Goal: Task Accomplishment & Management: Manage account settings

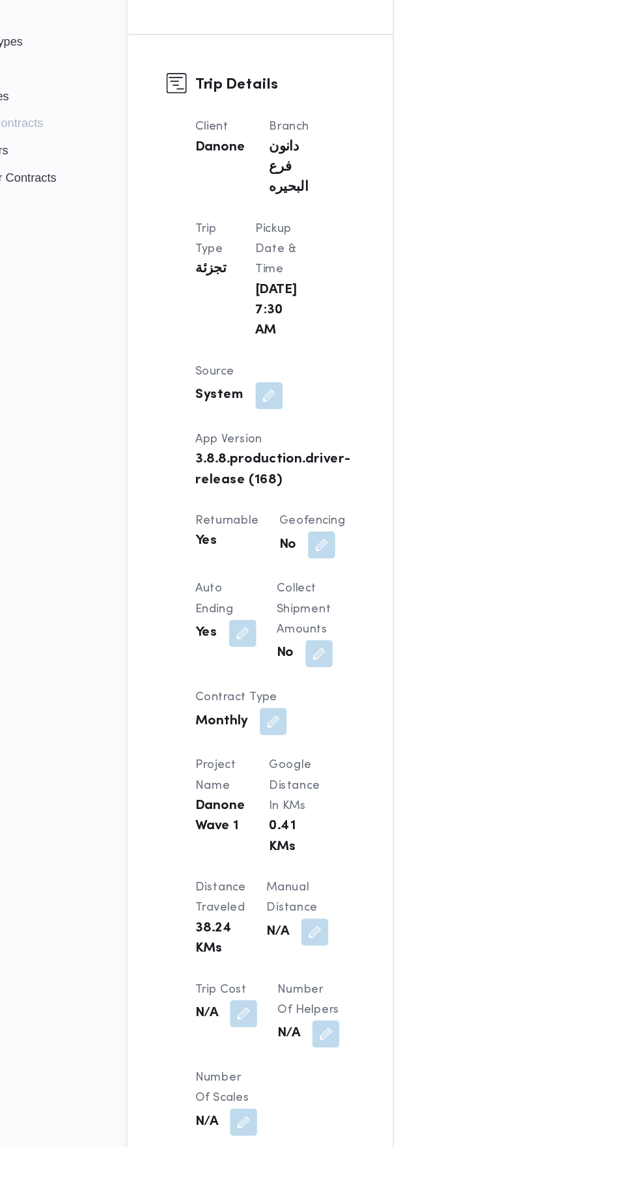
scroll to position [389, 0]
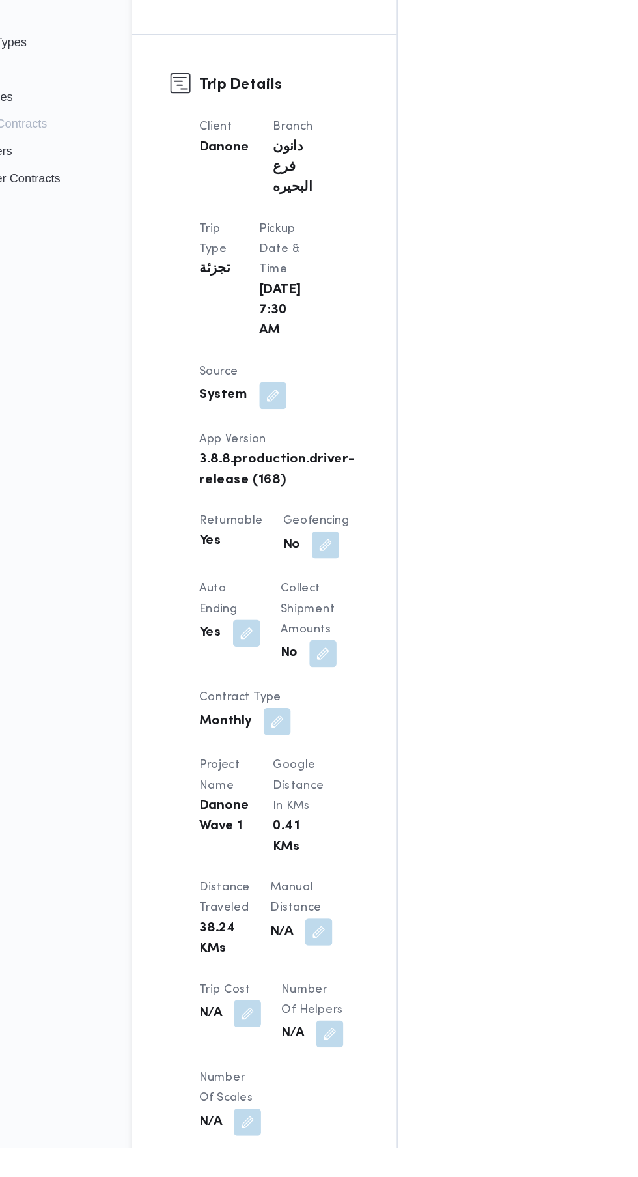
click at [302, 1001] on button "button" at bounding box center [312, 1011] width 21 height 21
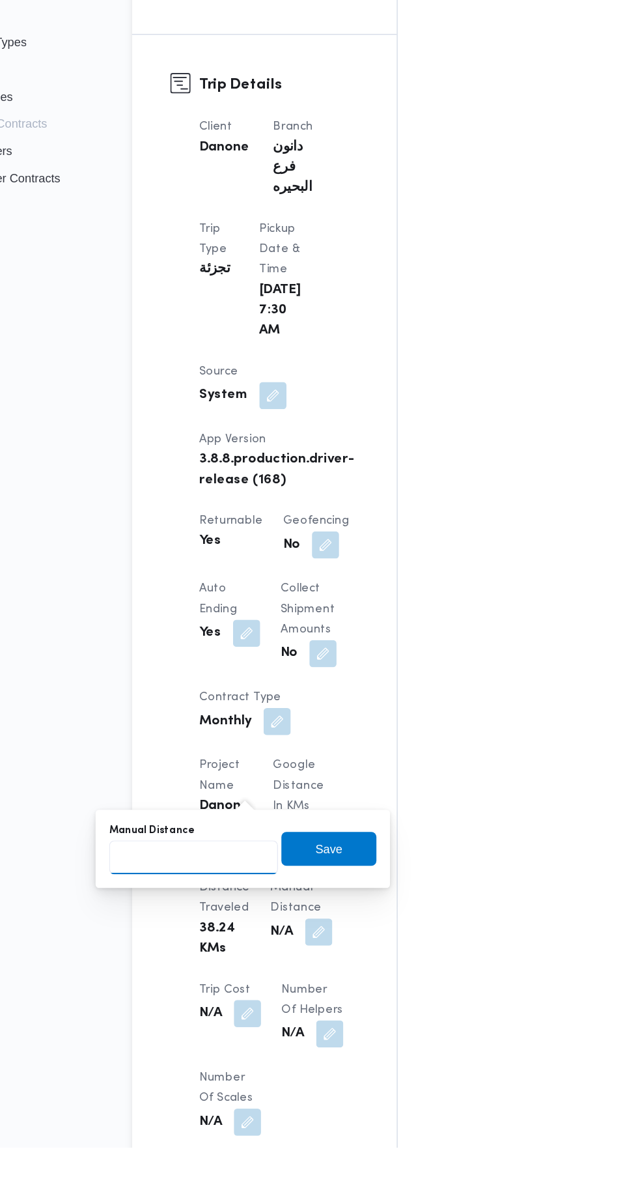
click at [244, 950] on input "Manual Distance" at bounding box center [217, 954] width 130 height 26
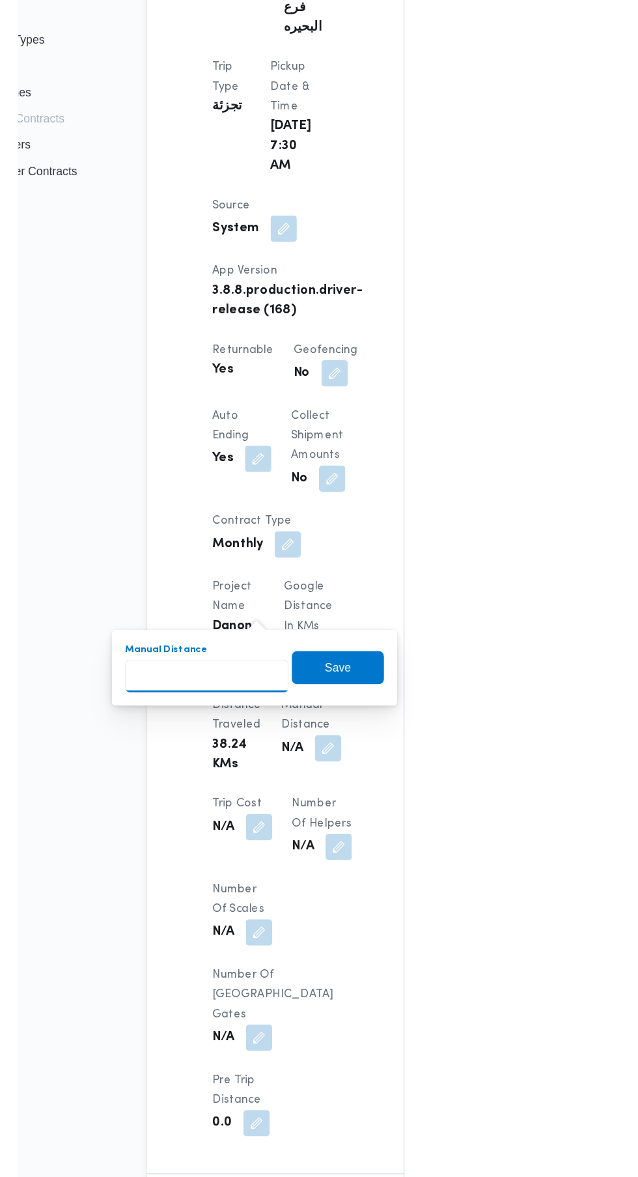
scroll to position [510, 0]
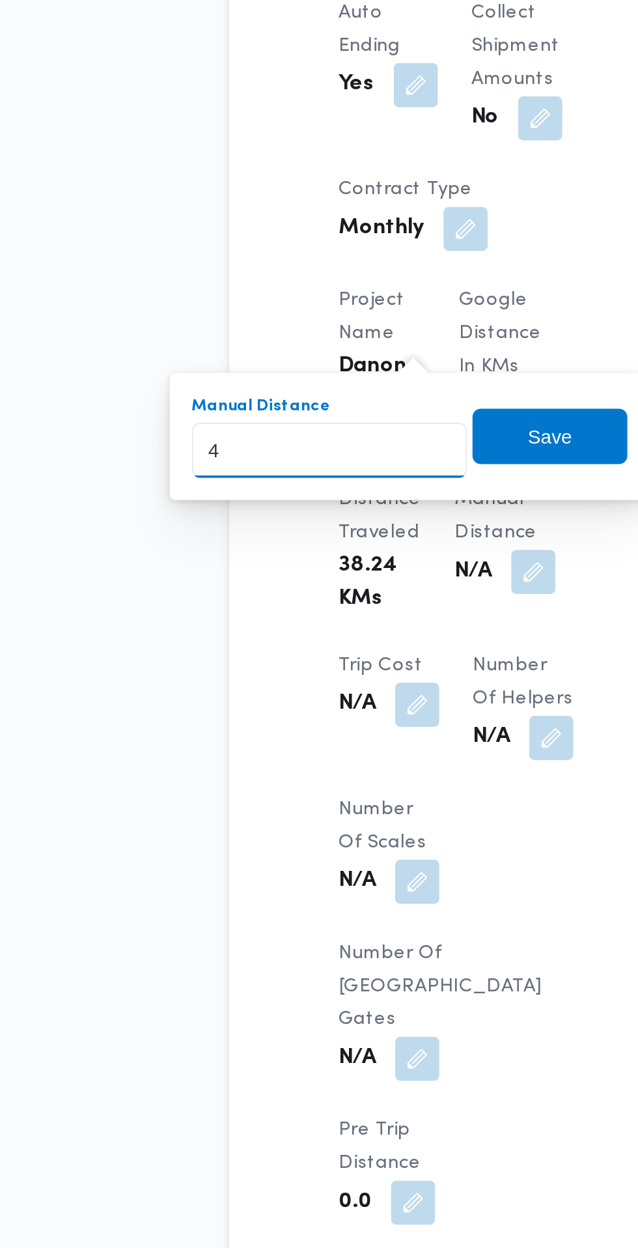
type input "40"
click at [323, 826] on span "Save" at bounding box center [320, 827] width 21 height 16
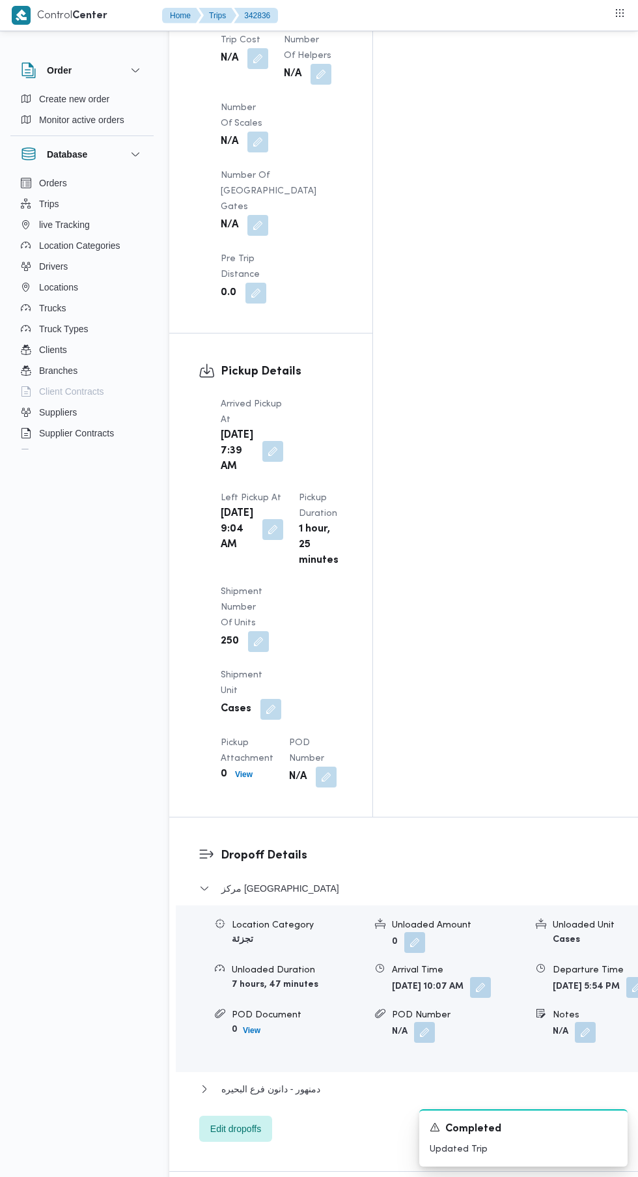
scroll to position [1467, 0]
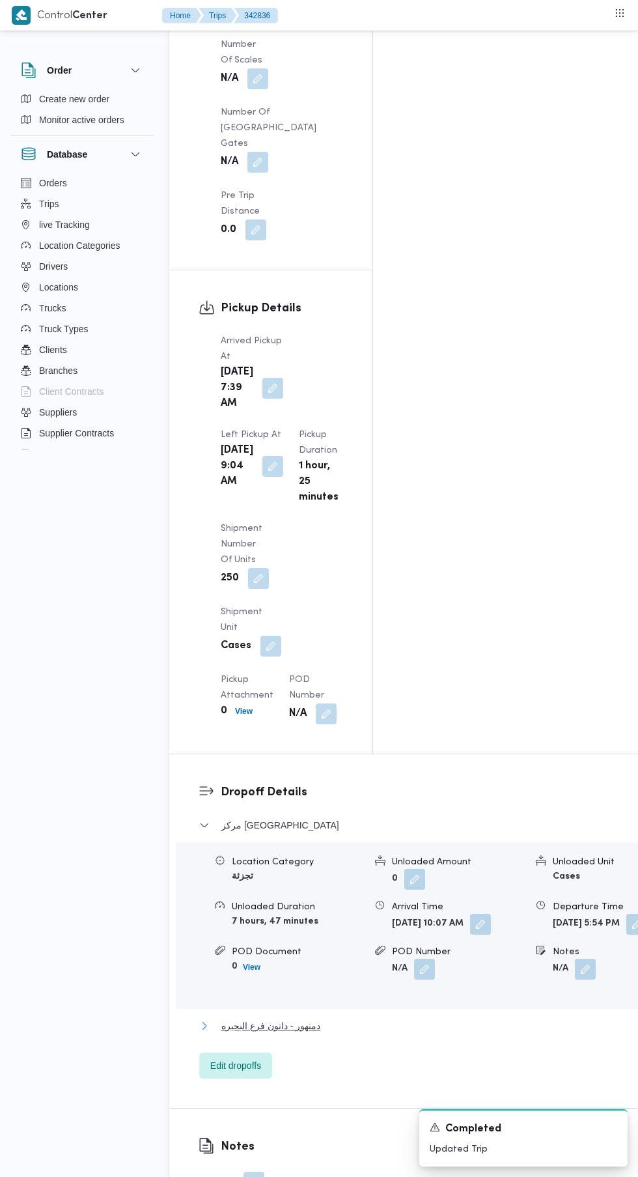
click at [331, 1018] on button "دمنهور - دانون فرع البحيره" at bounding box center [431, 1026] width 464 height 16
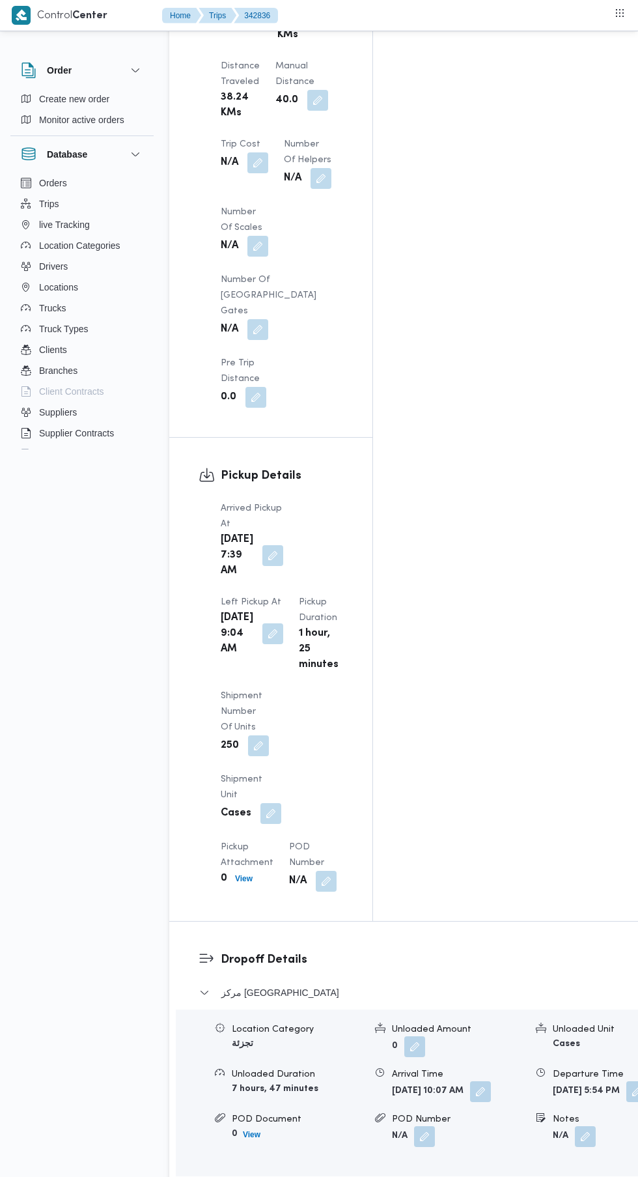
scroll to position [971, 0]
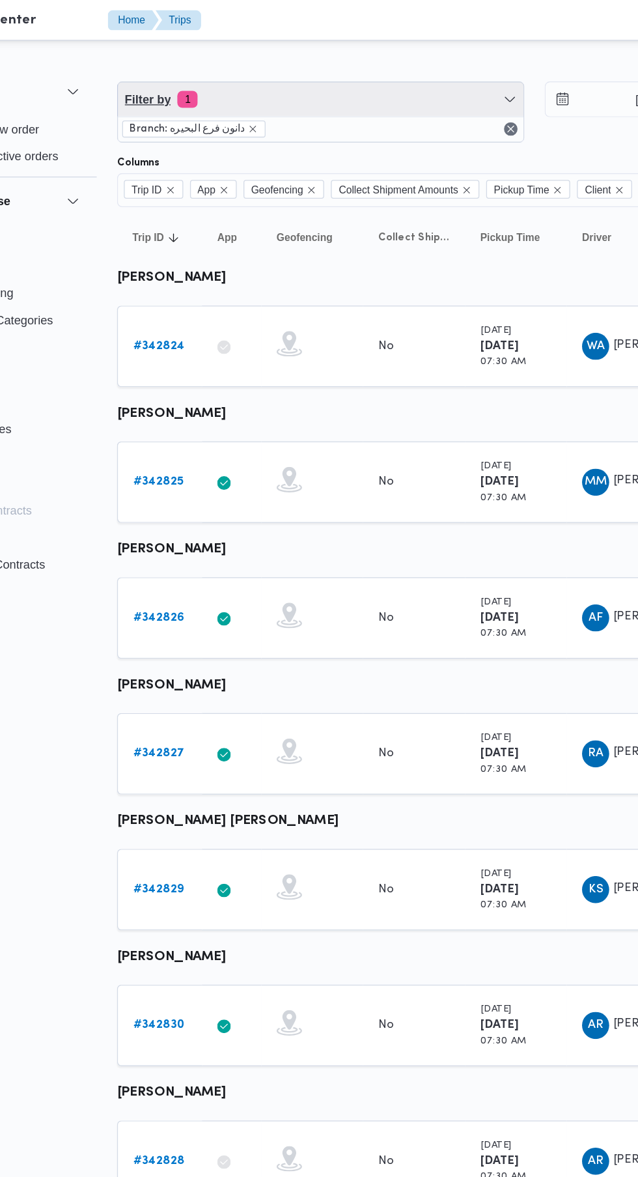
click at [395, 79] on span "Filter by 1" at bounding box center [325, 76] width 311 height 26
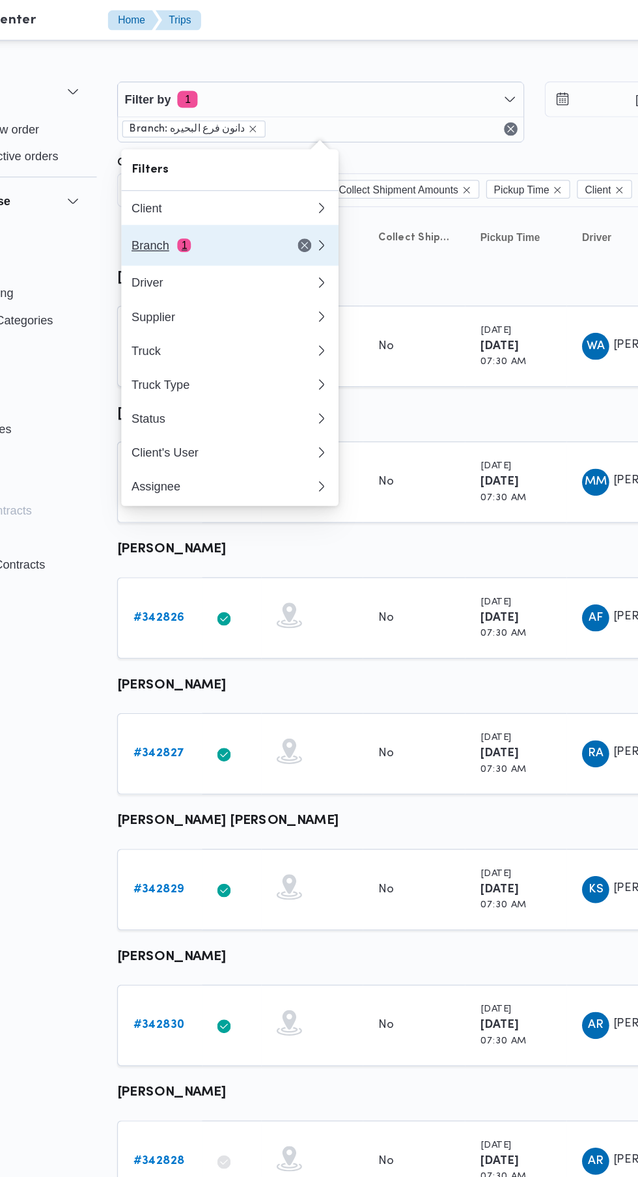
click at [266, 188] on div "Branch 1" at bounding box center [234, 188] width 109 height 10
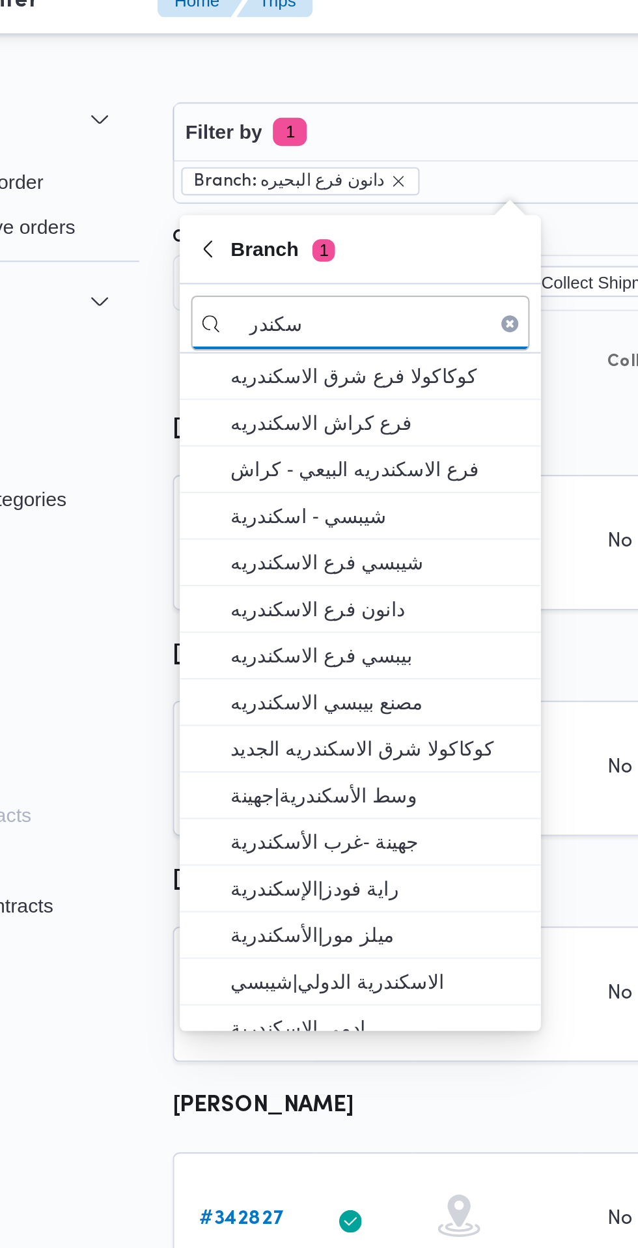
type input "سكندر"
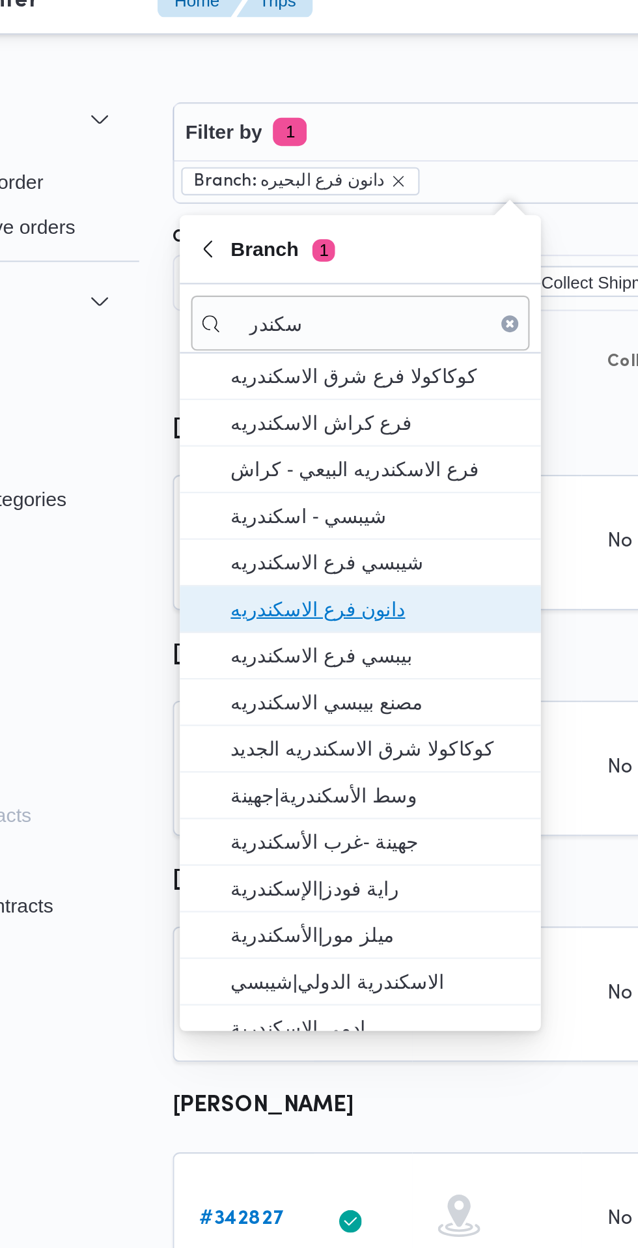
click at [284, 299] on span "دانون فرع الاسكندريه" at bounding box center [263, 296] width 135 height 16
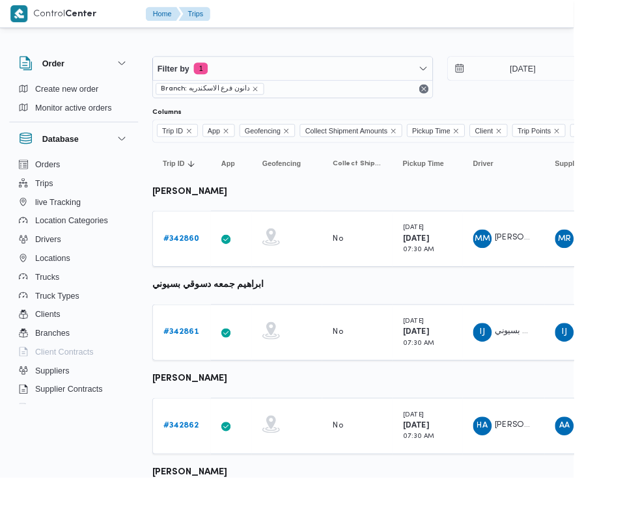
click at [201, 266] on b "# 342860" at bounding box center [202, 265] width 40 height 8
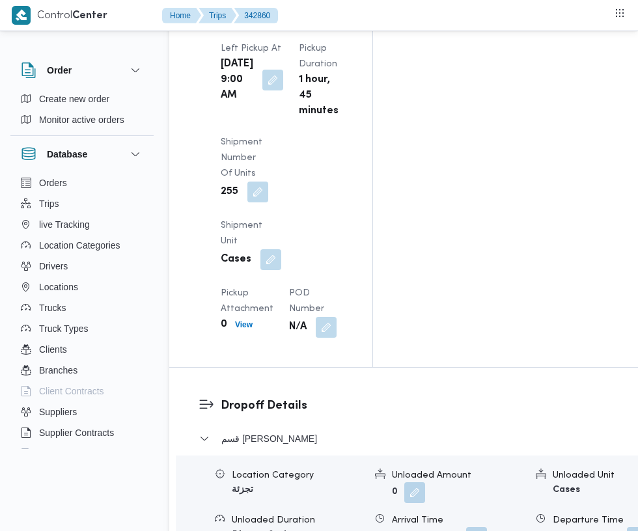
scroll to position [1849, 0]
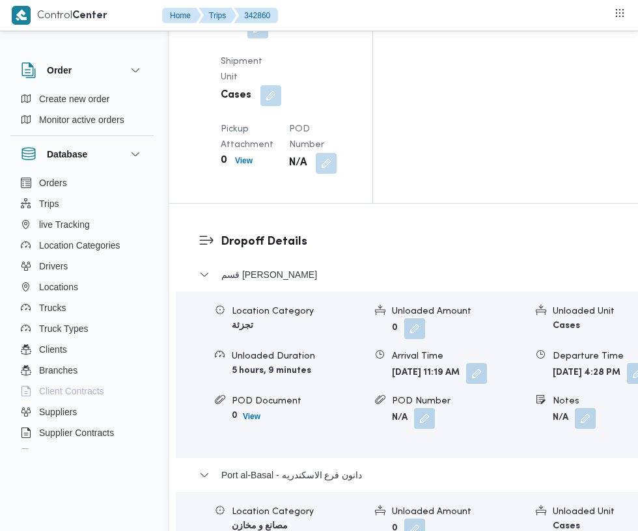
scroll to position [1988, 0]
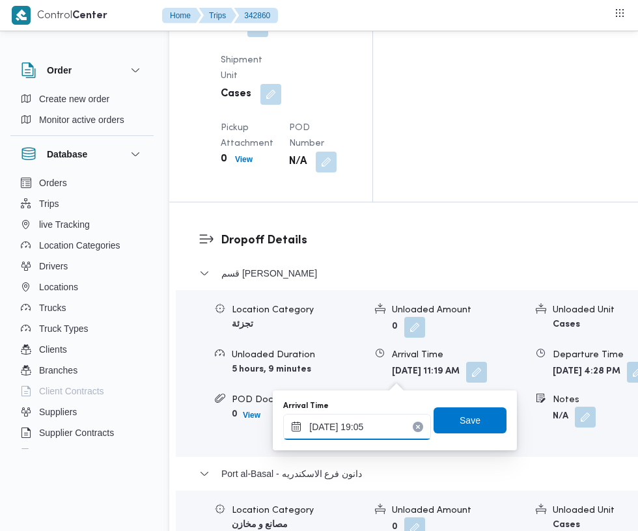
click at [365, 427] on input "[DATE] 19:05" at bounding box center [357, 427] width 148 height 26
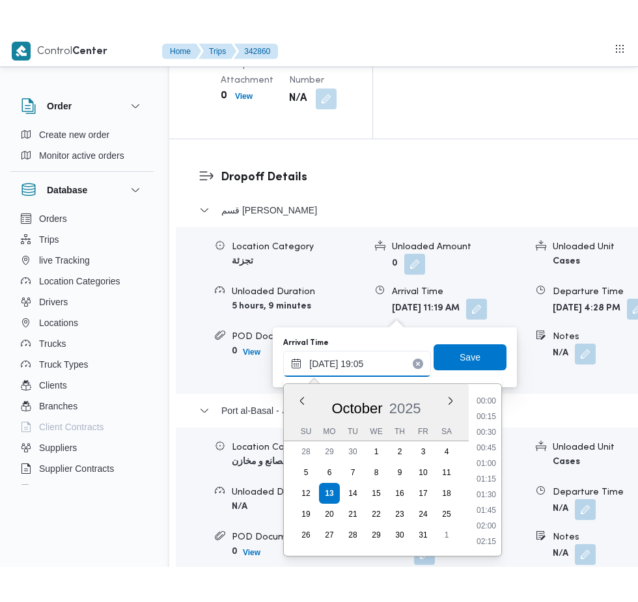
scroll to position [1108, 0]
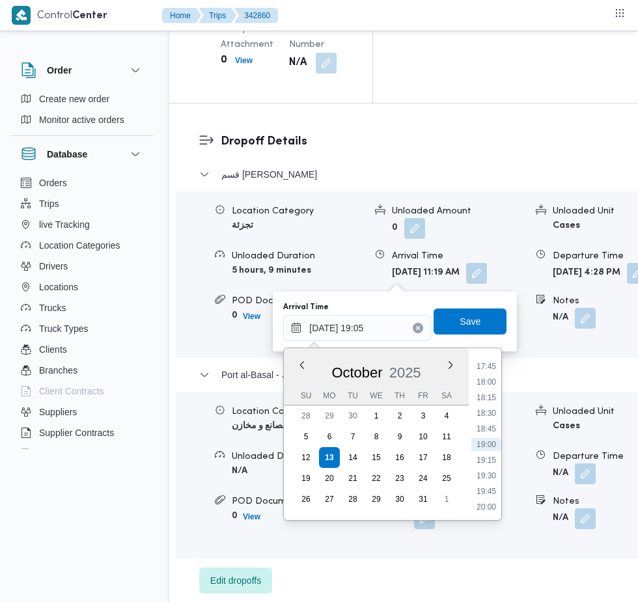
click at [486, 382] on li "18:00" at bounding box center [486, 382] width 30 height 13
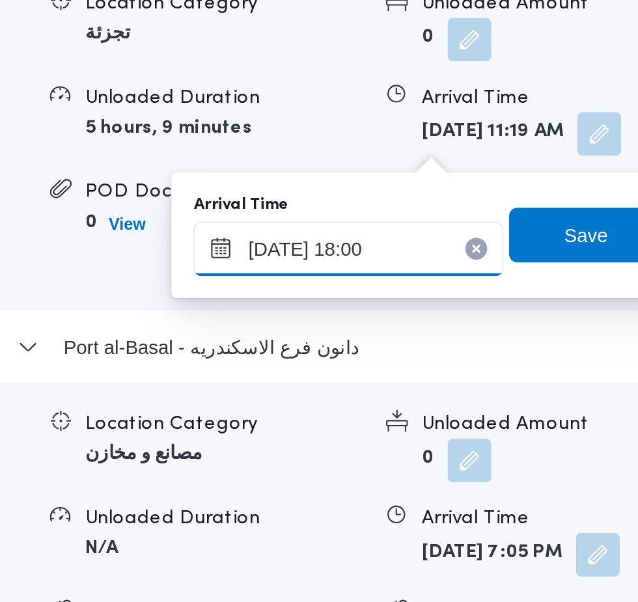
scroll to position [2087, 0]
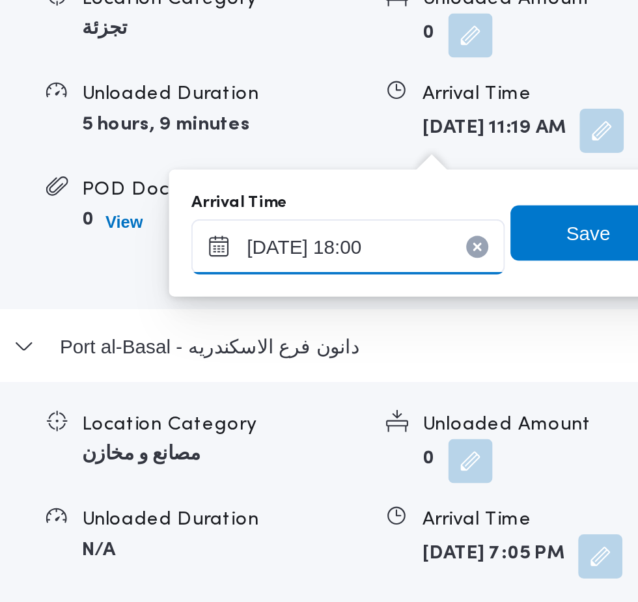
click at [386, 328] on input "[DATE] 18:00" at bounding box center [357, 328] width 148 height 26
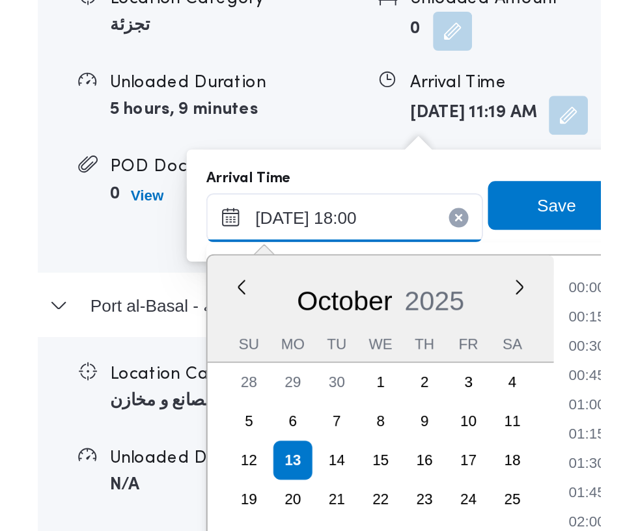
scroll to position [1046, 0]
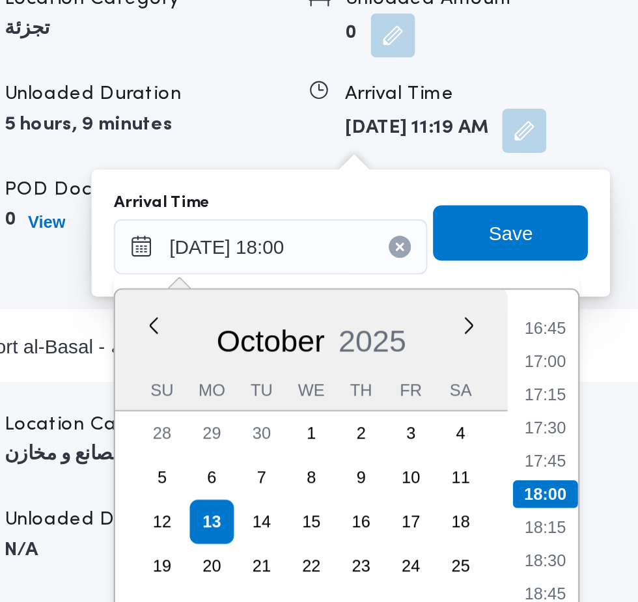
click at [492, 384] on li "17:00" at bounding box center [487, 382] width 30 height 13
type input "[DATE] 17:00"
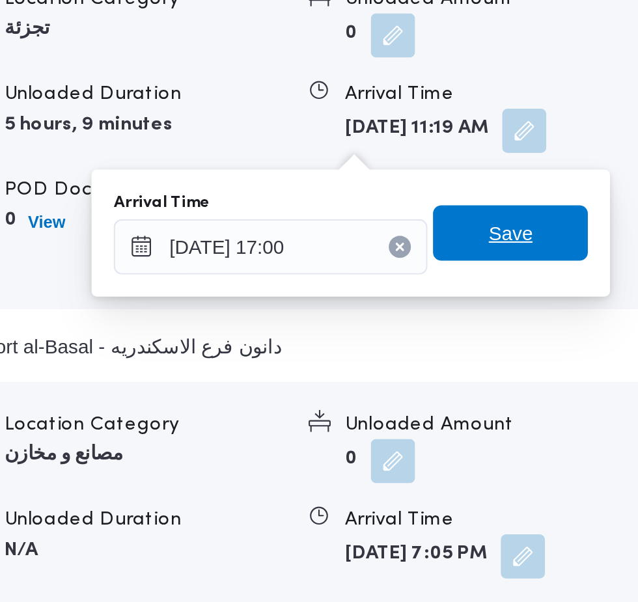
click at [474, 321] on span "Save" at bounding box center [470, 322] width 21 height 16
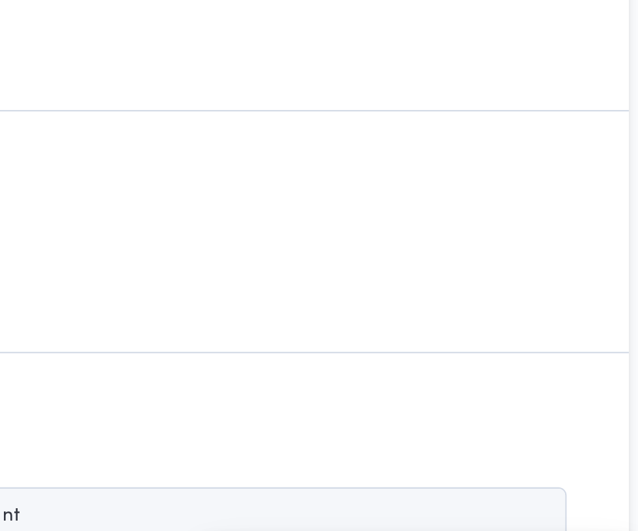
click at [537, 125] on button "button" at bounding box center [538, 114] width 21 height 21
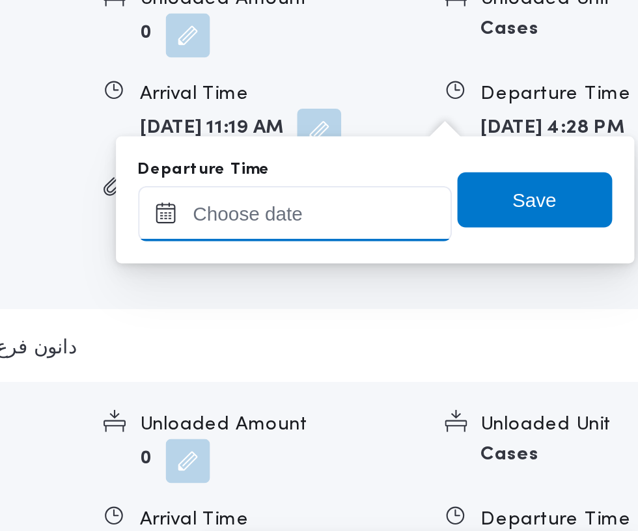
click at [475, 317] on input "Departure Time" at bounding box center [465, 313] width 148 height 26
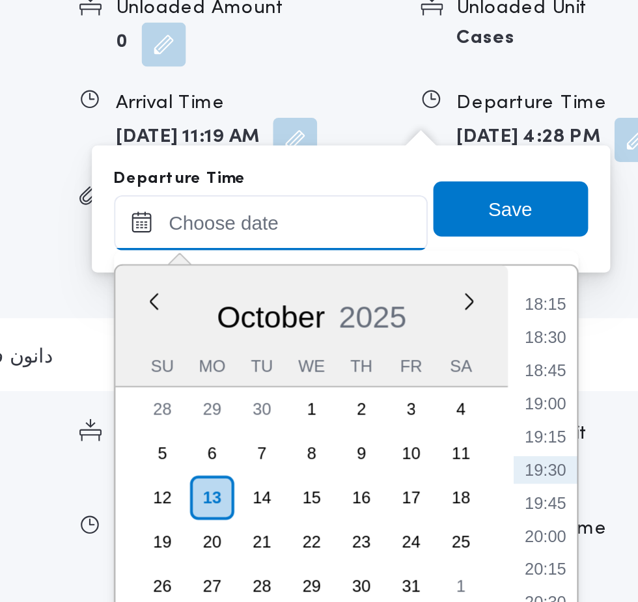
scroll to position [2087, 0]
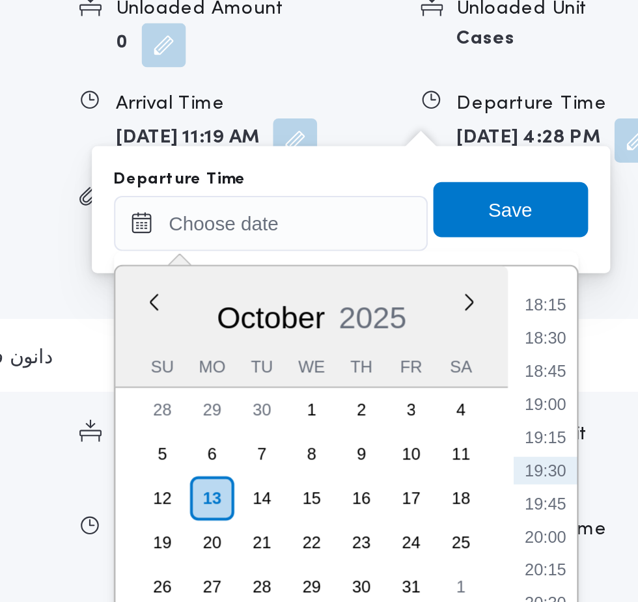
click at [595, 350] on li "18:15" at bounding box center [595, 351] width 30 height 13
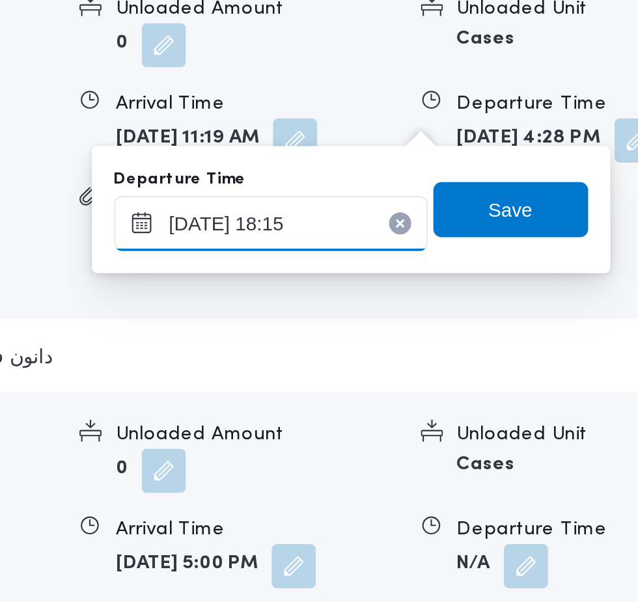
click at [496, 312] on input "[DATE] 18:15" at bounding box center [465, 313] width 148 height 26
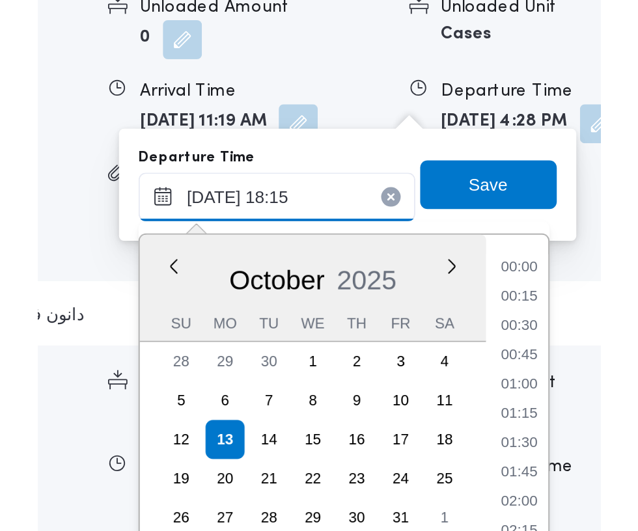
scroll to position [1062, 0]
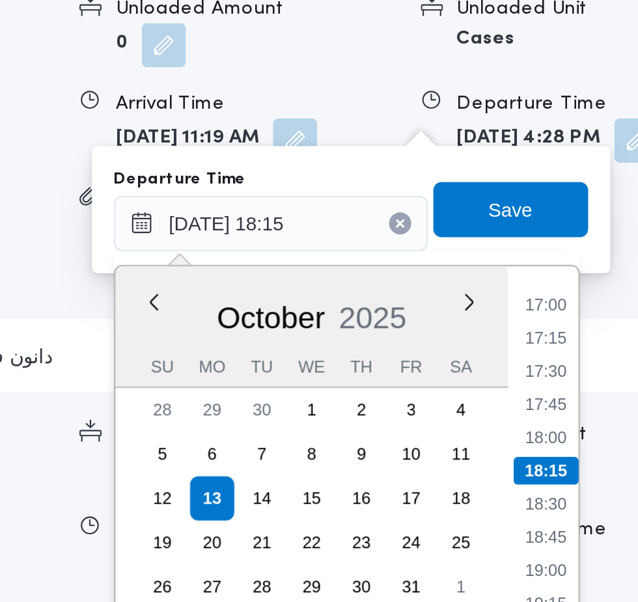
click at [598, 366] on li "17:15" at bounding box center [595, 366] width 30 height 13
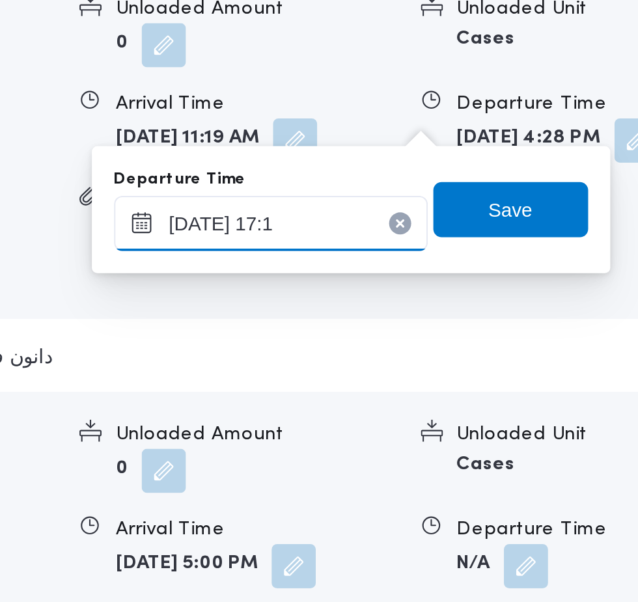
type input "[DATE] 17:10"
click at [597, 313] on span "Save" at bounding box center [578, 306] width 73 height 26
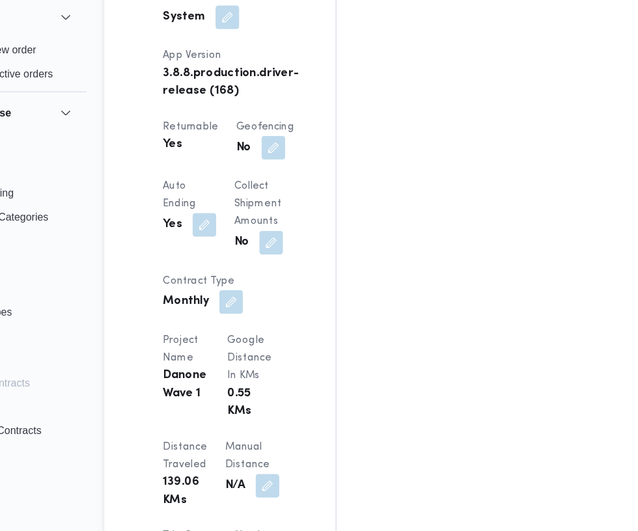
scroll to position [887, 0]
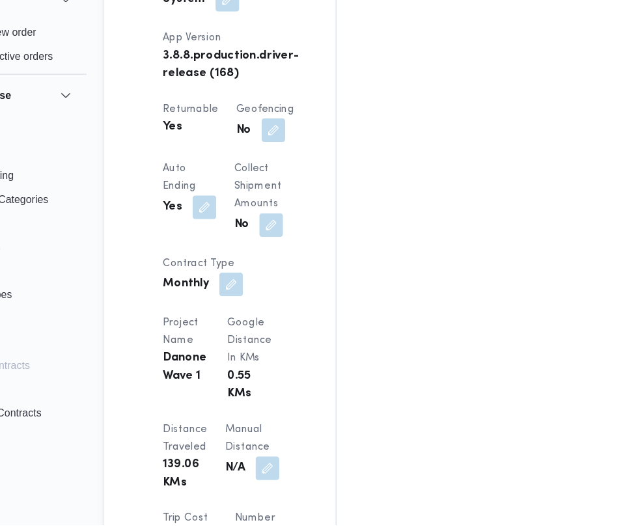
click at [302, 471] on button "button" at bounding box center [312, 481] width 21 height 21
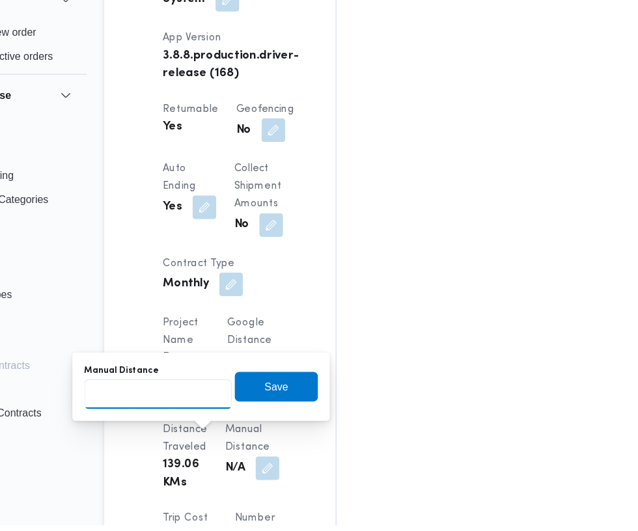
click at [227, 416] on input "Manual Distance" at bounding box center [217, 417] width 130 height 26
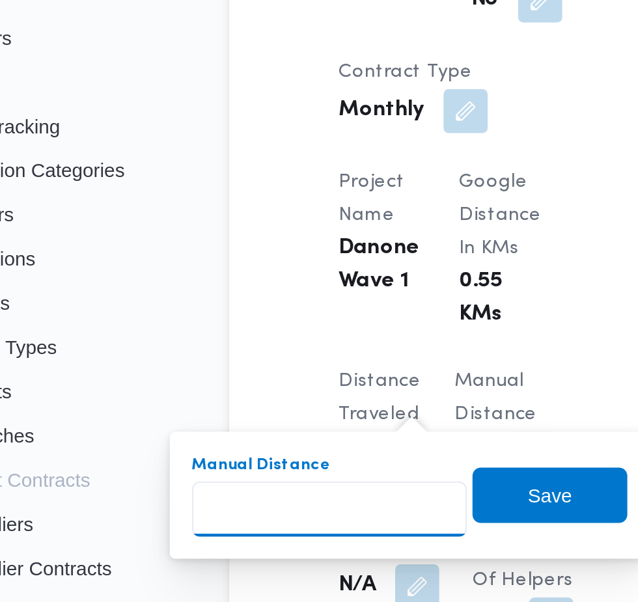
scroll to position [989, 0]
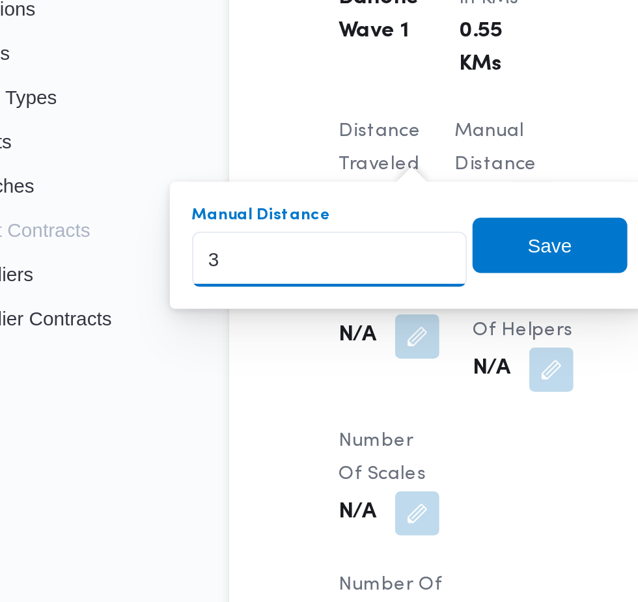
type input "31"
click at [333, 401] on span "Save" at bounding box center [320, 399] width 73 height 26
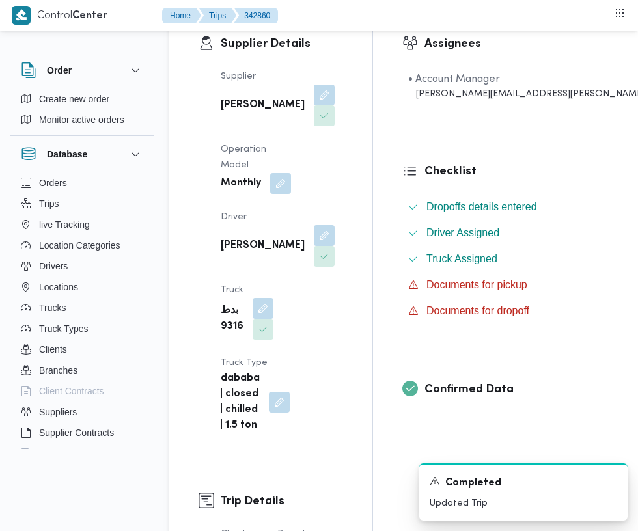
scroll to position [0, 0]
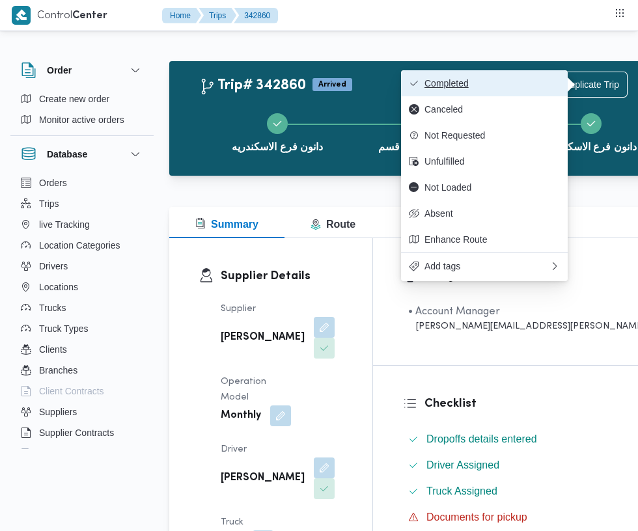
click at [511, 88] on span "Completed" at bounding box center [492, 83] width 135 height 10
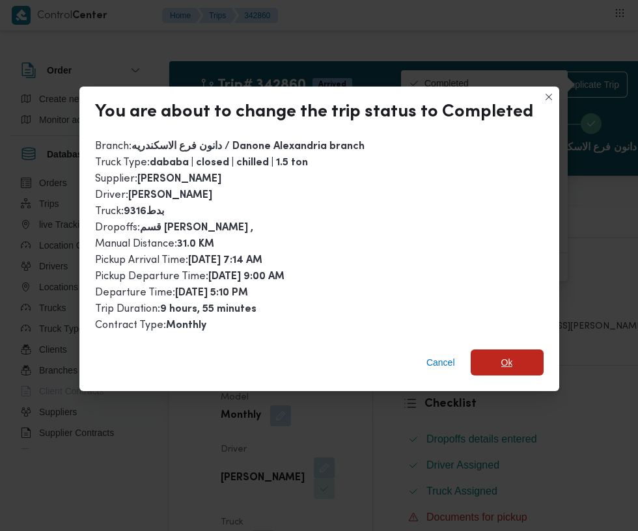
click at [503, 355] on span "Ok" at bounding box center [507, 363] width 12 height 16
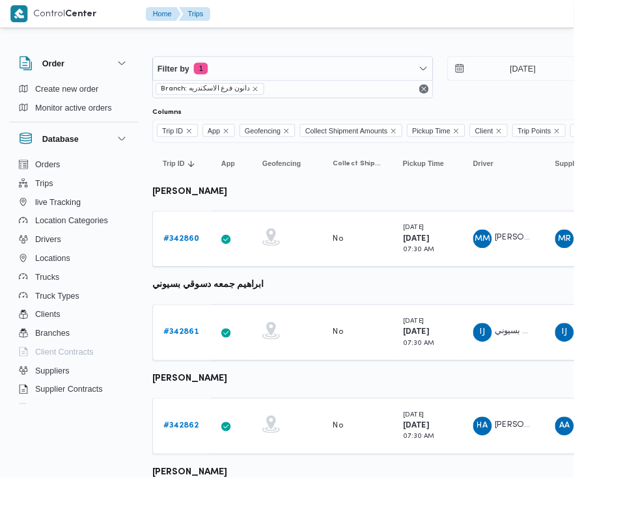
click at [185, 369] on b "# 342861" at bounding box center [202, 369] width 40 height 8
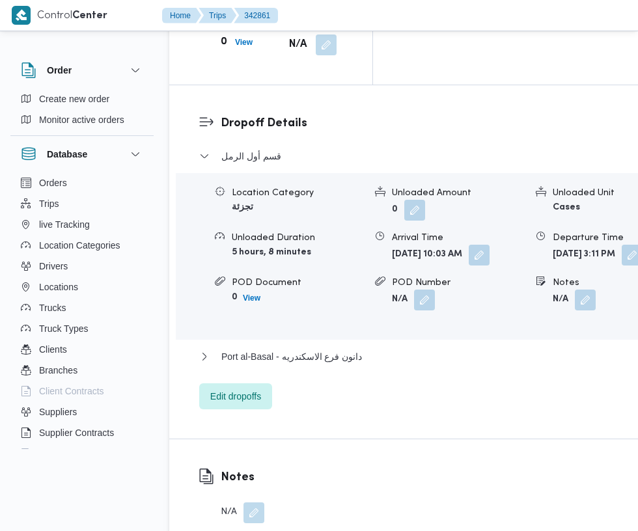
scroll to position [2081, 0]
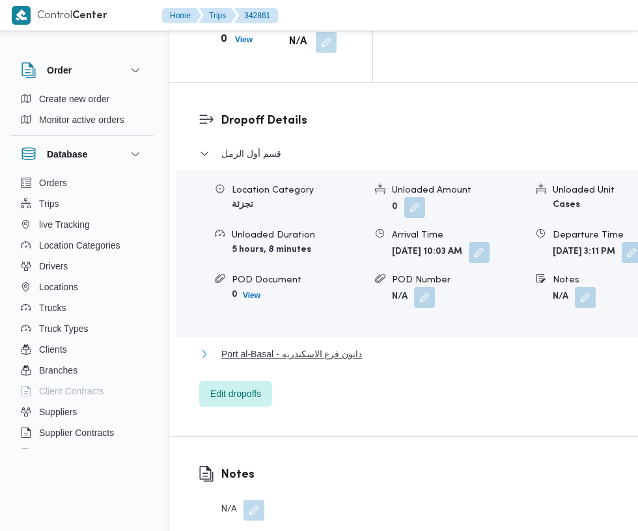
click at [350, 346] on span "Port al-Basal - دانون فرع الاسكندريه" at bounding box center [291, 354] width 141 height 16
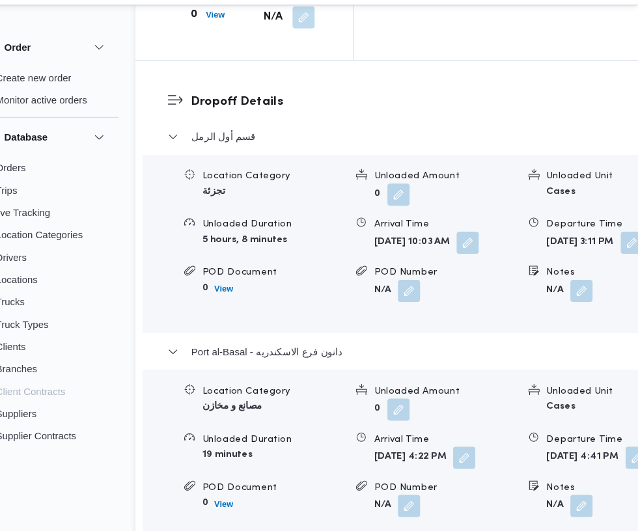
click at [575, 488] on button "button" at bounding box center [585, 498] width 21 height 21
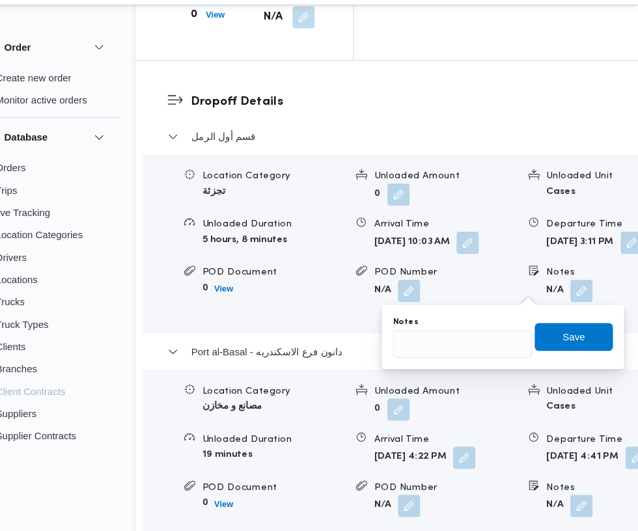
click at [451, 488] on form "N/A" at bounding box center [458, 498] width 133 height 21
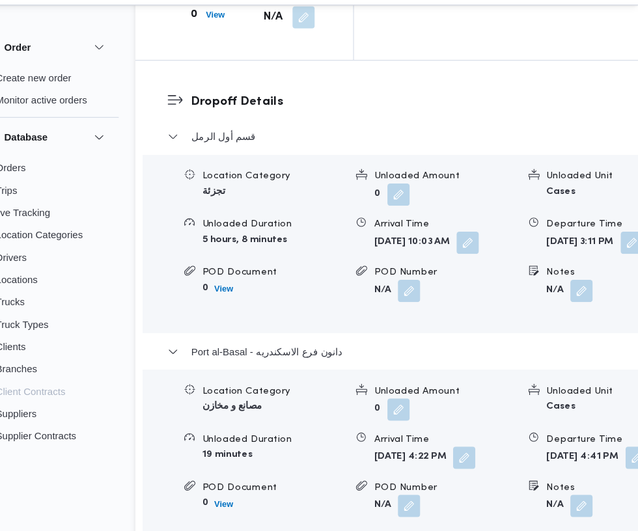
click at [626, 443] on button "button" at bounding box center [636, 453] width 21 height 21
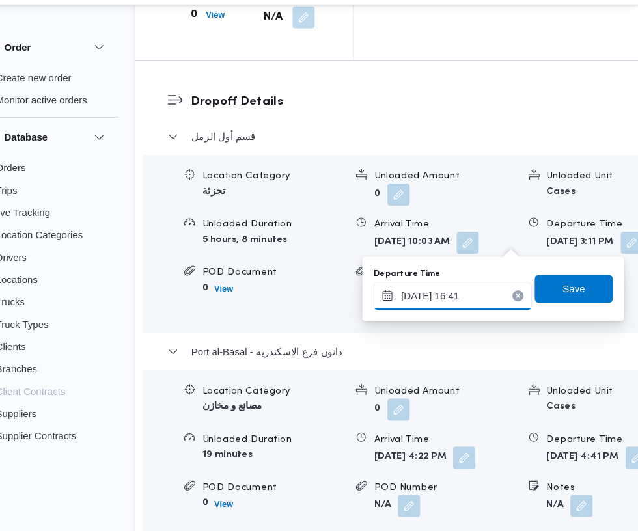
click at [462, 302] on input "[DATE] 16:41" at bounding box center [465, 302] width 148 height 26
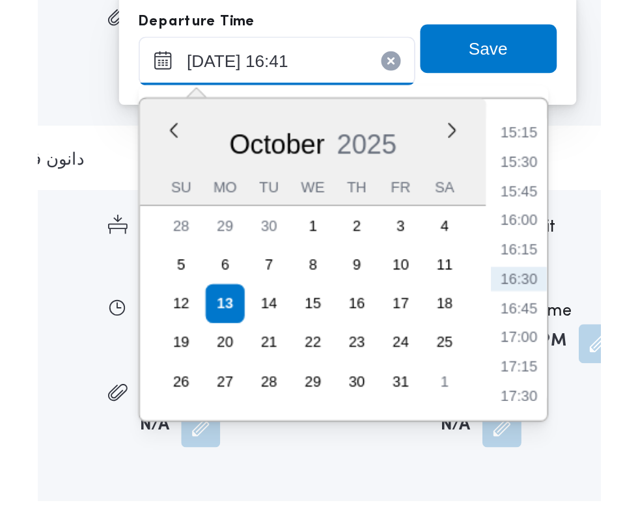
scroll to position [2169, 0]
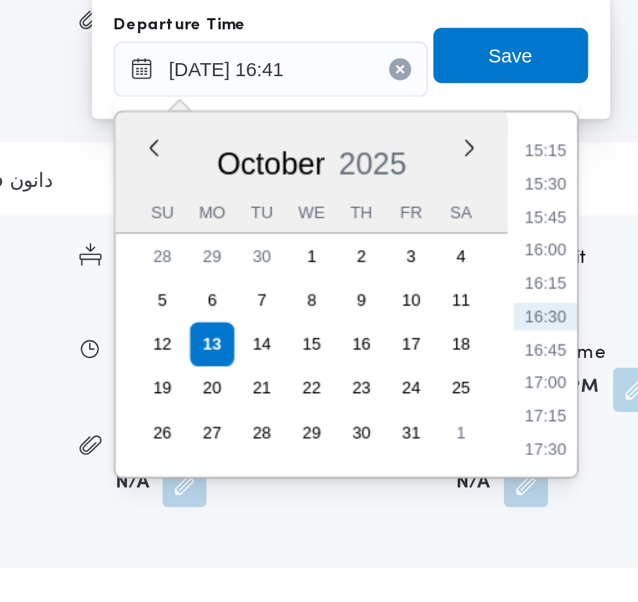
click at [598, 362] on li "17:00" at bounding box center [595, 362] width 30 height 13
type input "[DATE] 17:00"
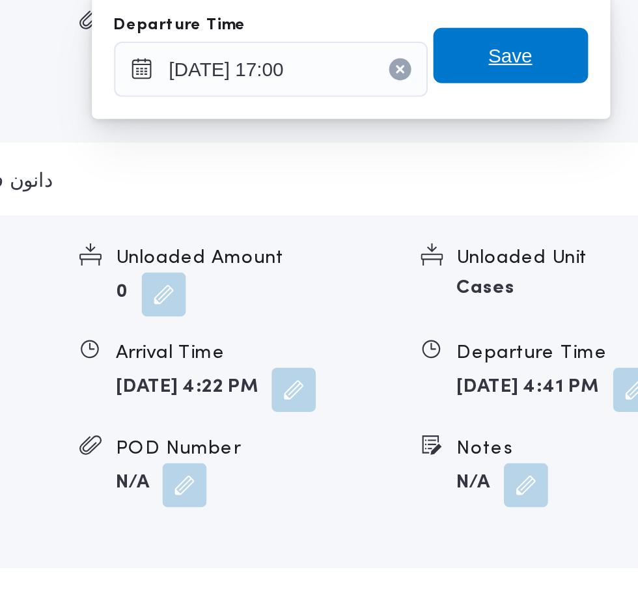
click at [593, 214] on span "Save" at bounding box center [578, 208] width 73 height 26
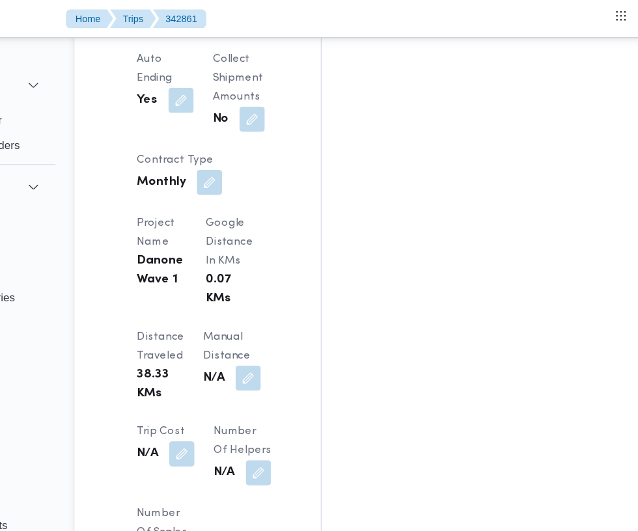
scroll to position [1080, 0]
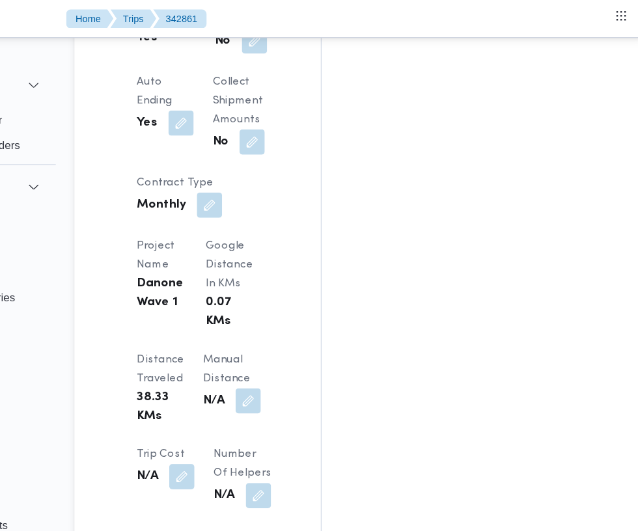
click at [302, 320] on button "button" at bounding box center [312, 330] width 21 height 21
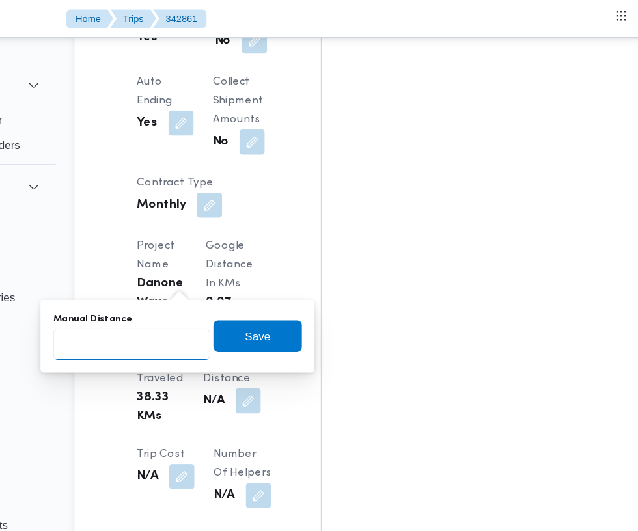
click at [244, 287] on input "Manual Distance" at bounding box center [217, 284] width 130 height 26
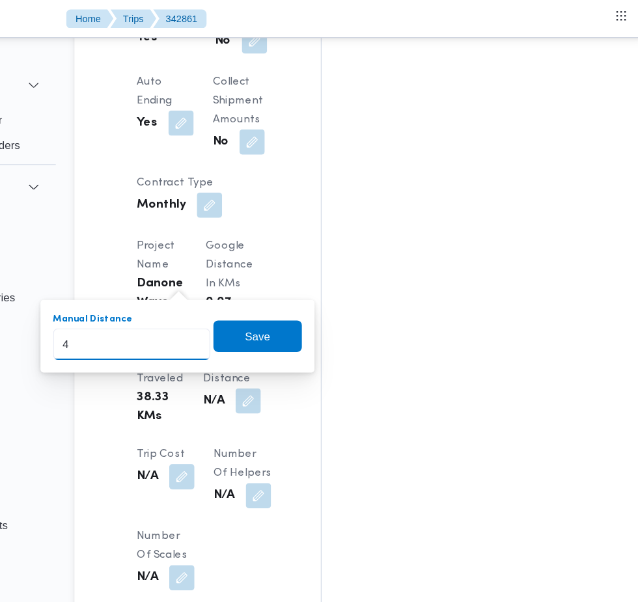
type input "41"
click at [337, 276] on span "Save" at bounding box center [320, 277] width 73 height 26
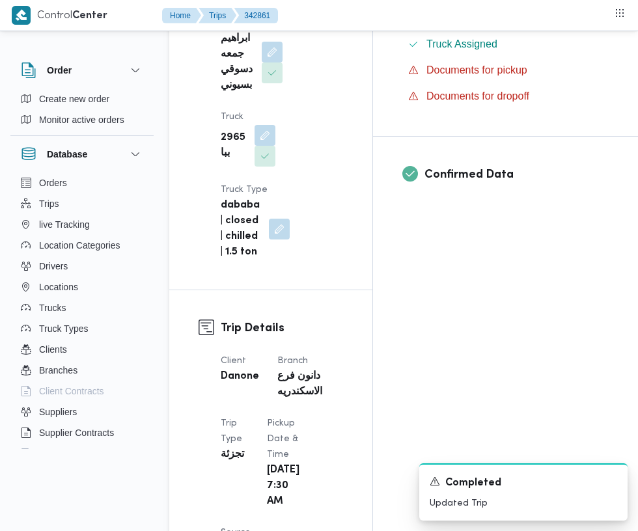
scroll to position [0, 0]
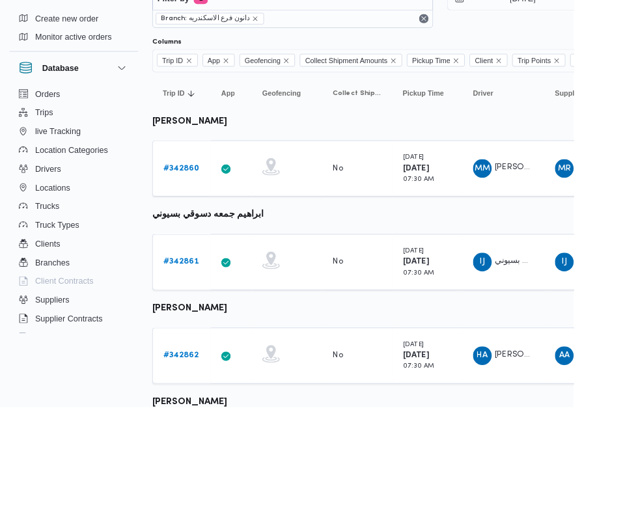
click at [197, 473] on b "# 342862" at bounding box center [202, 474] width 40 height 8
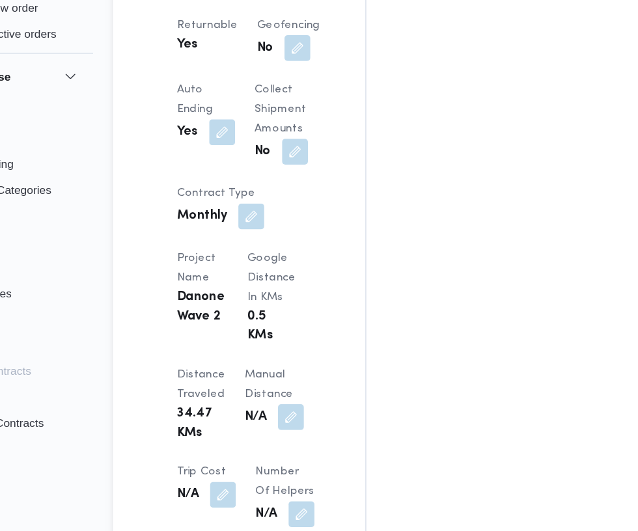
scroll to position [940, 0]
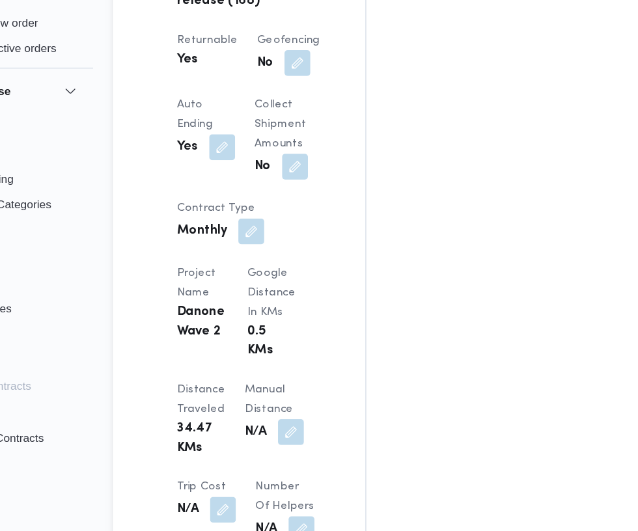
click at [302, 438] on button "button" at bounding box center [312, 428] width 21 height 21
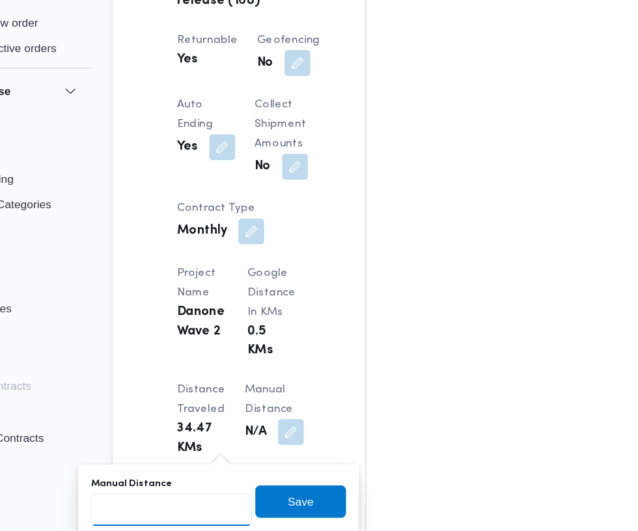
click at [220, 490] on input "Manual Distance" at bounding box center [217, 491] width 130 height 26
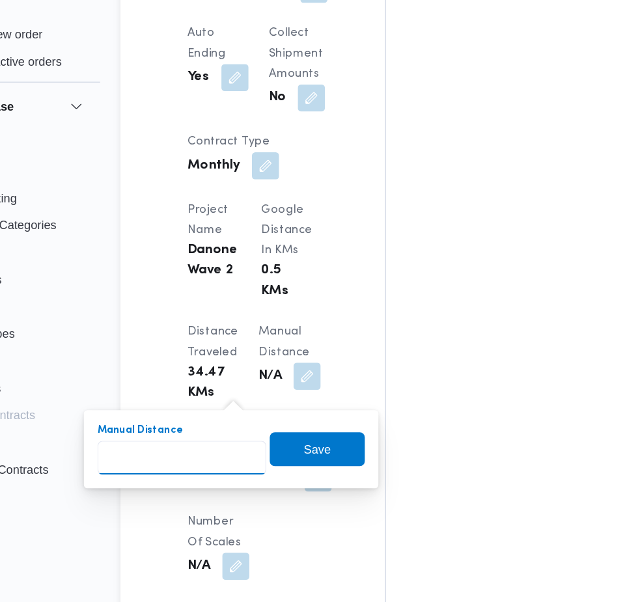
scroll to position [1007, 0]
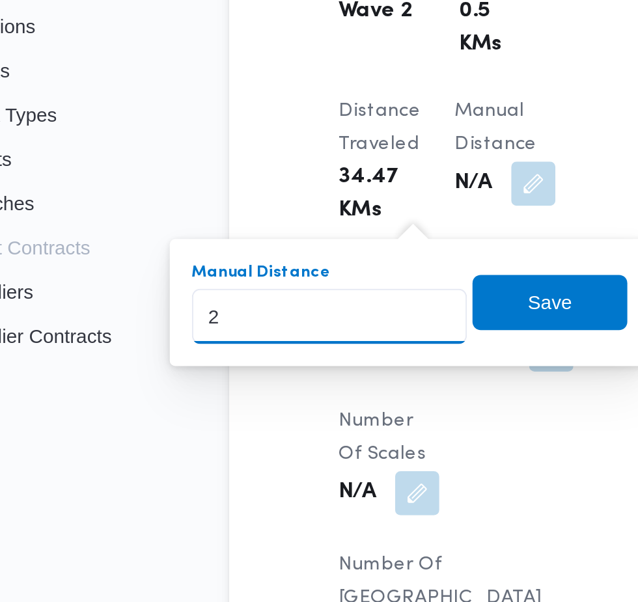
type input "29"
click at [326, 420] on span "Save" at bounding box center [320, 418] width 21 height 16
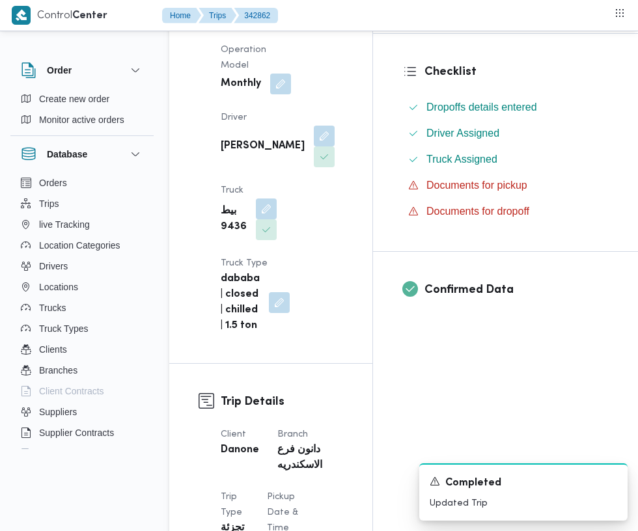
scroll to position [0, 0]
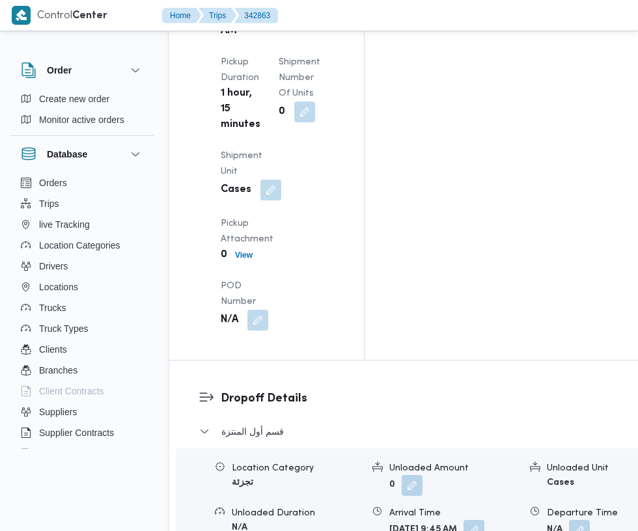
scroll to position [1904, 0]
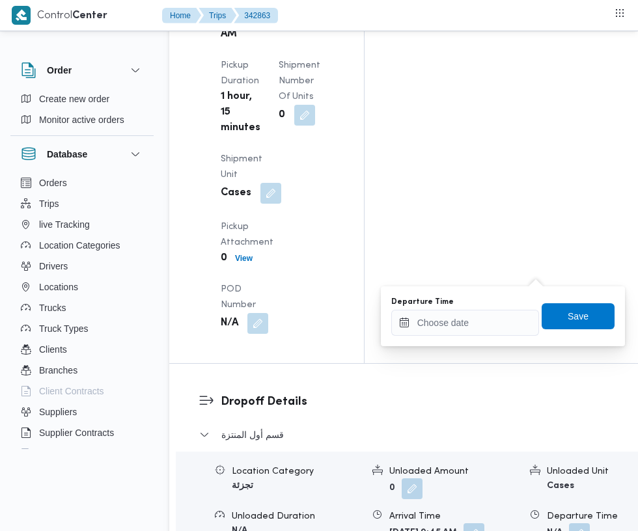
click at [420, 301] on label "Departure Time" at bounding box center [422, 302] width 63 height 10
click at [420, 310] on input "Departure Time" at bounding box center [465, 323] width 148 height 26
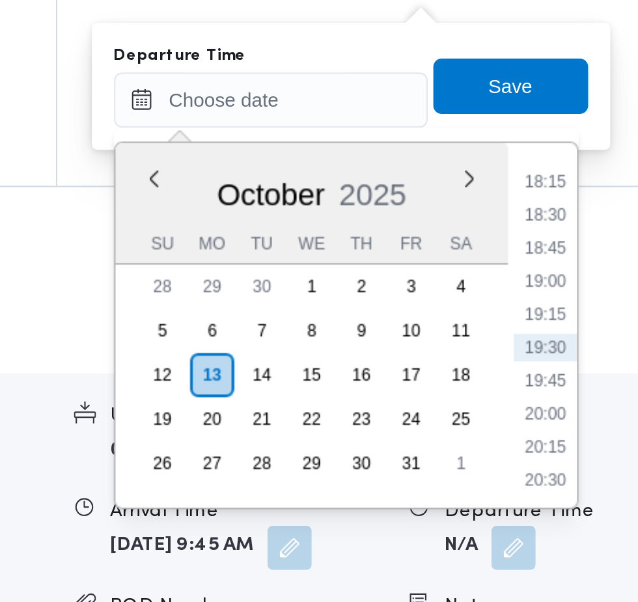
click at [598, 442] on li "19:30" at bounding box center [595, 439] width 30 height 13
type input "[DATE] 19:30"
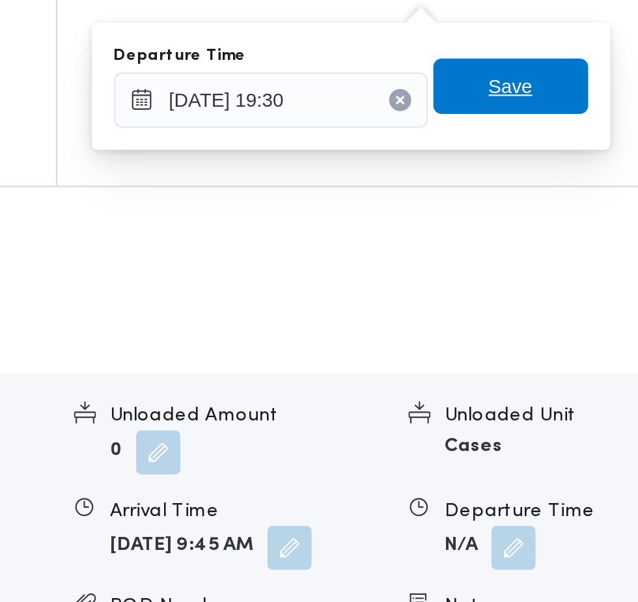
click at [591, 324] on span "Save" at bounding box center [578, 316] width 73 height 26
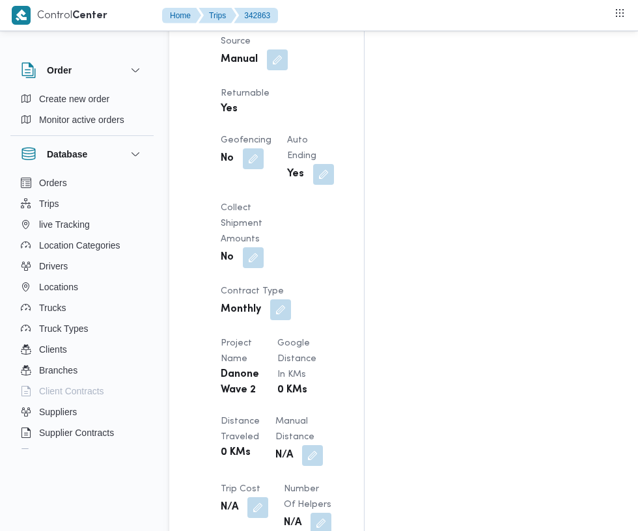
scroll to position [921, 0]
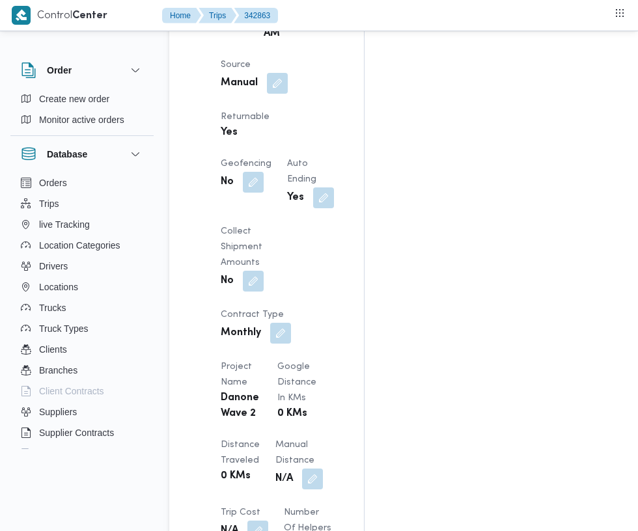
click at [302, 469] on button "button" at bounding box center [312, 479] width 21 height 21
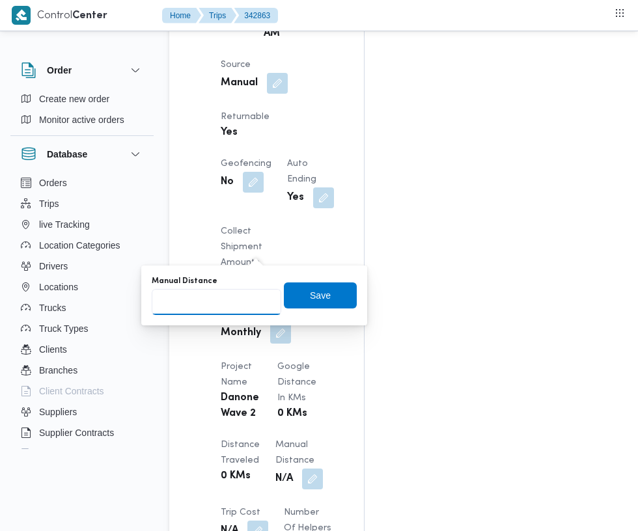
click at [245, 300] on input "Manual Distance" at bounding box center [217, 302] width 130 height 26
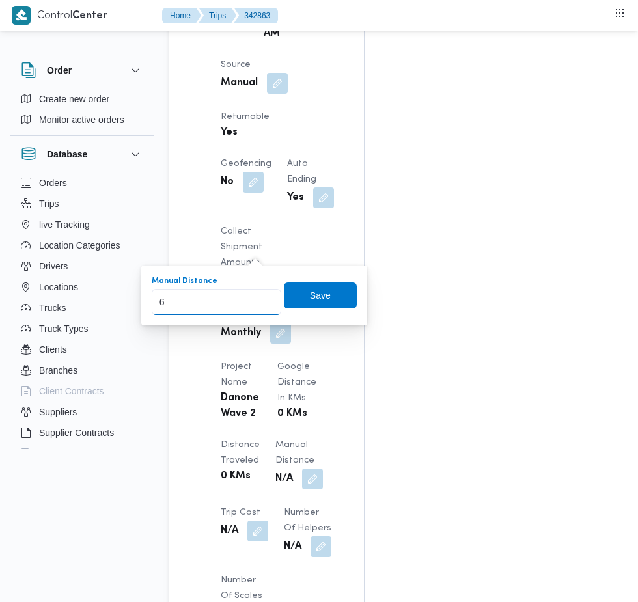
type input "63"
click at [329, 303] on span "Save" at bounding box center [320, 296] width 73 height 26
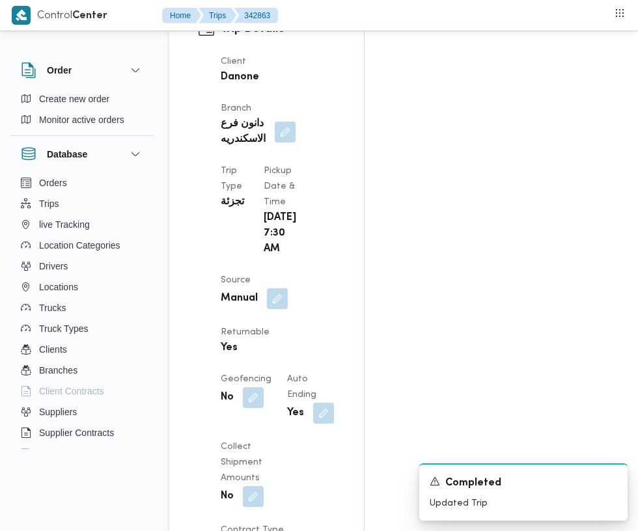
scroll to position [0, 0]
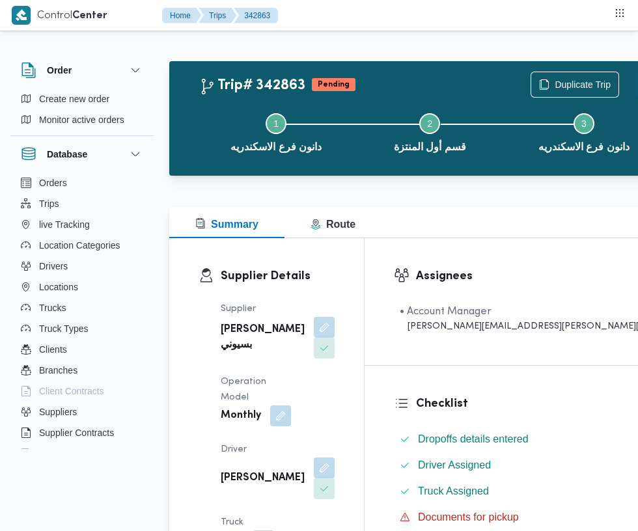
click at [635, 92] on button "Actions" at bounding box center [648, 85] width 26 height 26
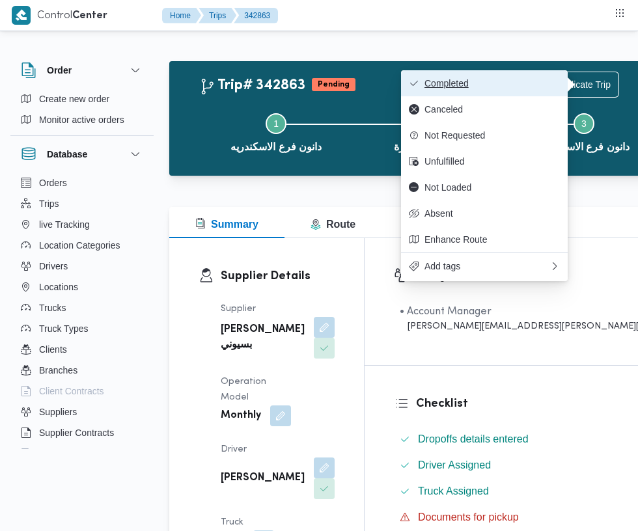
click at [520, 82] on span "Completed" at bounding box center [492, 83] width 135 height 10
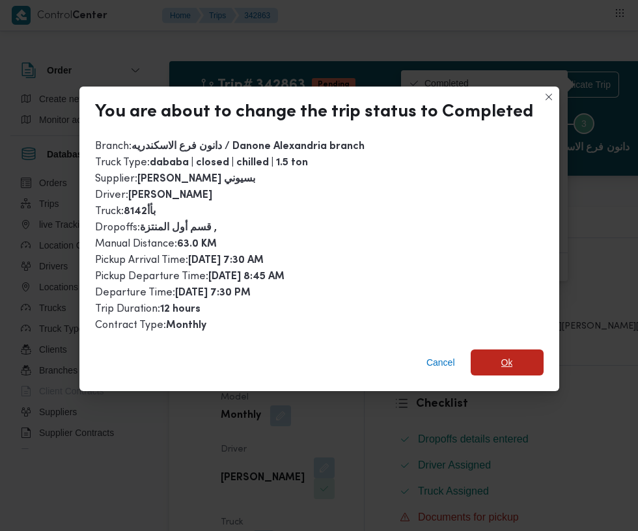
click at [503, 355] on span "Ok" at bounding box center [507, 363] width 12 height 16
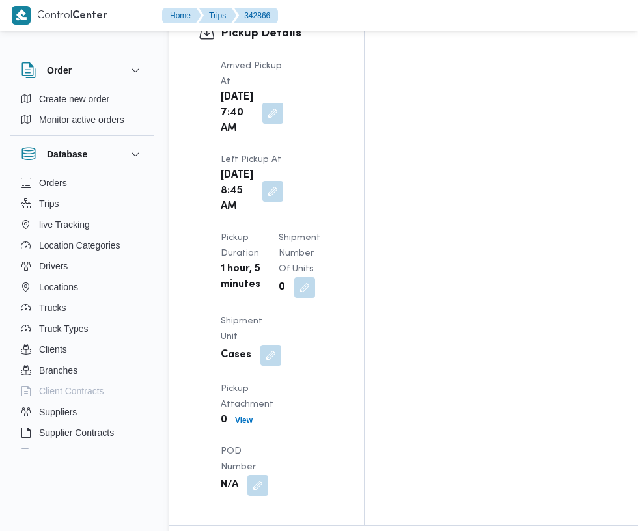
scroll to position [1748, 0]
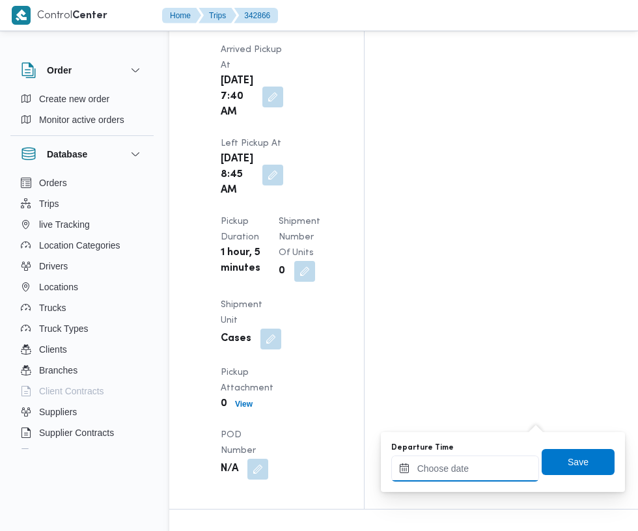
click at [455, 468] on input "Departure Time" at bounding box center [465, 469] width 148 height 26
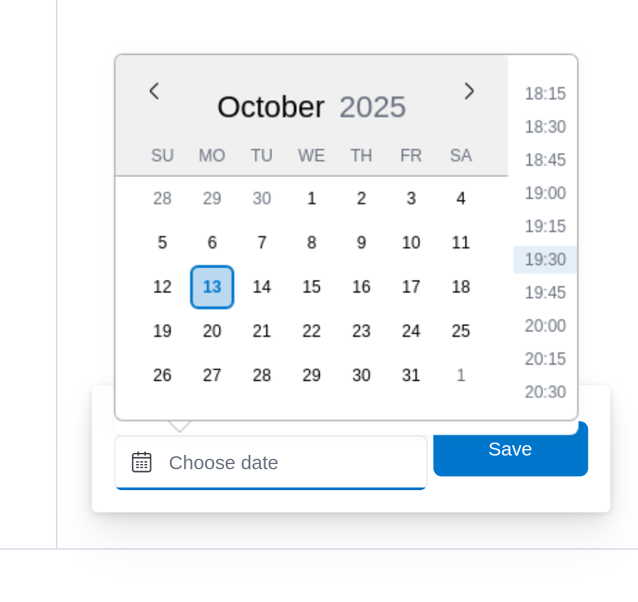
scroll to position [1790, 0]
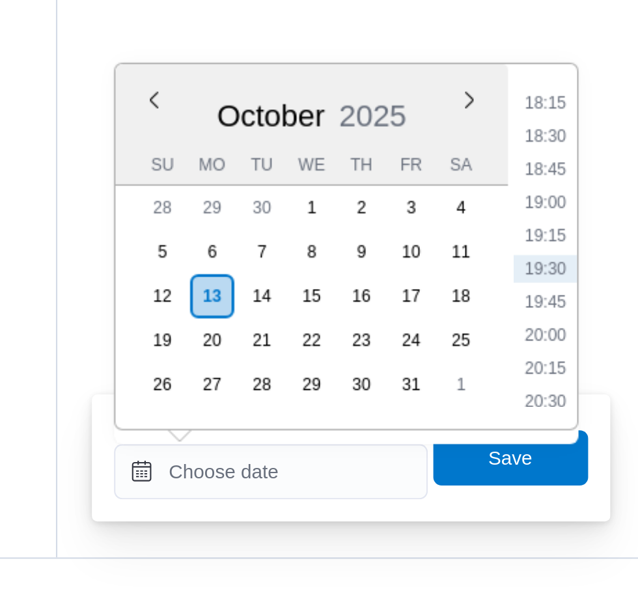
click at [596, 253] on li "18:15" at bounding box center [595, 253] width 30 height 13
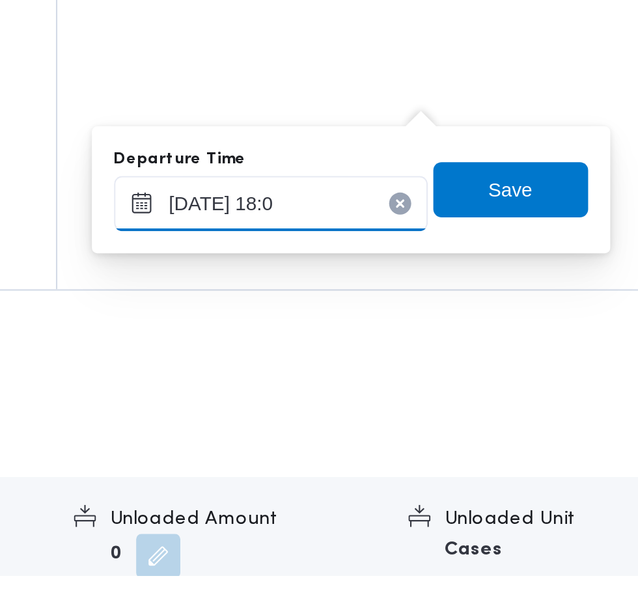
type input "[DATE] 18:00"
click at [595, 425] on span "Save" at bounding box center [578, 421] width 73 height 26
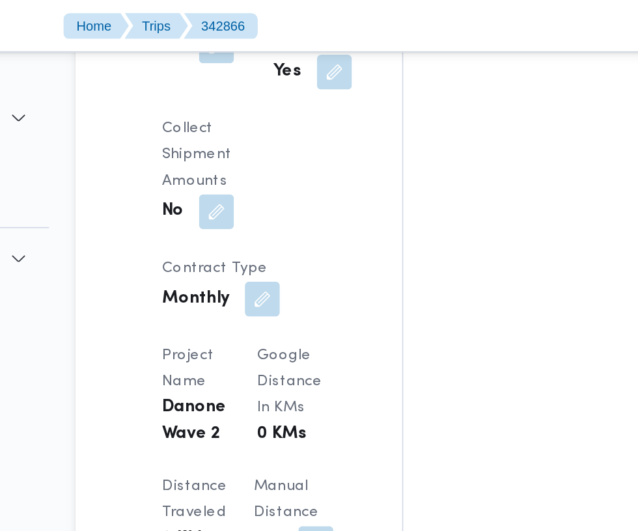
scroll to position [1075, 0]
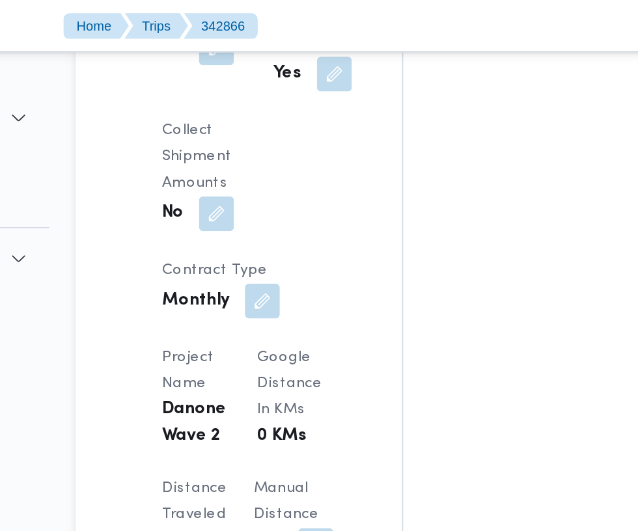
click at [302, 315] on button "button" at bounding box center [312, 325] width 21 height 21
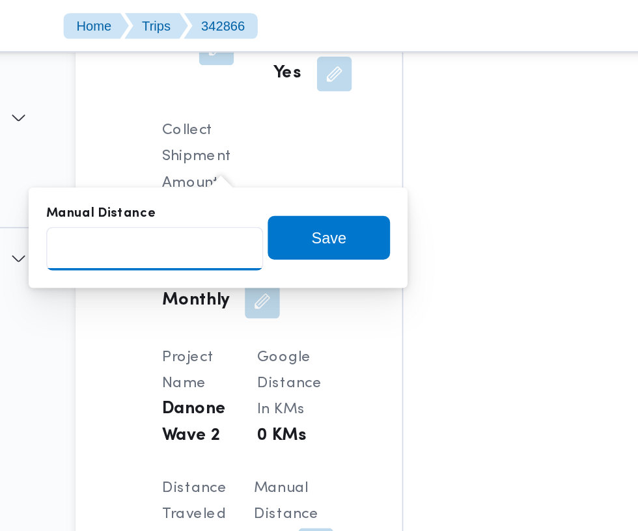
click at [245, 147] on input "Manual Distance" at bounding box center [217, 148] width 130 height 26
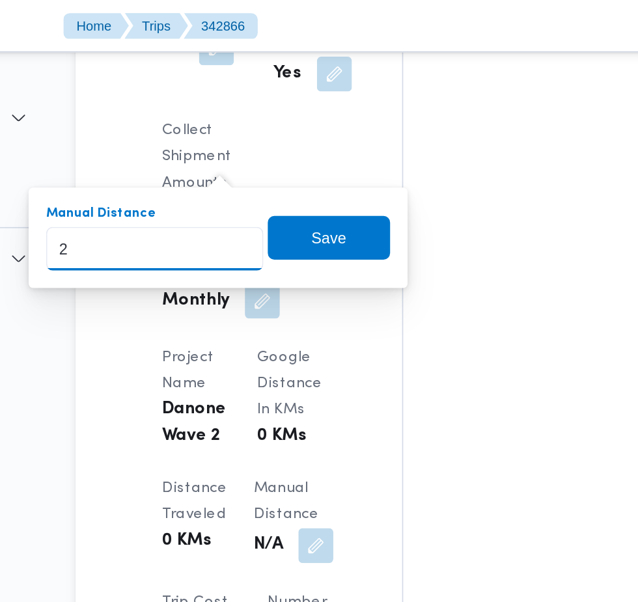
type input "23"
click at [339, 146] on span "Save" at bounding box center [320, 142] width 73 height 26
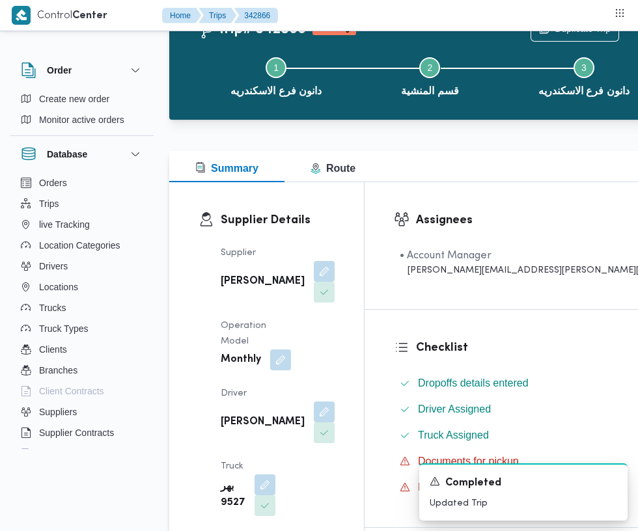
scroll to position [0, 0]
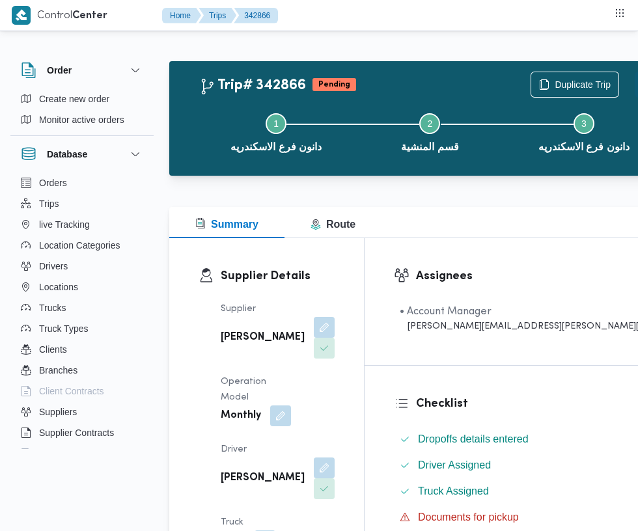
click at [635, 85] on button "Actions" at bounding box center [648, 85] width 26 height 26
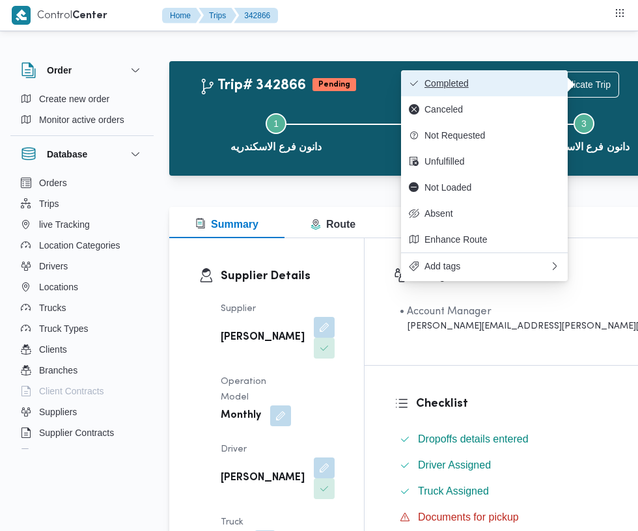
click at [497, 83] on span "Completed" at bounding box center [492, 83] width 135 height 10
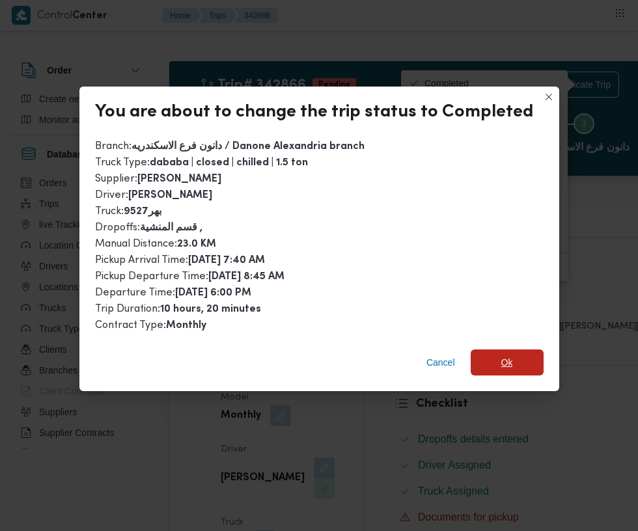
click at [503, 355] on span "Ok" at bounding box center [507, 363] width 12 height 16
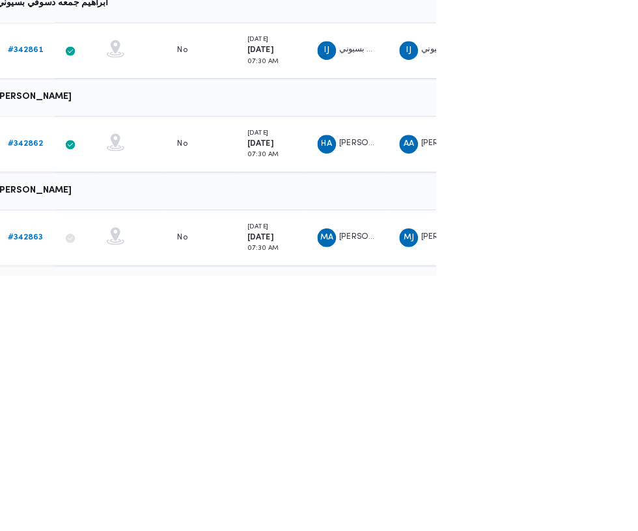
scroll to position [89, 20]
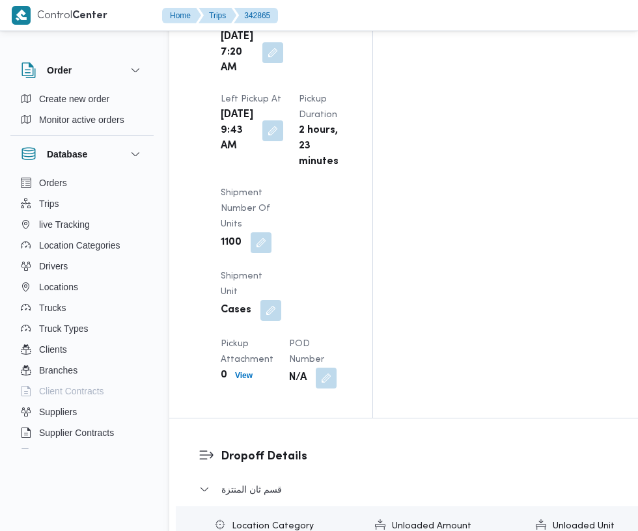
scroll to position [1777, 0]
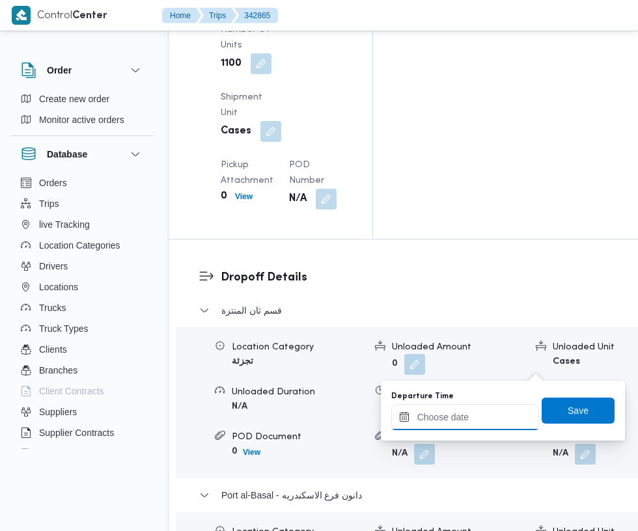
click at [477, 417] on input "Departure Time" at bounding box center [465, 417] width 148 height 26
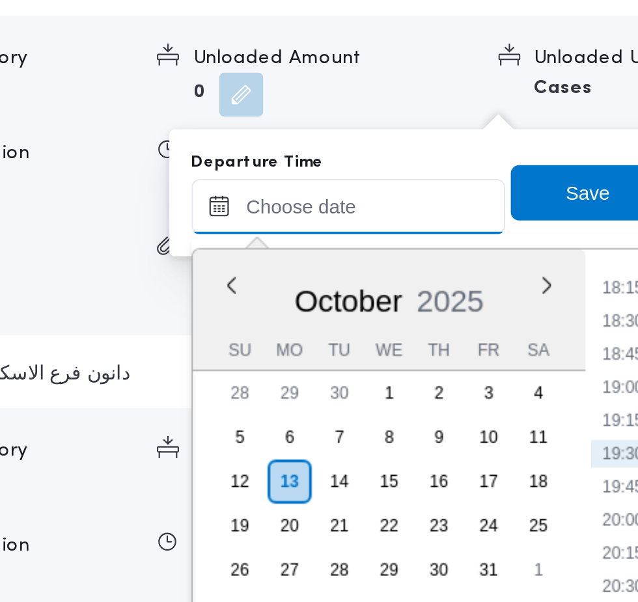
scroll to position [1978, 0]
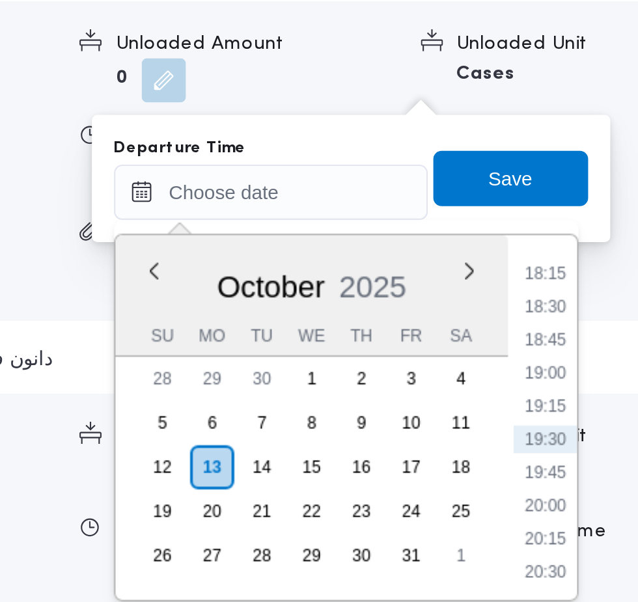
click at [591, 428] on li "18:15" at bounding box center [595, 428] width 30 height 13
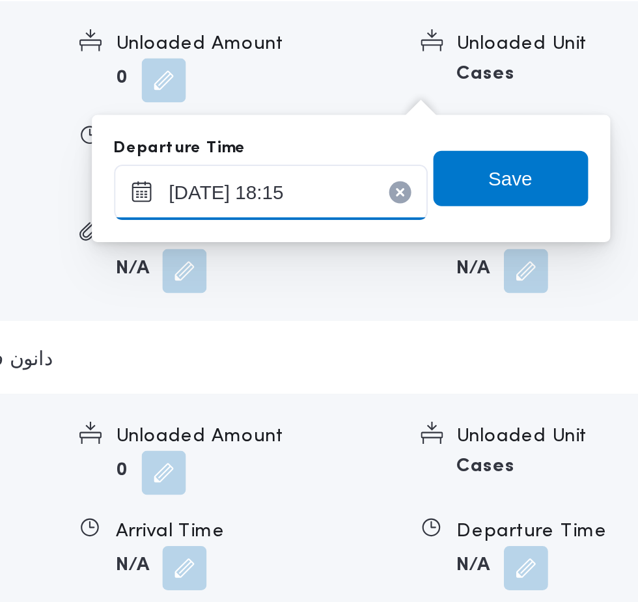
click at [489, 391] on input "[DATE] 18:15" at bounding box center [465, 390] width 148 height 26
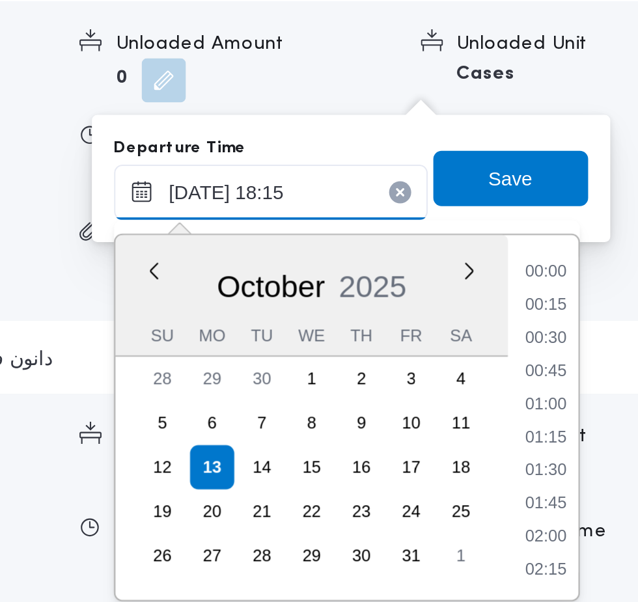
scroll to position [1062, 0]
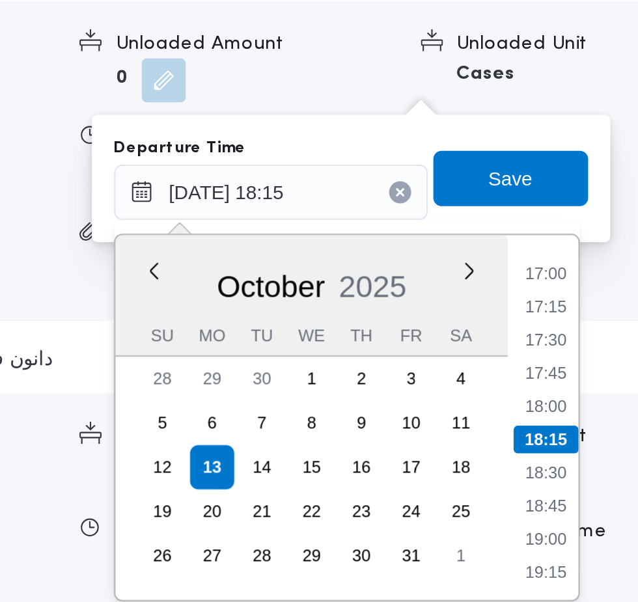
click at [598, 424] on li "17:00" at bounding box center [595, 428] width 30 height 13
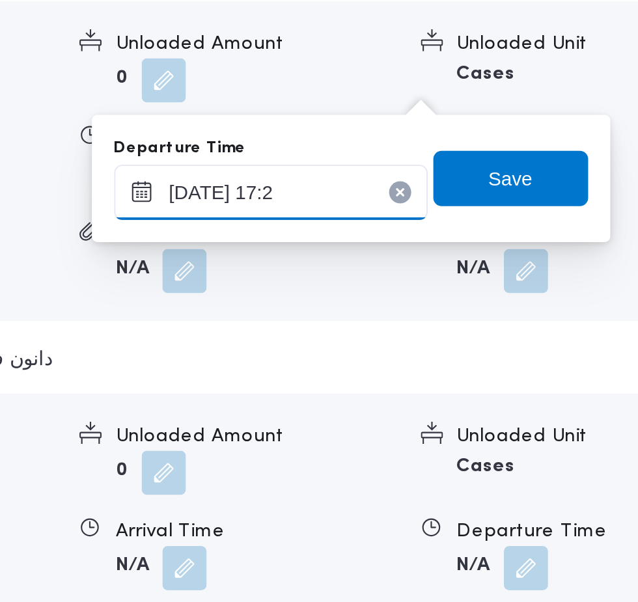
type input "[DATE] 17:20"
click at [584, 387] on span "Save" at bounding box center [578, 384] width 21 height 16
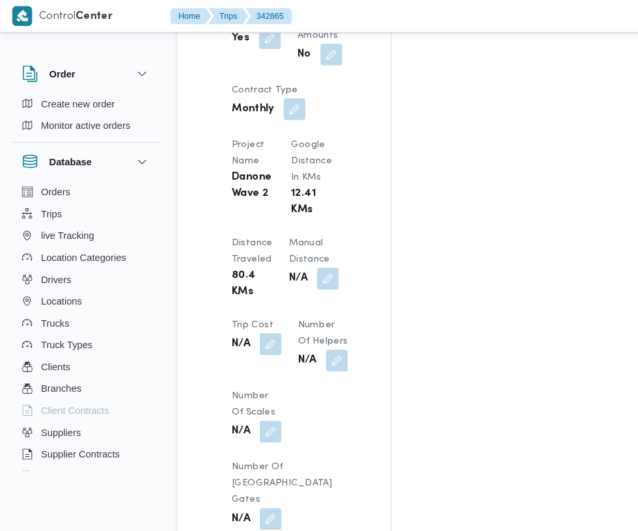
scroll to position [1101, 0]
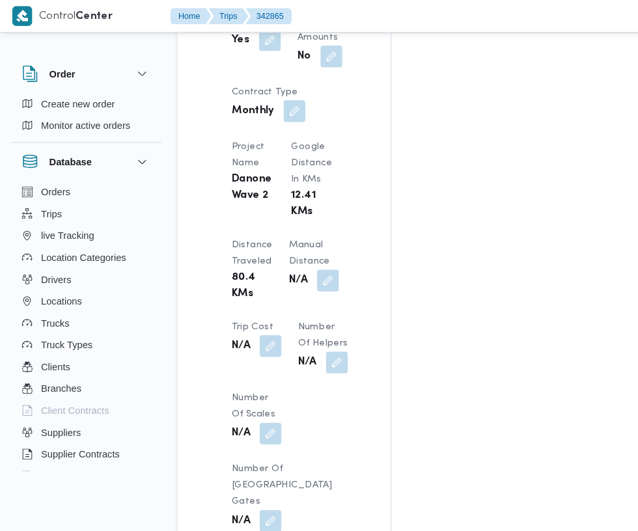
click at [302, 257] on button "button" at bounding box center [312, 267] width 21 height 21
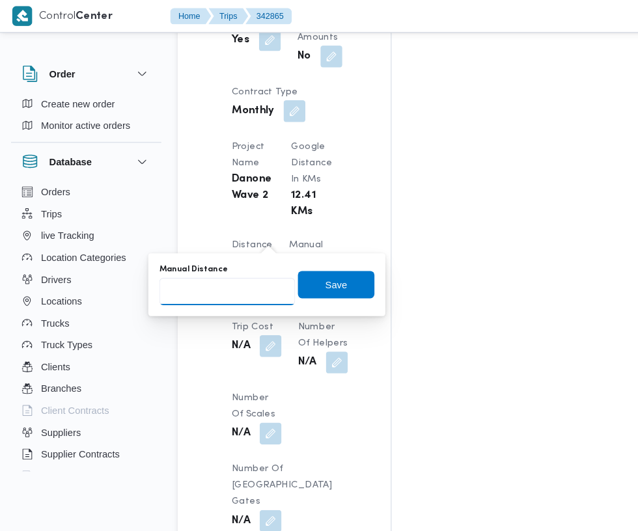
click at [225, 281] on input "Manual Distance" at bounding box center [217, 278] width 130 height 26
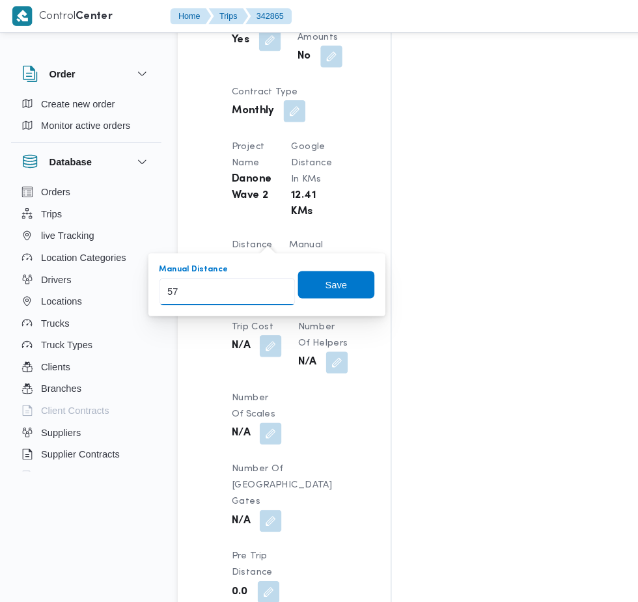
type input "57"
click at [323, 294] on div "You are in a dialog. To close this dialog, hit escape. Manual Distance 57 Save" at bounding box center [254, 272] width 226 height 60
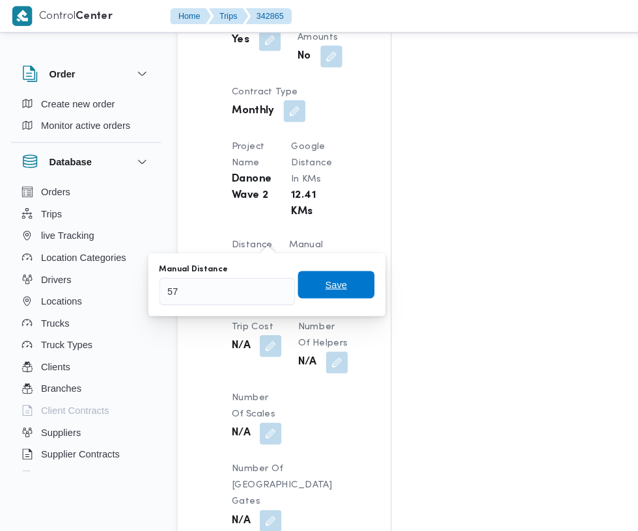
click at [331, 274] on span "Save" at bounding box center [320, 272] width 21 height 16
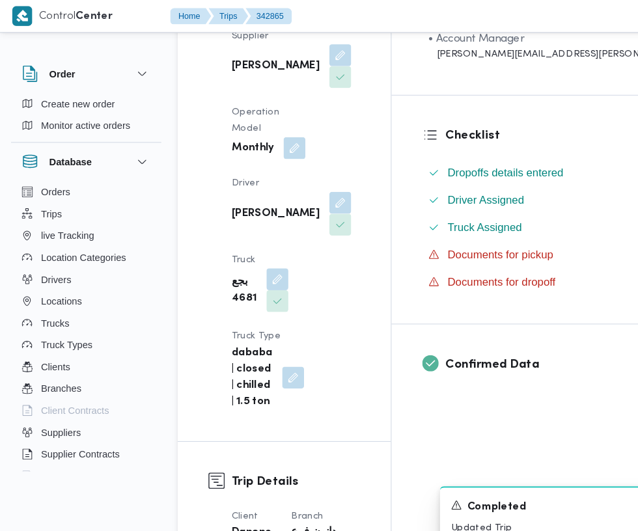
scroll to position [0, 0]
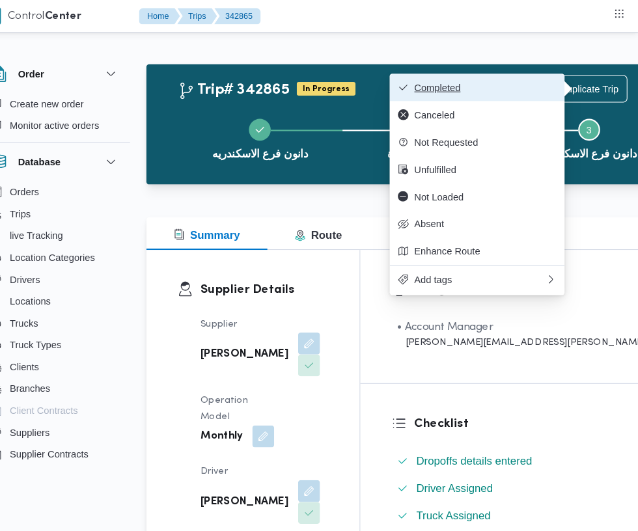
click at [501, 81] on span "Completed" at bounding box center [492, 83] width 135 height 10
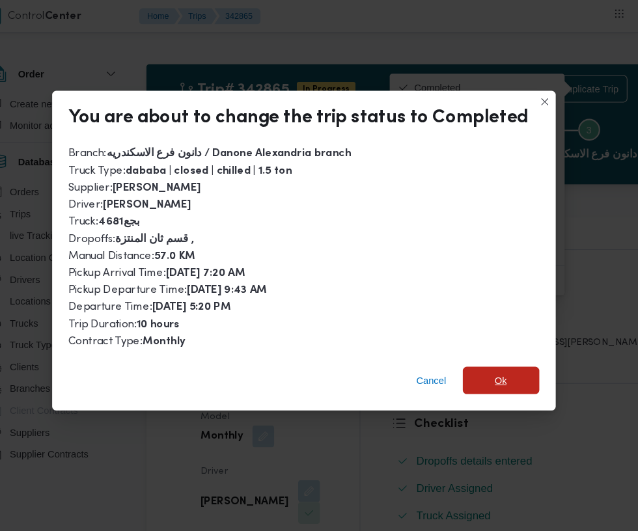
click at [494, 356] on span "Ok" at bounding box center [507, 363] width 73 height 26
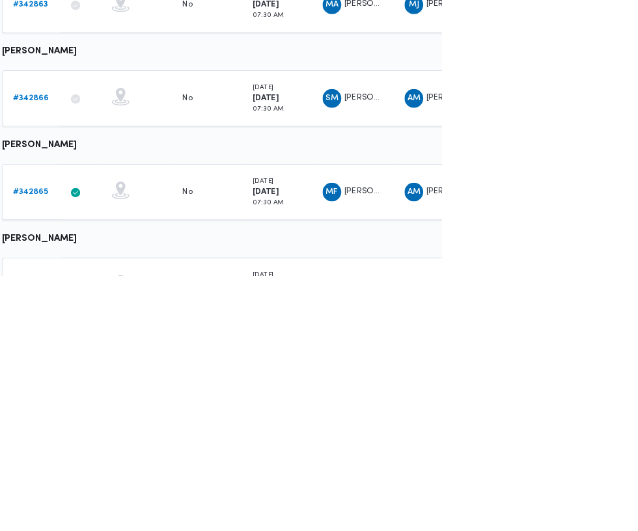
scroll to position [351, 20]
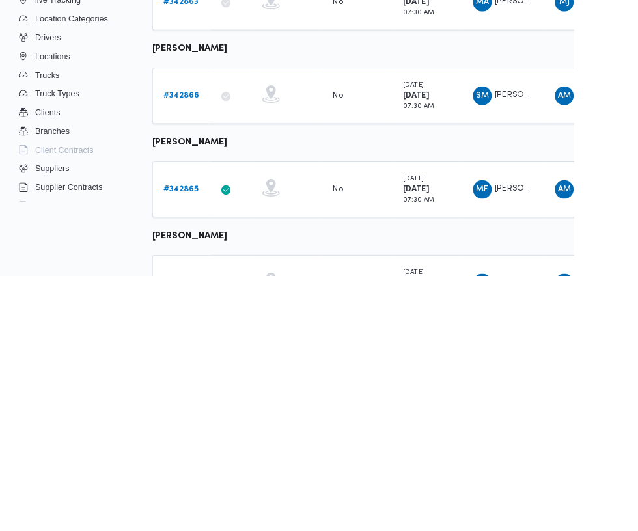
click at [201, 539] on b "# 342867" at bounding box center [202, 539] width 40 height 8
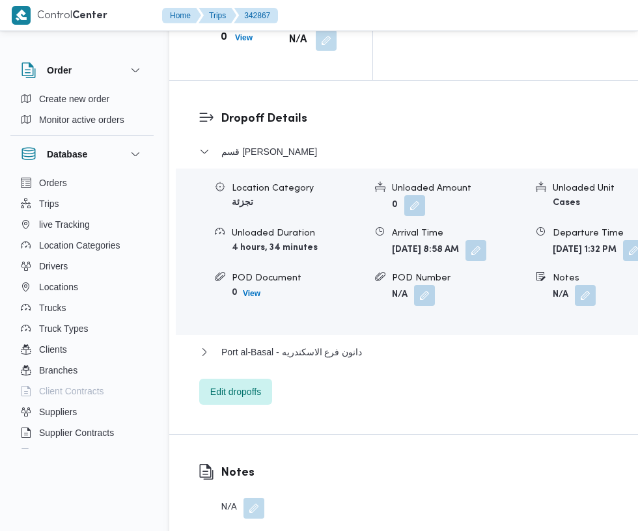
scroll to position [2059, 0]
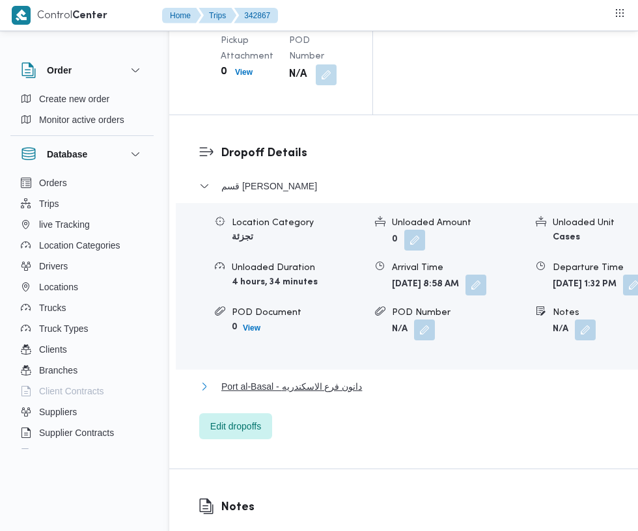
click at [358, 379] on span "Port al-Basal - دانون فرع الاسكندريه" at bounding box center [291, 387] width 141 height 16
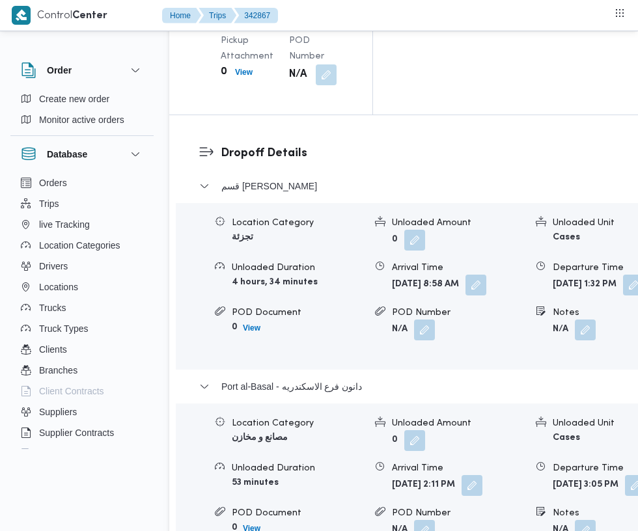
click at [625, 475] on button "button" at bounding box center [635, 485] width 21 height 21
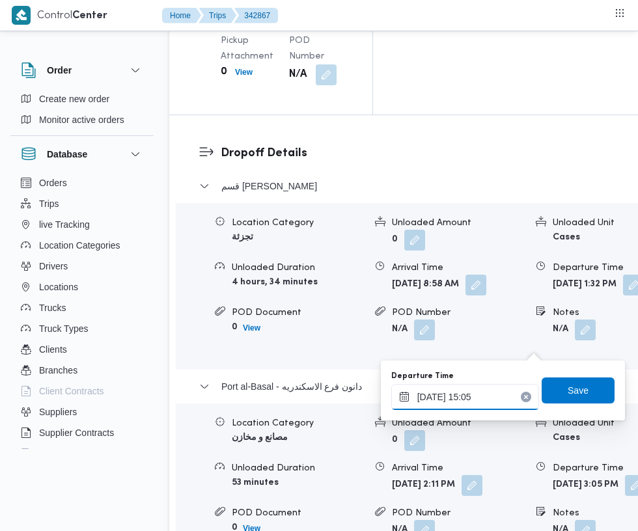
click at [474, 397] on input "[DATE] 15:05" at bounding box center [465, 397] width 148 height 26
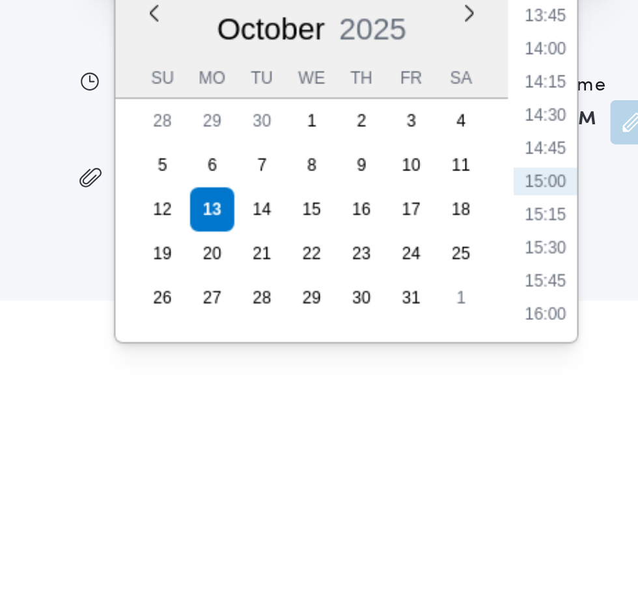
click at [600, 557] on li "16:00" at bounding box center [595, 559] width 30 height 13
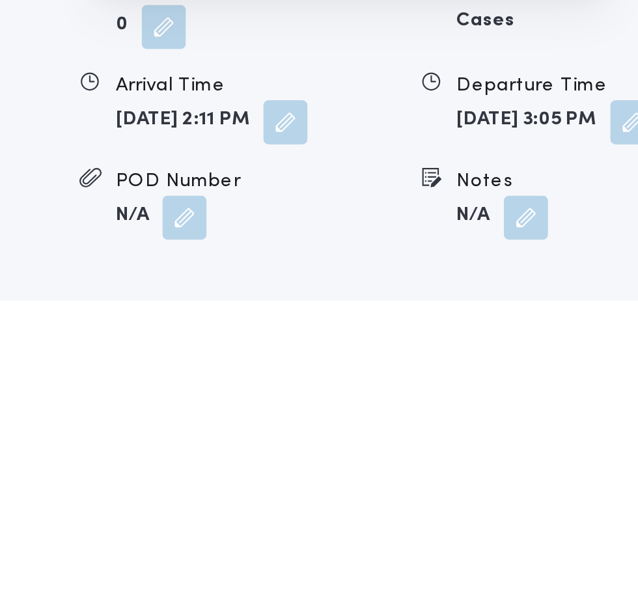
scroll to position [2076, 0]
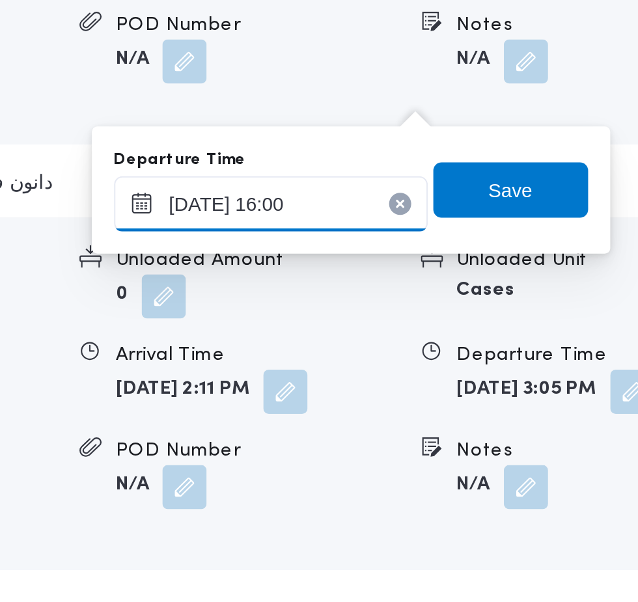
click at [505, 376] on input "[DATE] 16:00" at bounding box center [465, 380] width 148 height 26
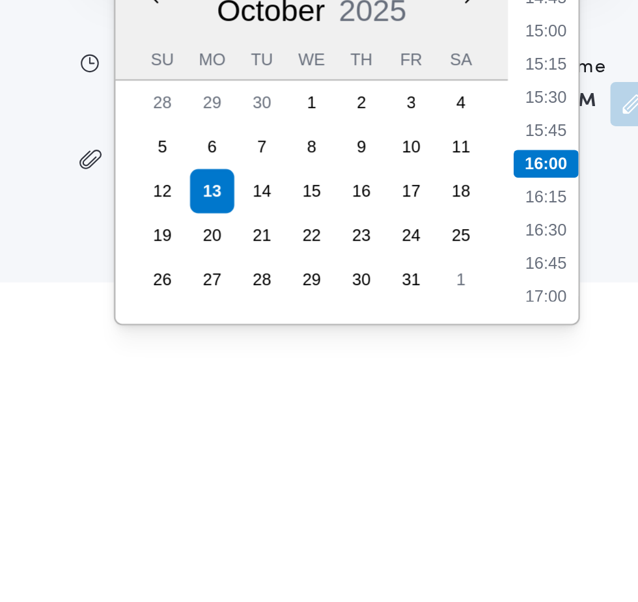
scroll to position [2085, 0]
click at [598, 549] on li "17:00" at bounding box center [595, 550] width 30 height 13
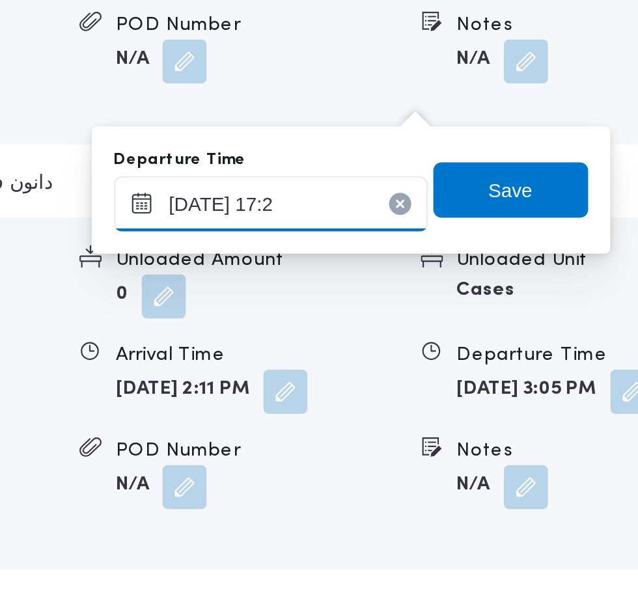
type input "[DATE] 17:25"
click at [585, 368] on span "Save" at bounding box center [578, 366] width 21 height 16
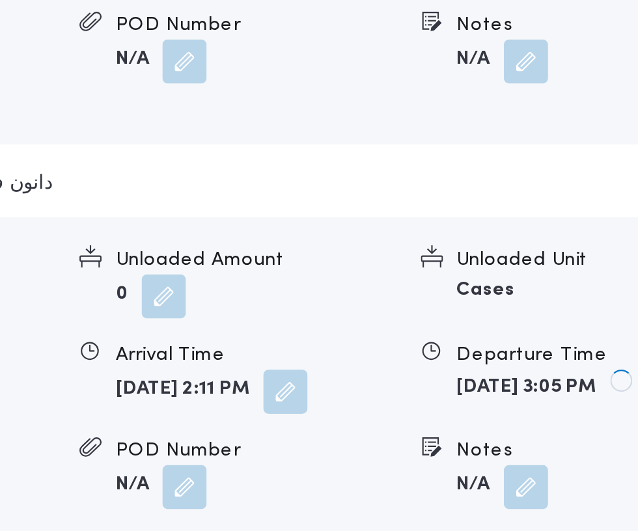
click at [462, 450] on button "button" at bounding box center [472, 460] width 21 height 21
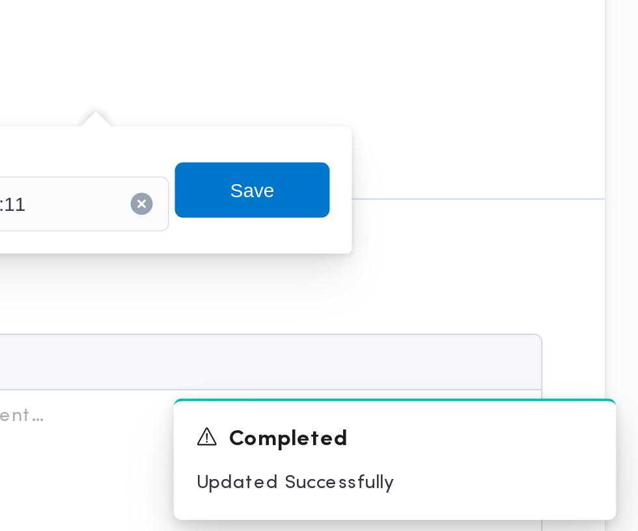
scroll to position [2001, 0]
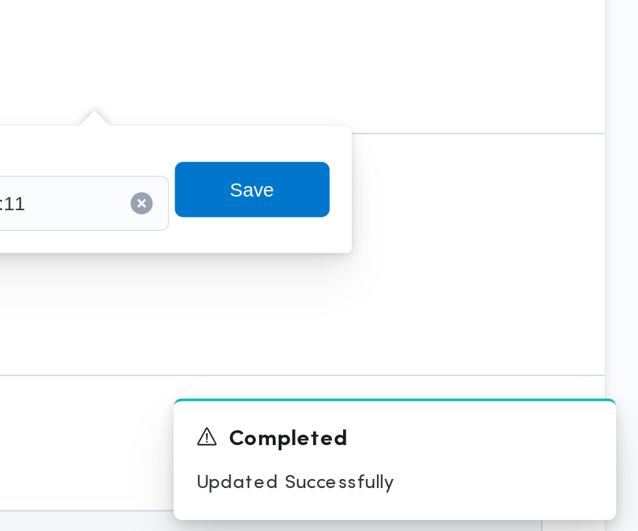
click at [382, 257] on div "Location Category مصانع و مخازن Unloaded Amount 0 Unloaded Unit Cases Unloaded …" at bounding box center [396, 183] width 451 height 148
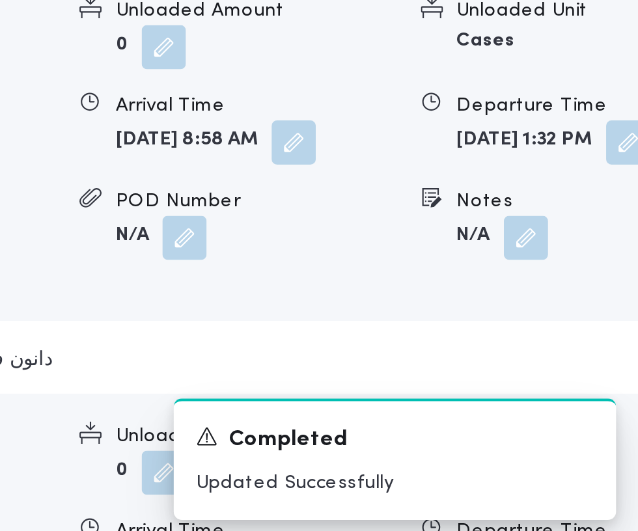
scroll to position [2085, 0]
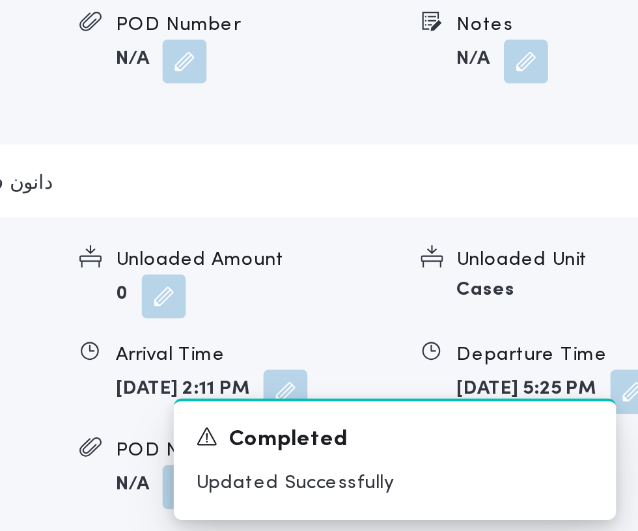
click at [462, 450] on button "button" at bounding box center [472, 460] width 21 height 21
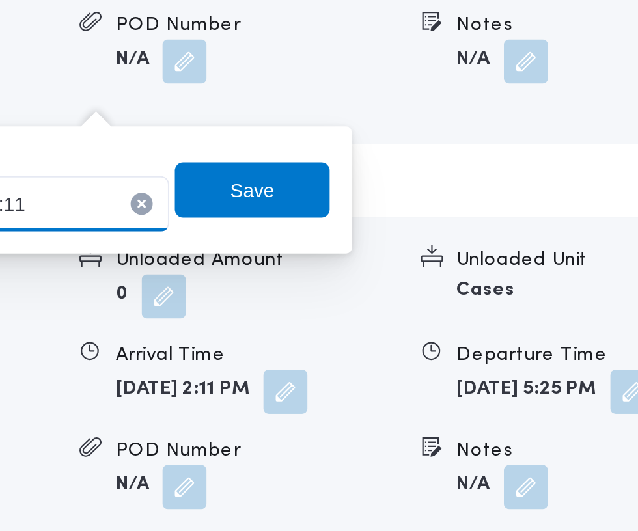
click at [390, 371] on input "[DATE] 14:11" at bounding box center [344, 372] width 148 height 26
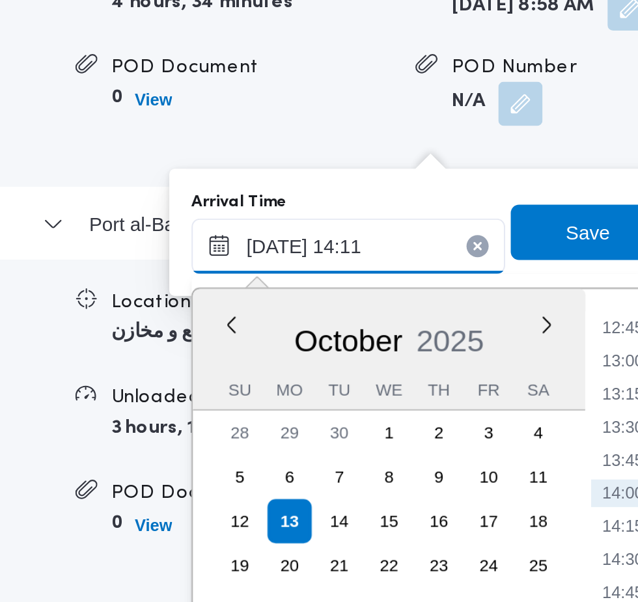
click at [361, 375] on input "[DATE] 14:11" at bounding box center [344, 372] width 148 height 26
click at [371, 371] on input "[DATE] 17:11" at bounding box center [344, 372] width 148 height 26
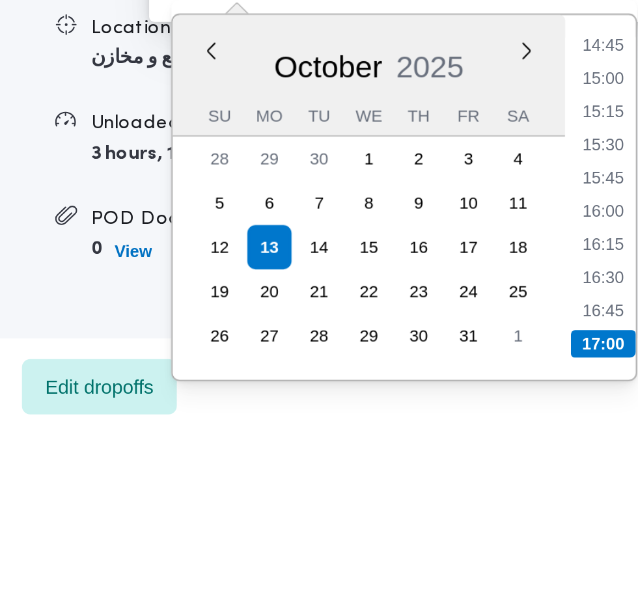
click at [466, 550] on li "17:00" at bounding box center [473, 547] width 31 height 13
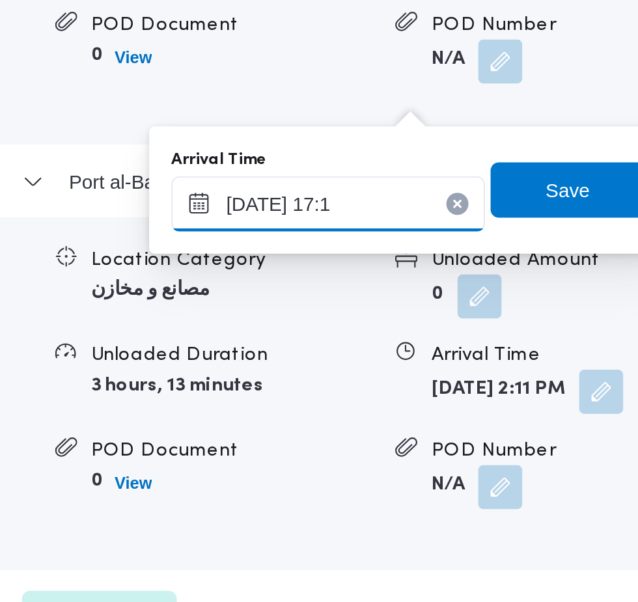
type input "[DATE] 17:11"
click at [458, 363] on span "Save" at bounding box center [456, 366] width 21 height 16
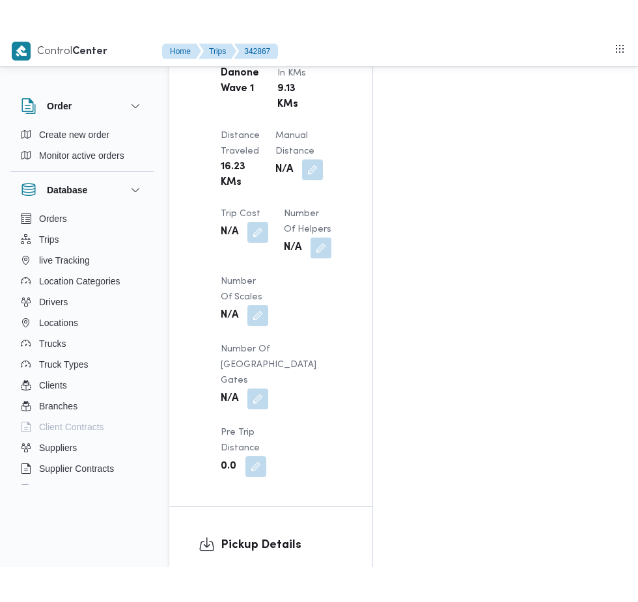
scroll to position [1232, 0]
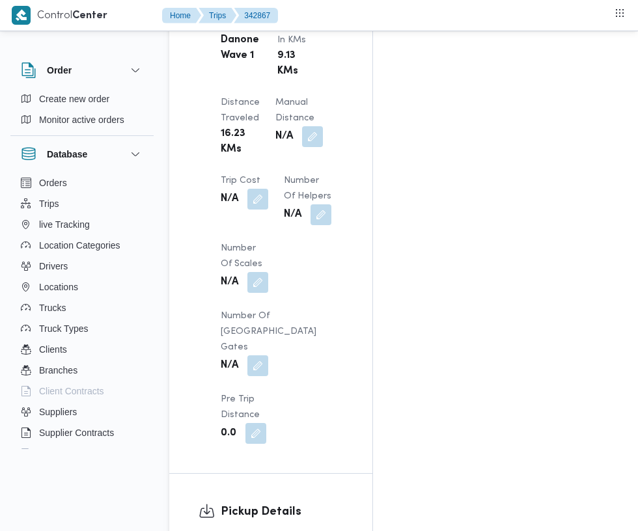
click at [302, 147] on button "button" at bounding box center [312, 136] width 21 height 21
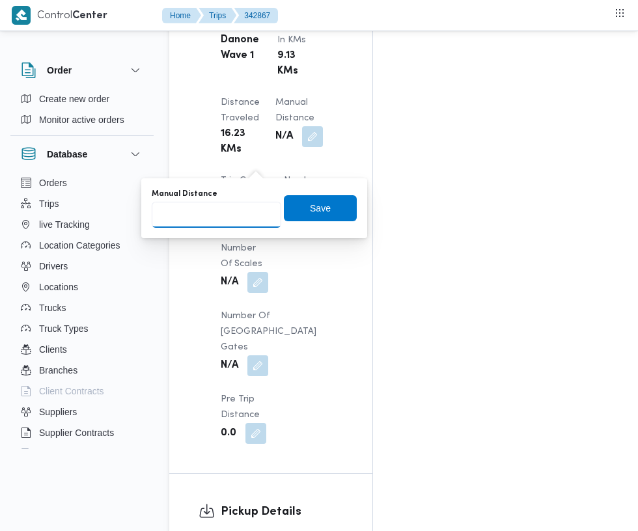
click at [227, 214] on input "Manual Distance" at bounding box center [217, 215] width 130 height 26
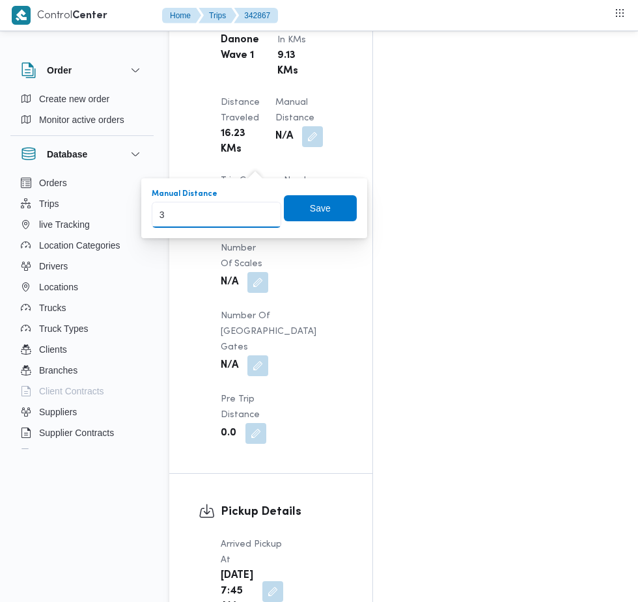
type input "34"
click at [330, 205] on span "Save" at bounding box center [320, 209] width 21 height 16
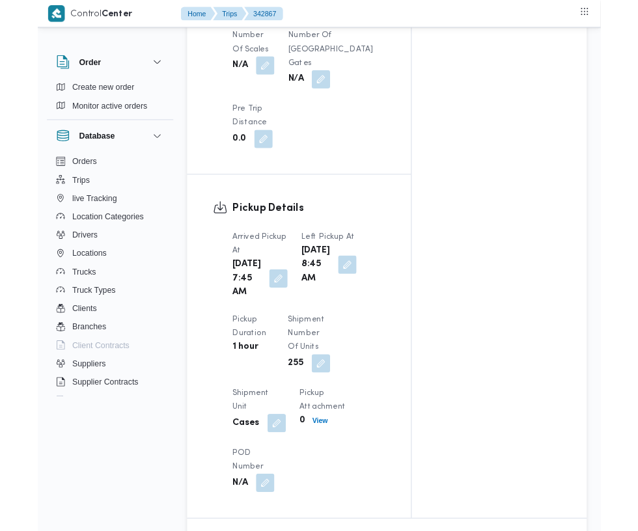
scroll to position [1164, 0]
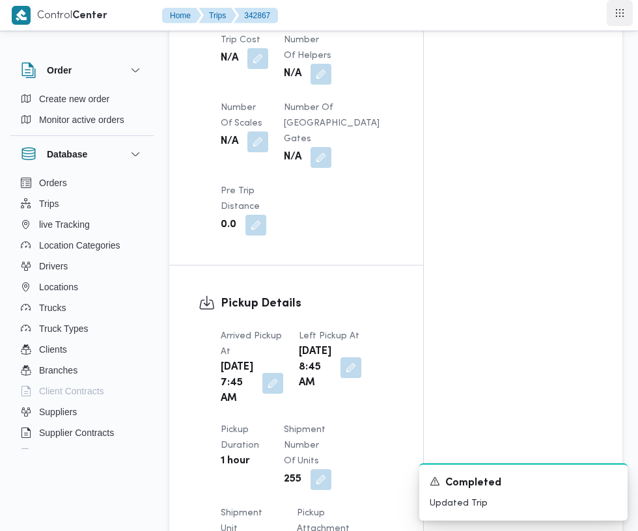
click at [620, 13] on icon "Apps menu with 1 new app" at bounding box center [620, 13] width 8 height 8
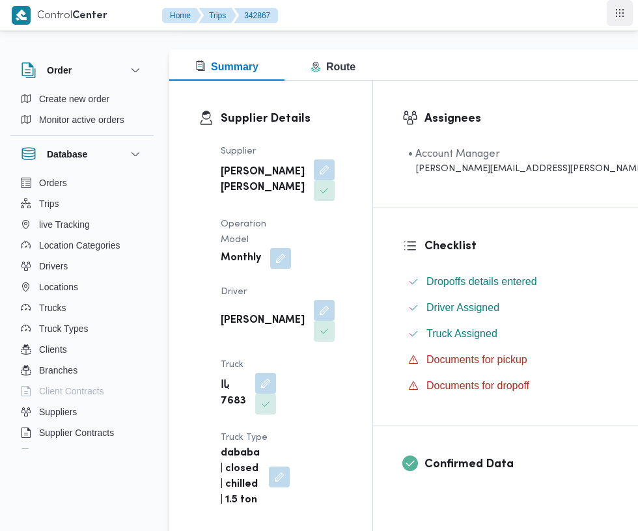
scroll to position [0, 0]
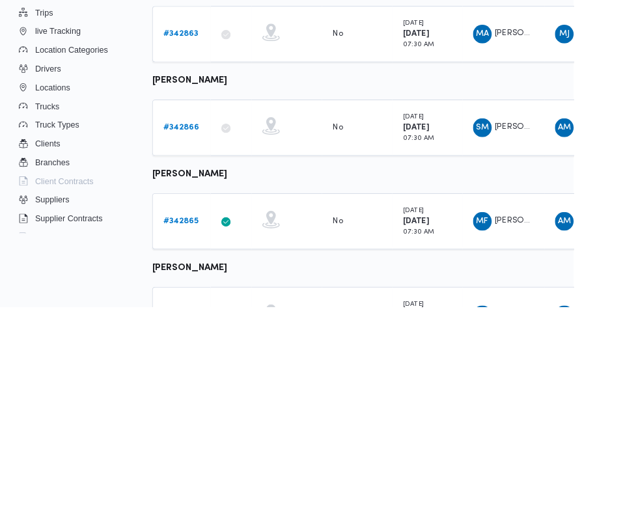
scroll to position [506, 0]
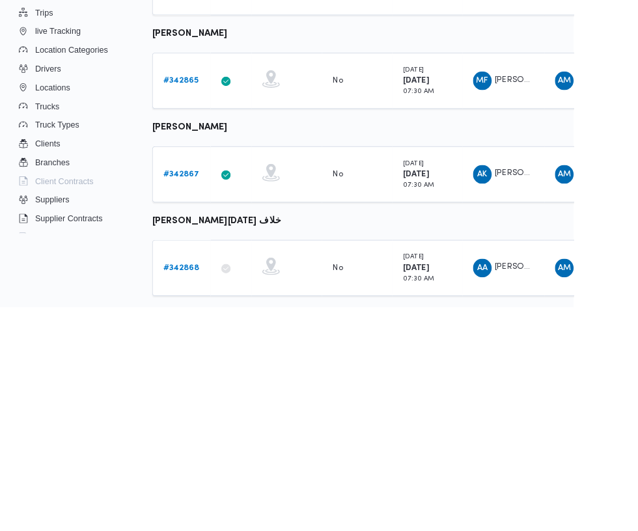
click at [204, 486] on b "# 342868" at bounding box center [202, 488] width 40 height 8
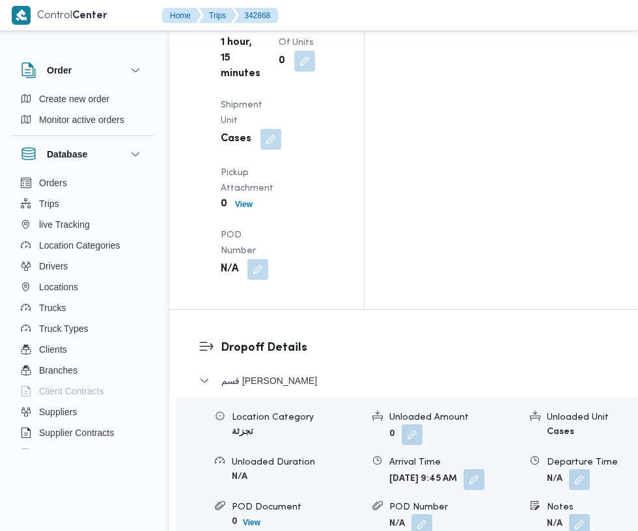
scroll to position [1967, 0]
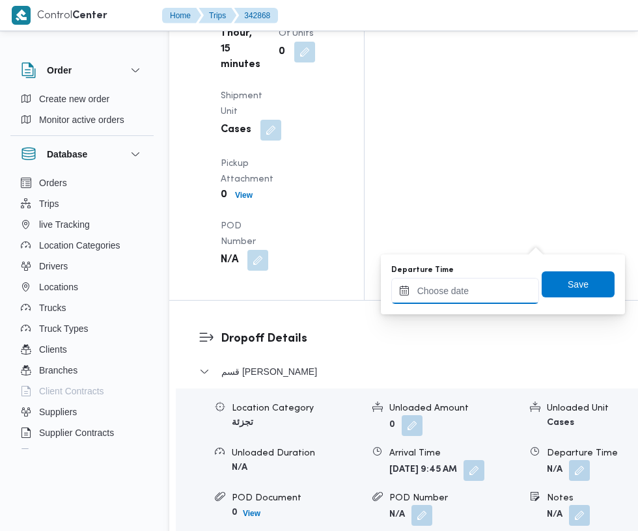
click at [473, 290] on input "Departure Time" at bounding box center [465, 291] width 148 height 26
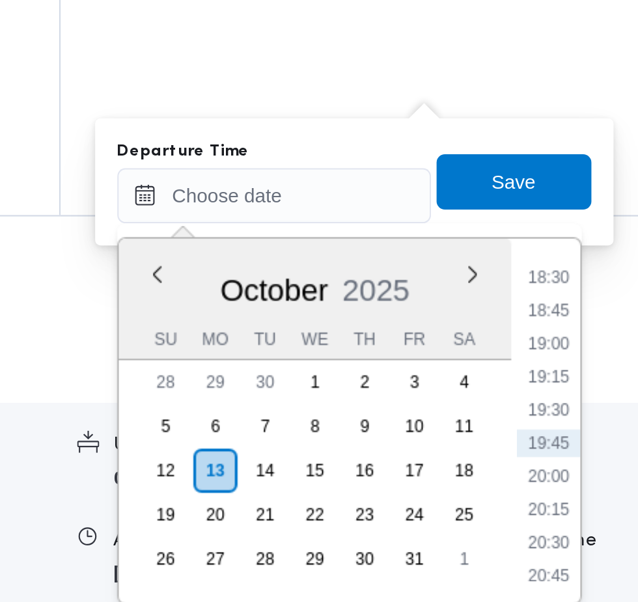
click at [595, 329] on li "18:30" at bounding box center [595, 329] width 30 height 13
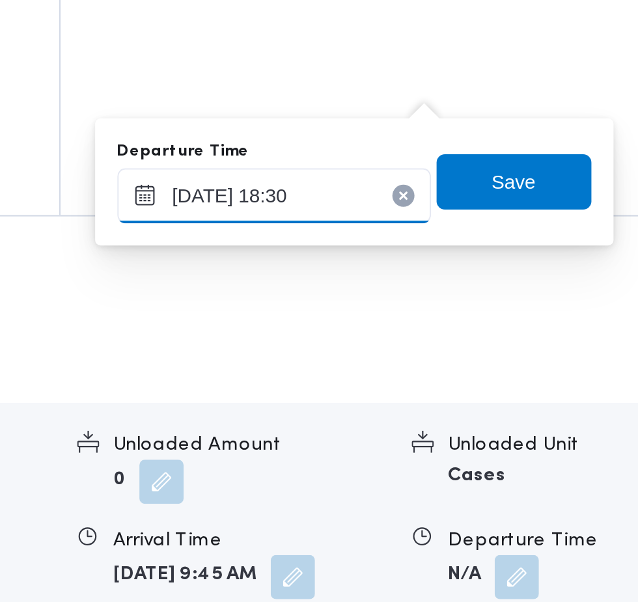
click at [502, 302] on input "[DATE] 18:30" at bounding box center [465, 291] width 148 height 26
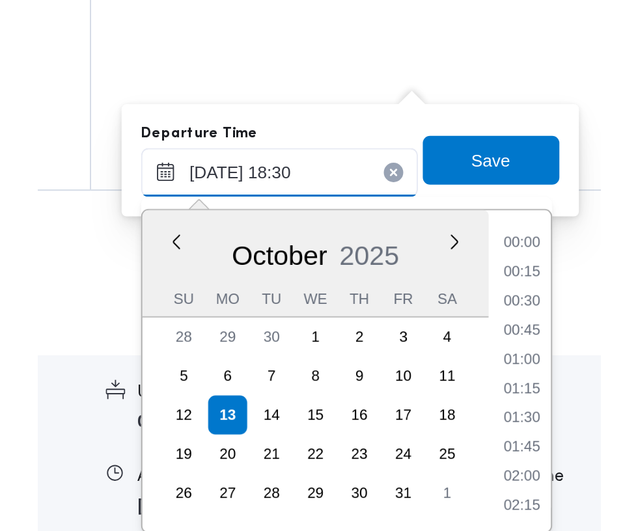
scroll to position [1077, 0]
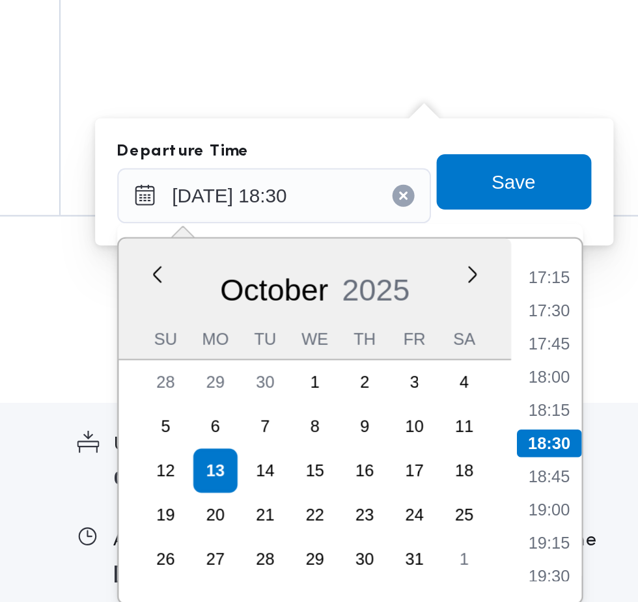
click at [600, 362] on li "17:45" at bounding box center [595, 360] width 30 height 13
type input "[DATE] 17:45"
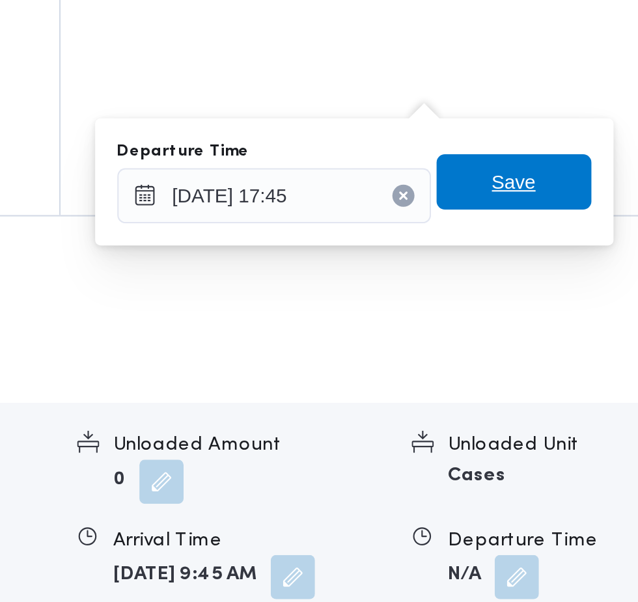
click at [584, 285] on span "Save" at bounding box center [578, 285] width 21 height 16
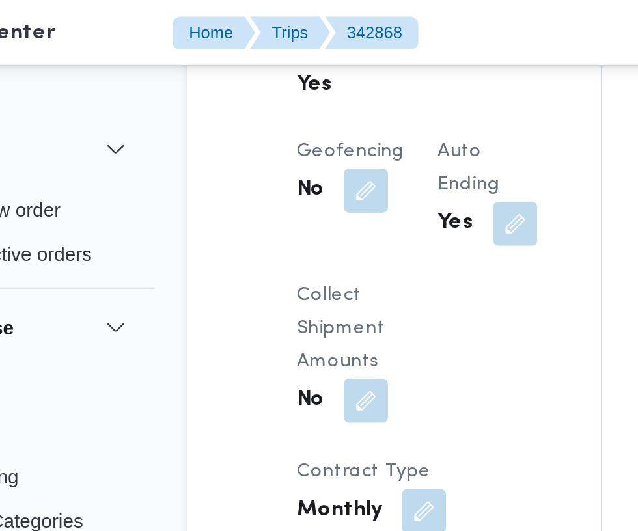
scroll to position [1000, 0]
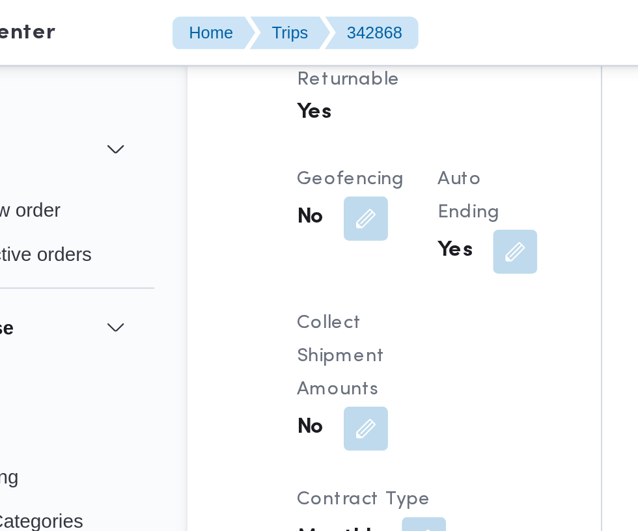
click at [302, 389] on button "button" at bounding box center [312, 399] width 21 height 21
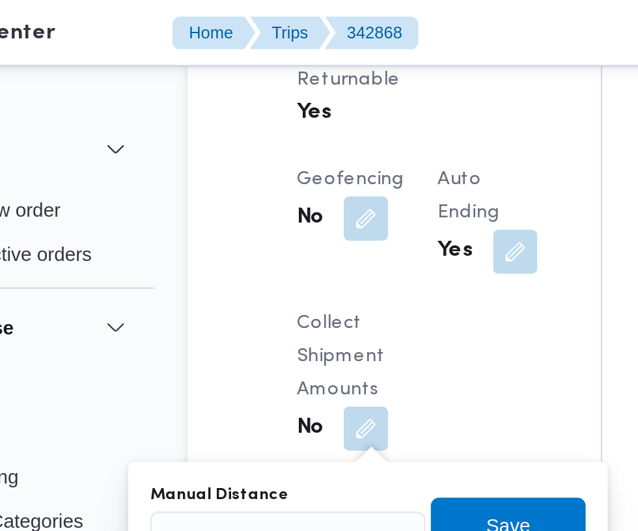
scroll to position [1000, 0]
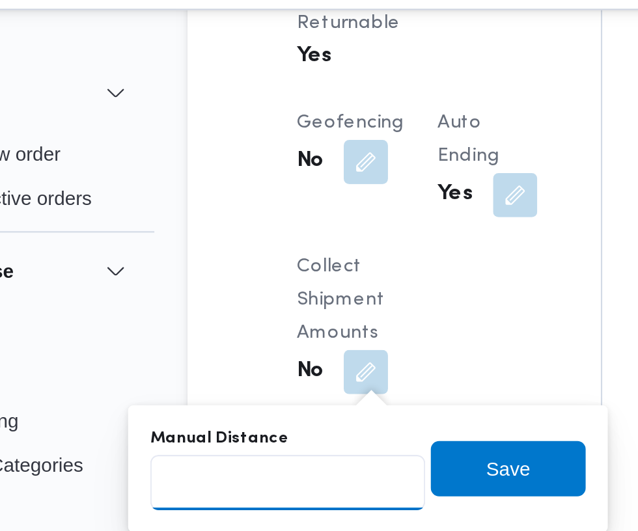
click at [216, 253] on input "Manual Distance" at bounding box center [217, 254] width 130 height 26
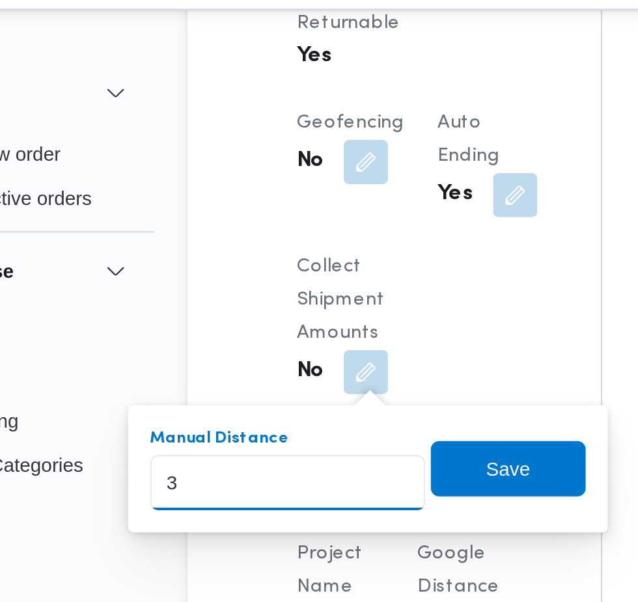
type input "34"
click at [324, 251] on span "Save" at bounding box center [320, 248] width 21 height 16
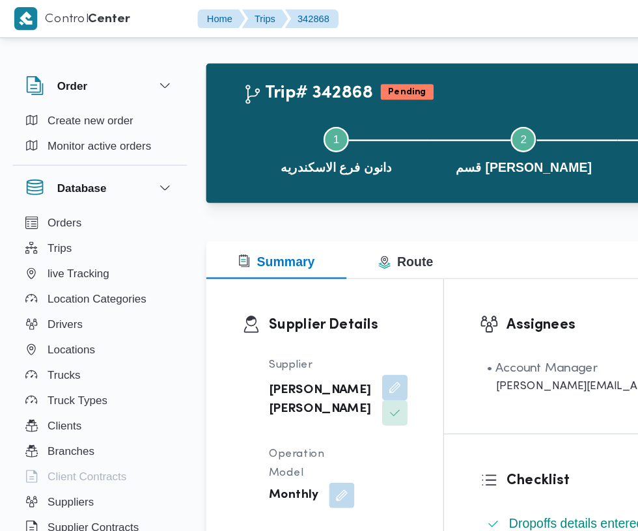
scroll to position [0, 0]
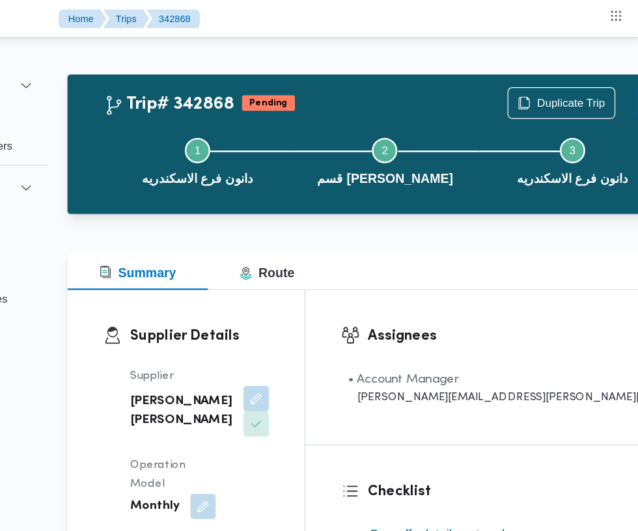
click at [635, 88] on button "Actions" at bounding box center [648, 85] width 26 height 26
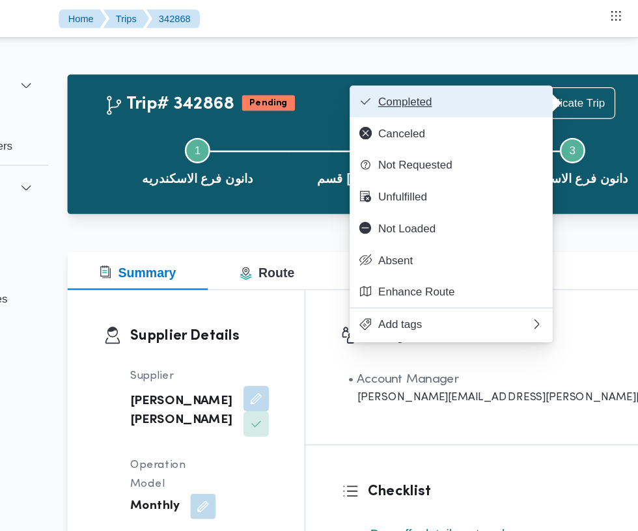
click at [505, 86] on span "Completed" at bounding box center [492, 83] width 135 height 10
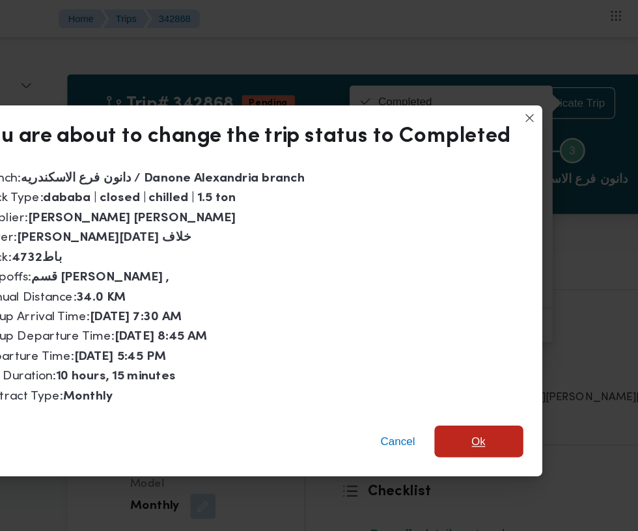
click at [518, 363] on span "Ok" at bounding box center [507, 363] width 73 height 26
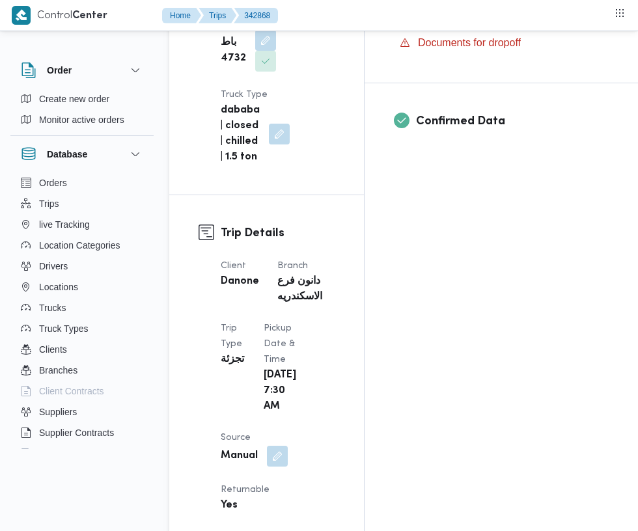
scroll to position [512, 0]
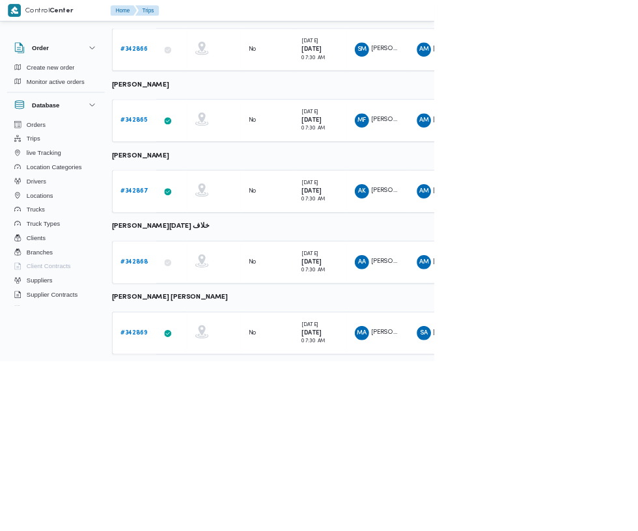
scroll to position [623, 10]
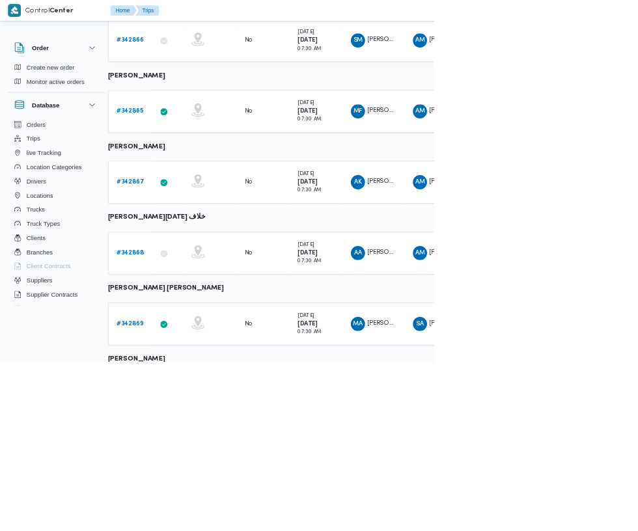
click at [174, 474] on b "# 342869" at bounding box center [191, 475] width 40 height 8
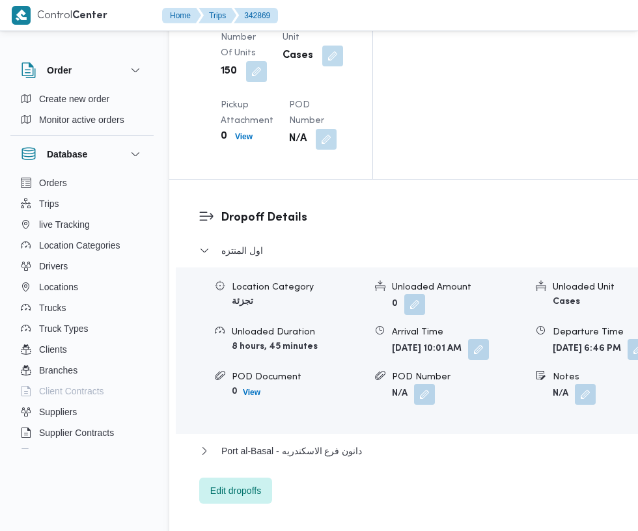
scroll to position [1942, 0]
click at [351, 444] on span "Port al-Basal - دانون فرع الاسكندريه" at bounding box center [291, 452] width 141 height 16
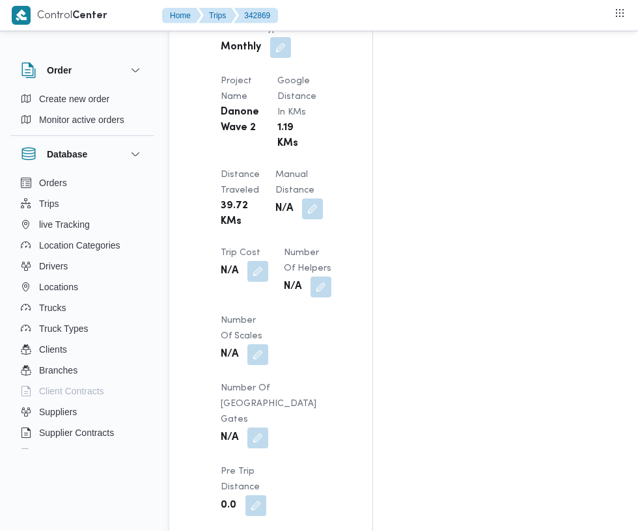
scroll to position [1157, 0]
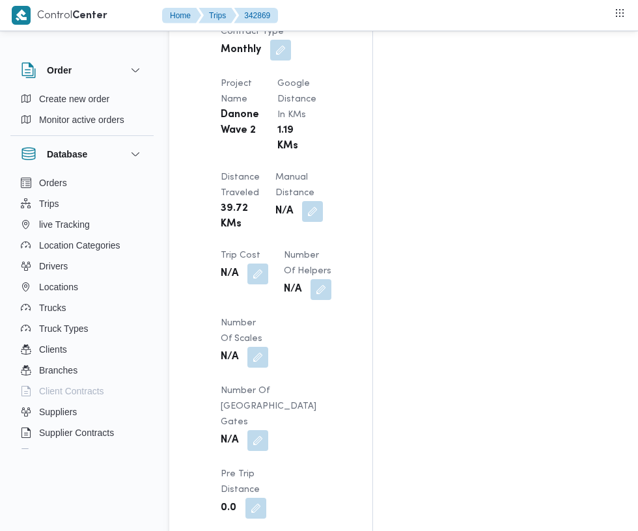
click at [302, 201] on button "button" at bounding box center [312, 211] width 21 height 21
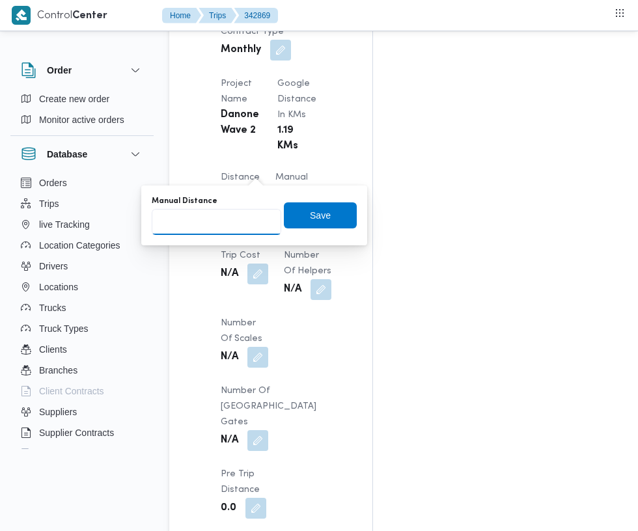
click at [223, 218] on input "Manual Distance" at bounding box center [217, 222] width 130 height 26
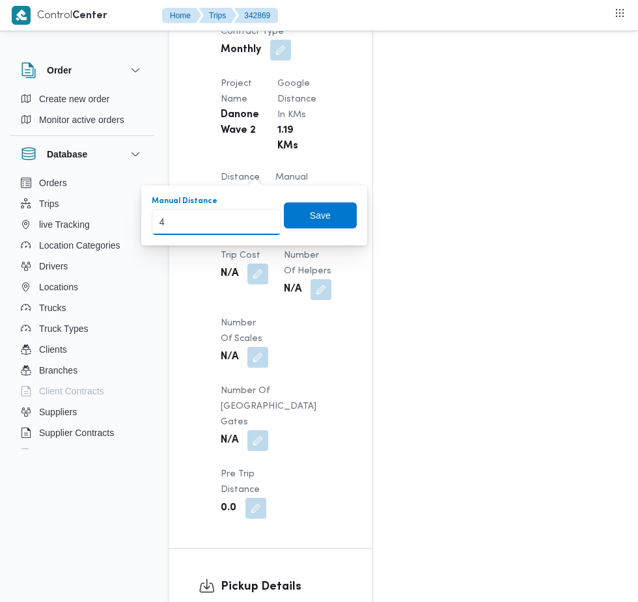
type input "45"
click at [324, 218] on span "Save" at bounding box center [320, 216] width 21 height 16
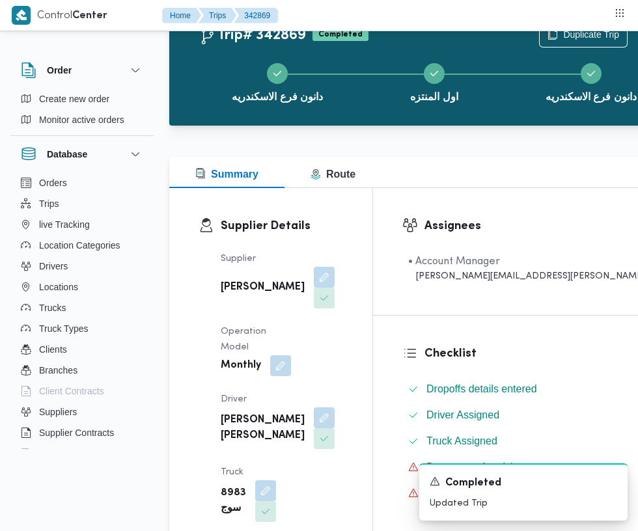
scroll to position [0, 0]
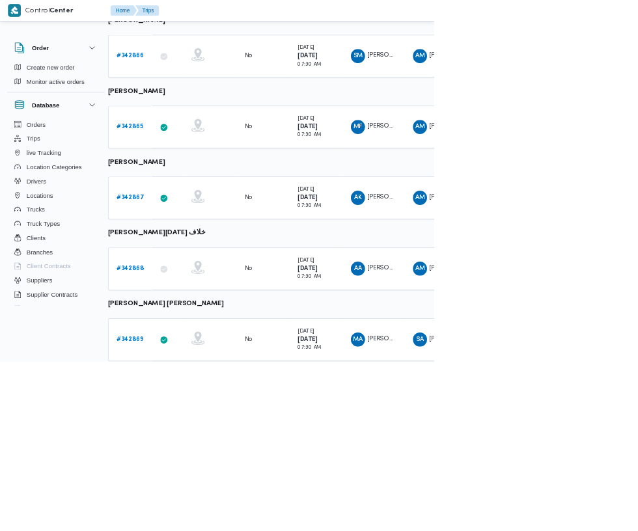
scroll to position [662, 10]
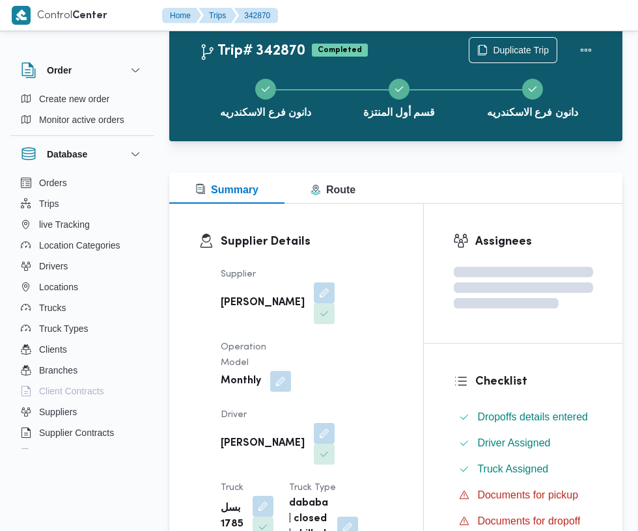
scroll to position [662, 0]
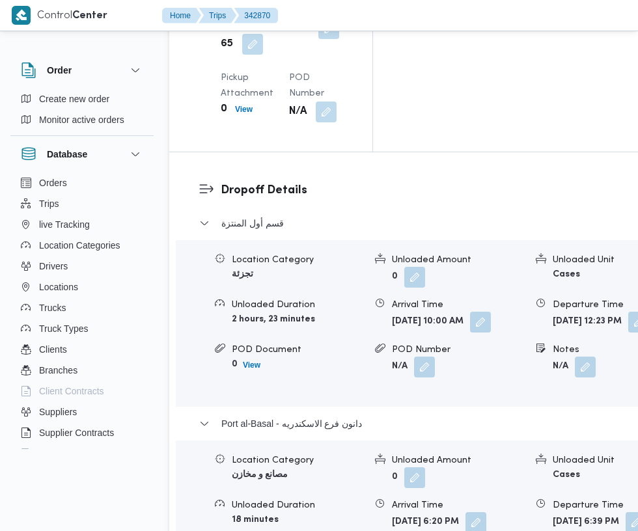
scroll to position [2018, 0]
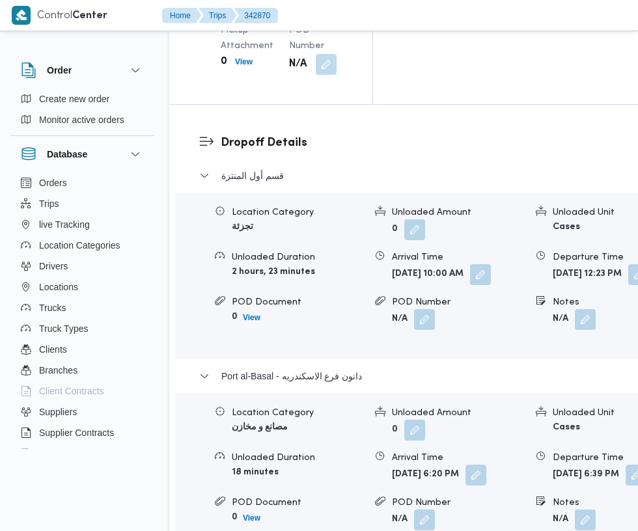
click at [626, 465] on button "button" at bounding box center [636, 475] width 21 height 21
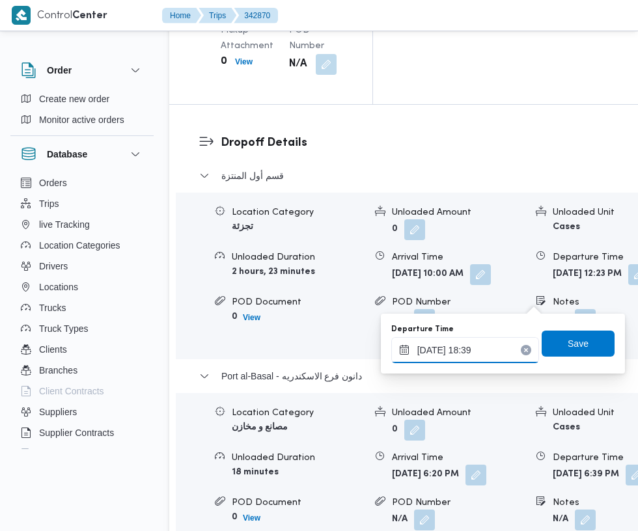
click at [479, 348] on input "[DATE] 18:39" at bounding box center [465, 350] width 148 height 26
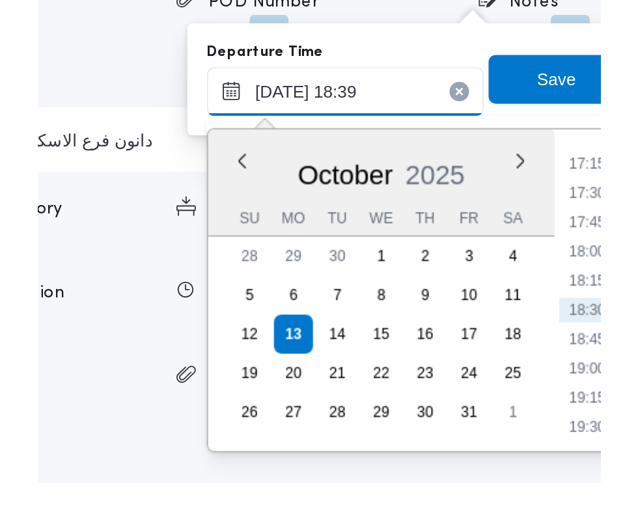
scroll to position [2117, 0]
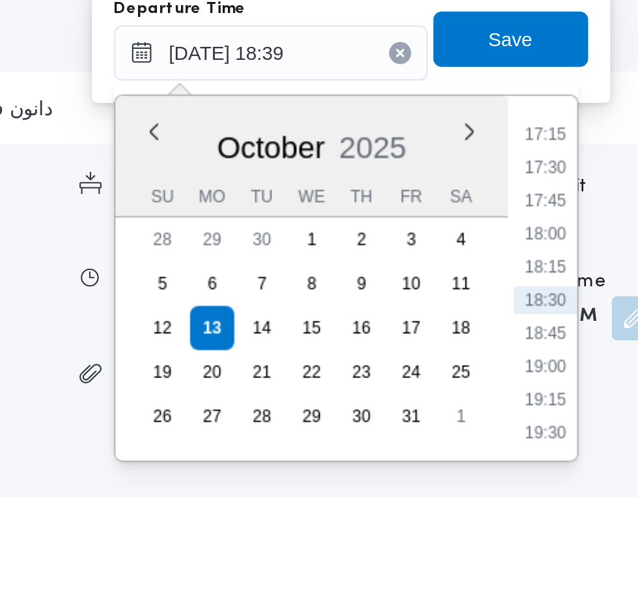
click at [602, 385] on li "18:45" at bounding box center [595, 382] width 30 height 13
type input "[DATE] 18:45"
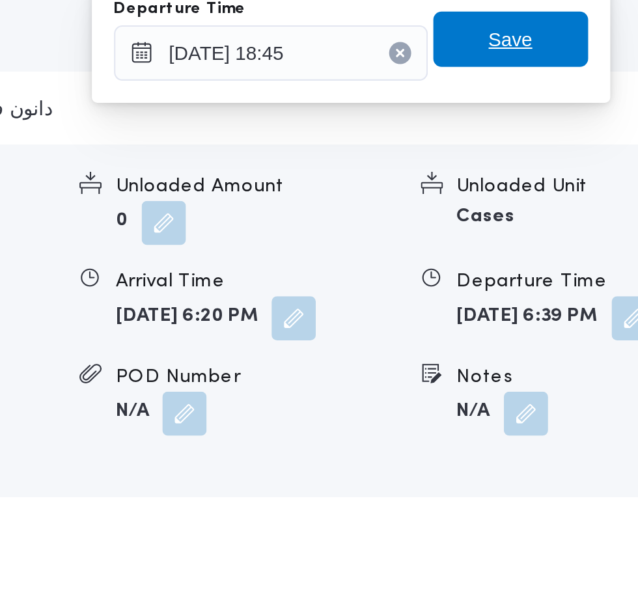
click at [595, 248] on span "Save" at bounding box center [578, 244] width 73 height 26
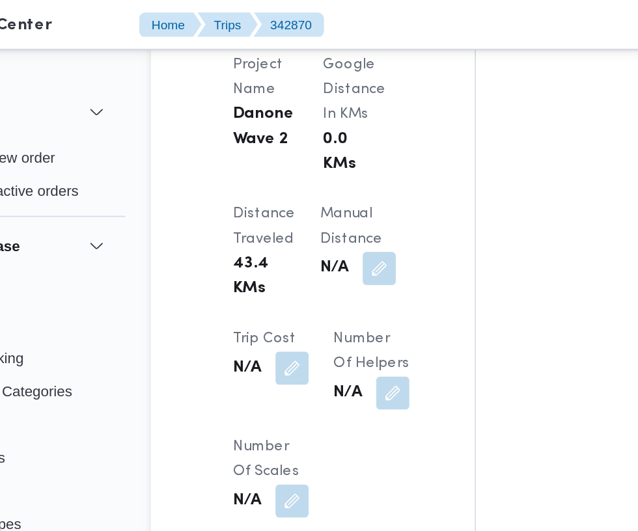
scroll to position [1198, 0]
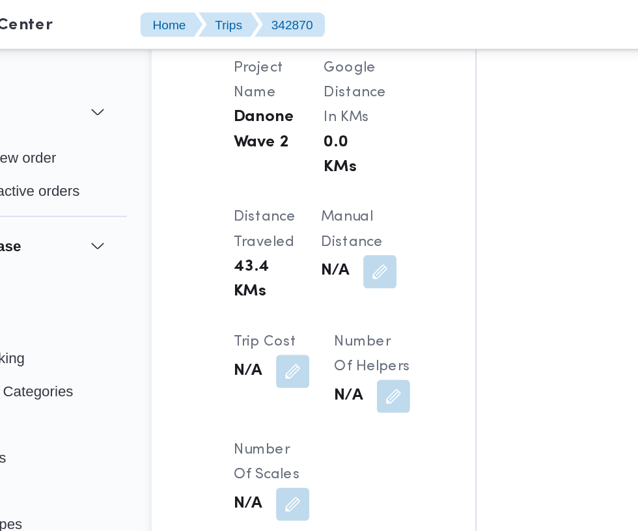
click at [302, 160] on button "button" at bounding box center [312, 170] width 21 height 21
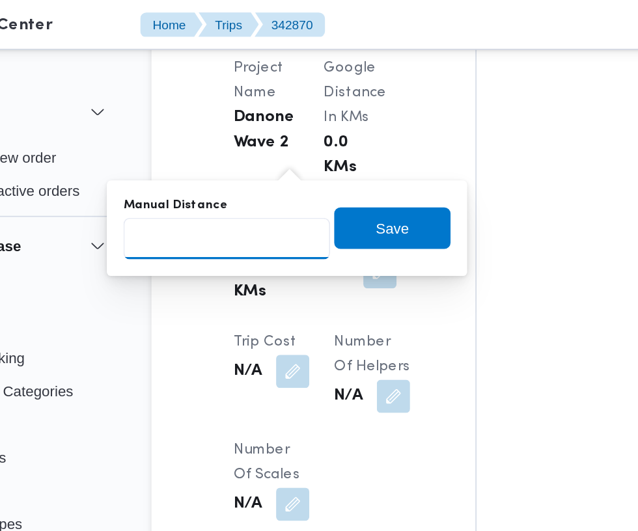
click at [226, 148] on input "Manual Distance" at bounding box center [217, 150] width 130 height 26
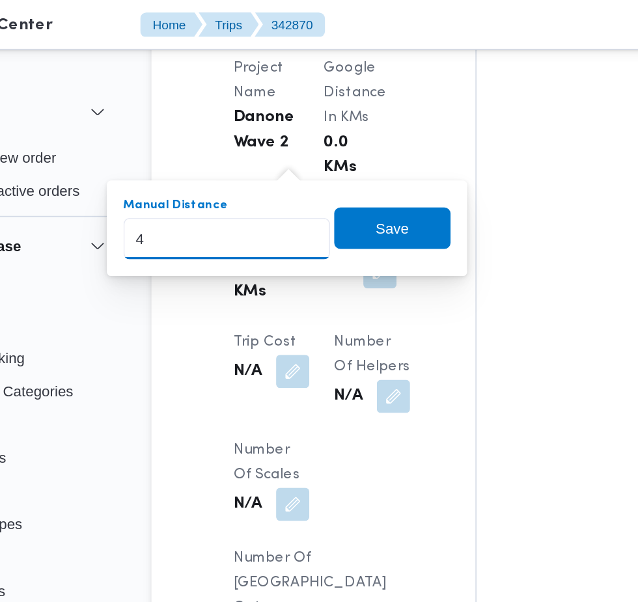
type input "45"
click at [350, 143] on span "Save" at bounding box center [320, 143] width 73 height 26
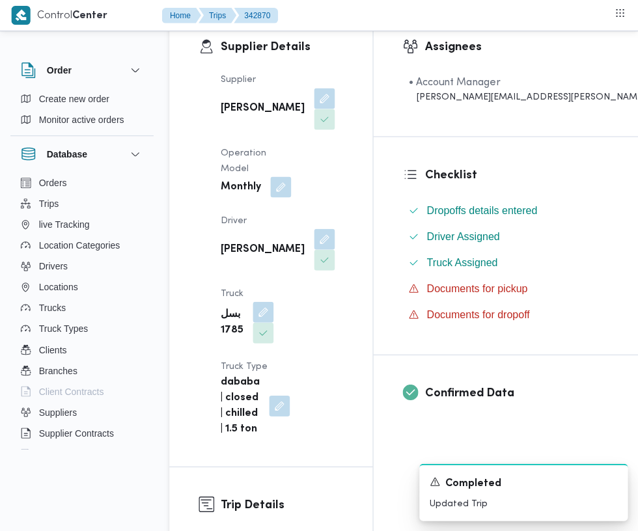
scroll to position [0, 0]
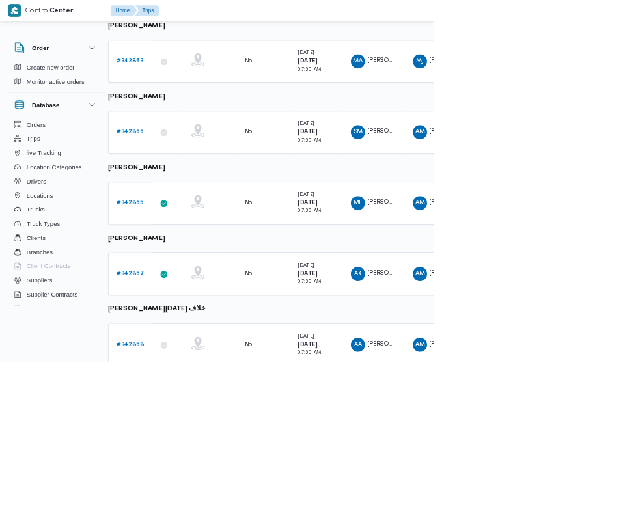
scroll to position [662, 10]
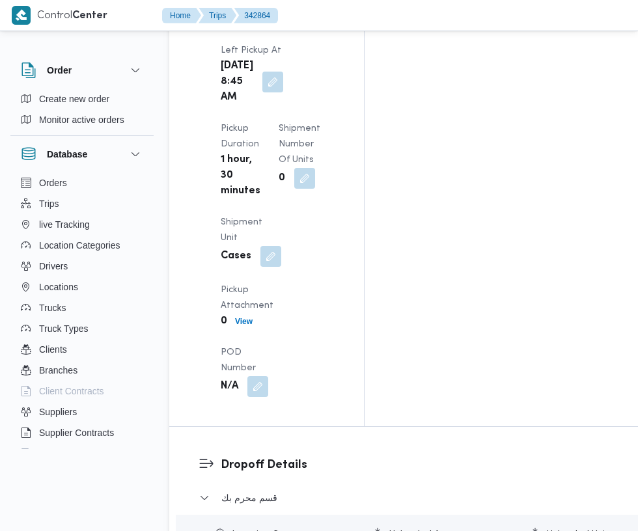
scroll to position [1842, 0]
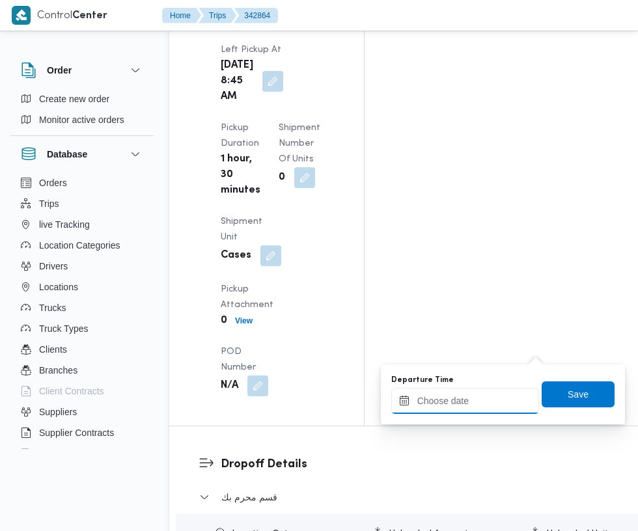
click at [454, 402] on input "Departure Time" at bounding box center [465, 401] width 148 height 26
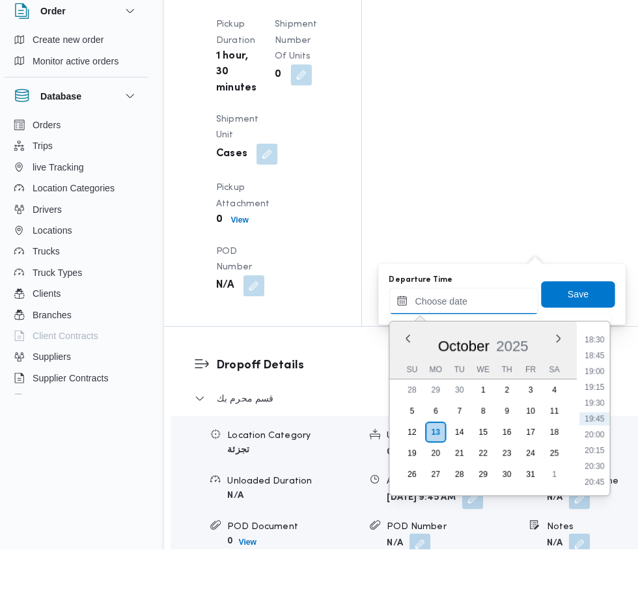
scroll to position [1886, 0]
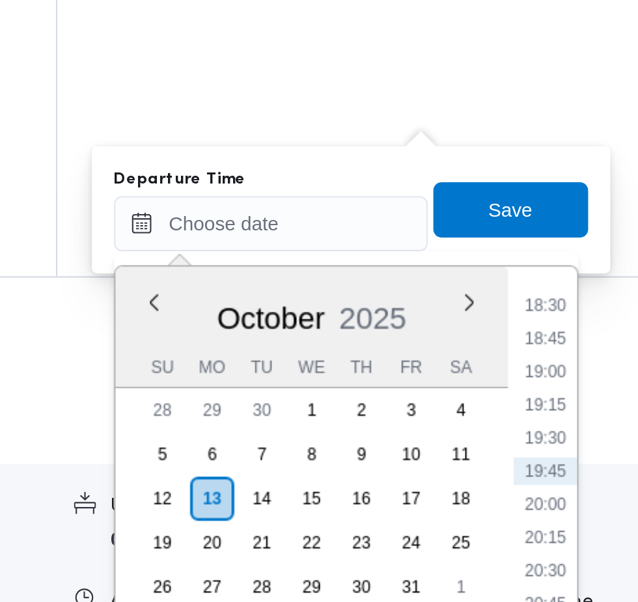
click at [596, 395] on li "18:30" at bounding box center [595, 395] width 30 height 13
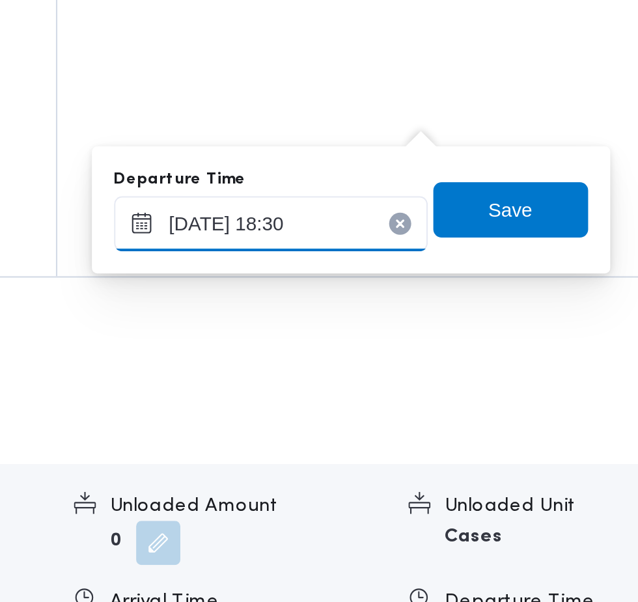
click at [493, 356] on input "[DATE] 18:30" at bounding box center [465, 357] width 148 height 26
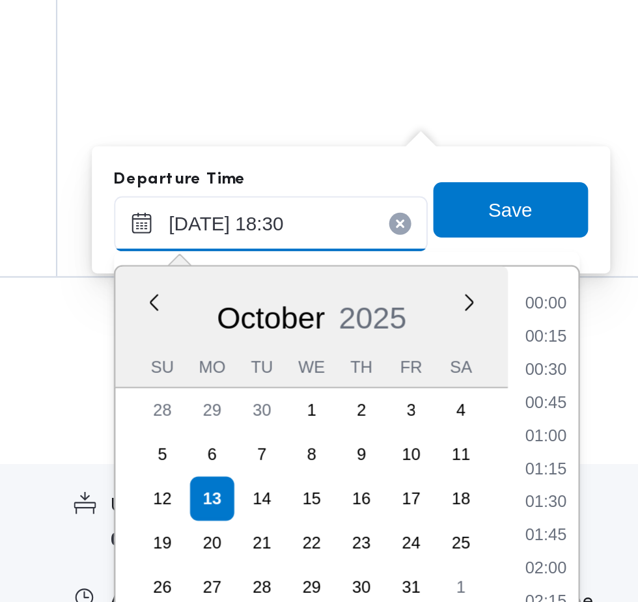
scroll to position [1077, 0]
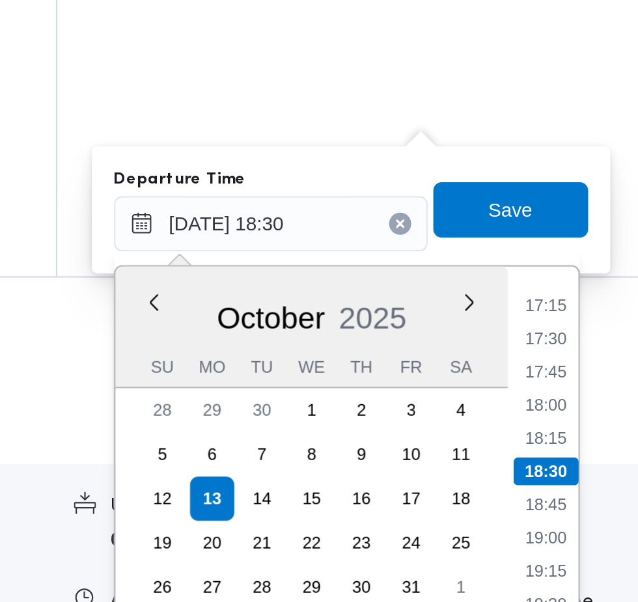
click at [601, 399] on li "17:15" at bounding box center [595, 395] width 30 height 13
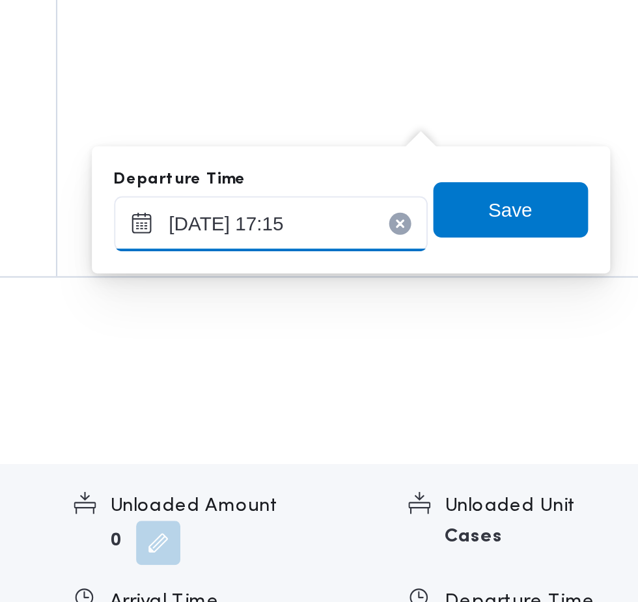
click at [492, 356] on input "[DATE] 17:15" at bounding box center [465, 357] width 148 height 26
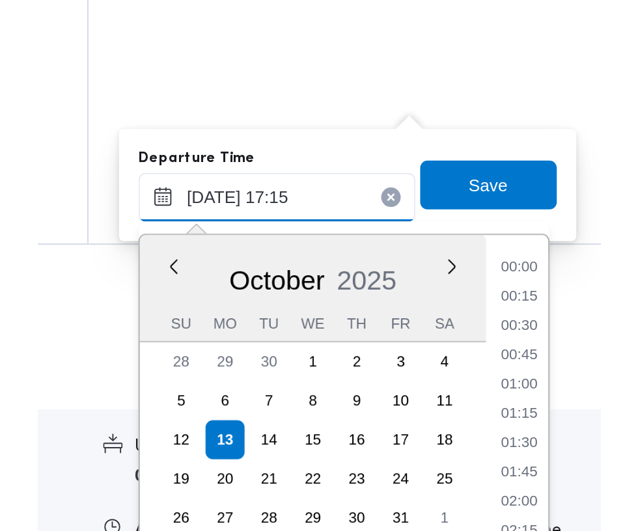
scroll to position [999, 0]
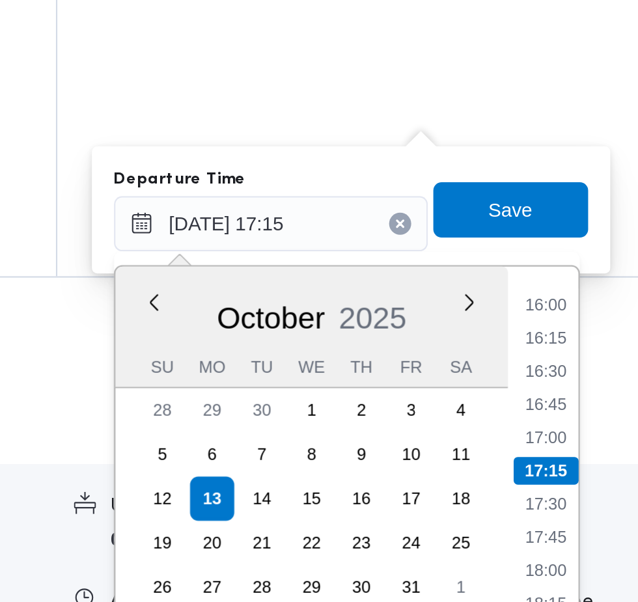
click at [598, 396] on li "16:00" at bounding box center [595, 395] width 30 height 13
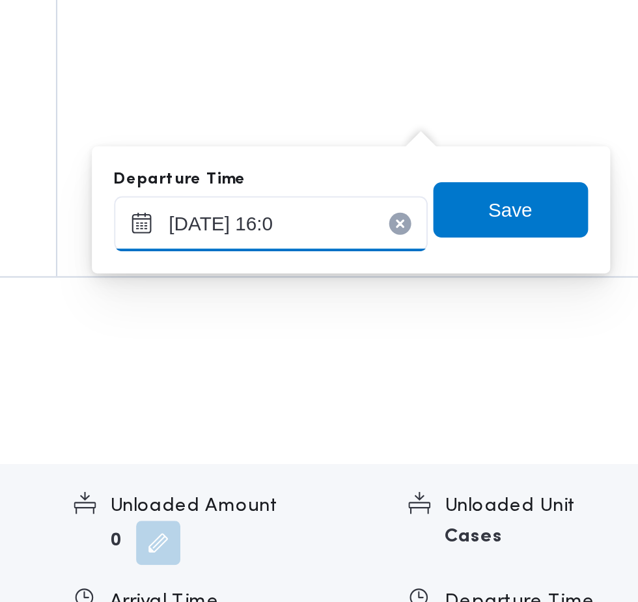
type input "[DATE] 16:07"
click at [598, 359] on span "Save" at bounding box center [578, 350] width 73 height 26
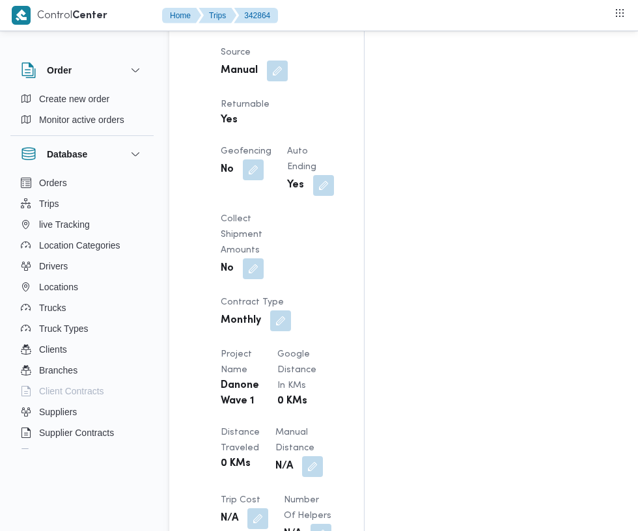
scroll to position [912, 0]
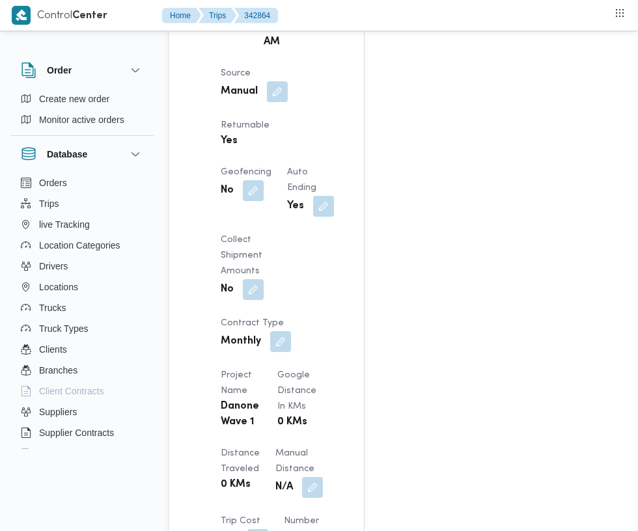
click at [302, 477] on button "button" at bounding box center [312, 487] width 21 height 21
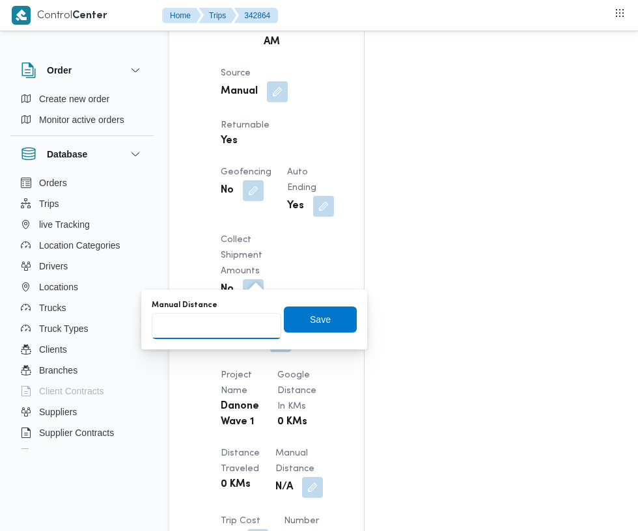
click at [232, 330] on input "Manual Distance" at bounding box center [217, 326] width 130 height 26
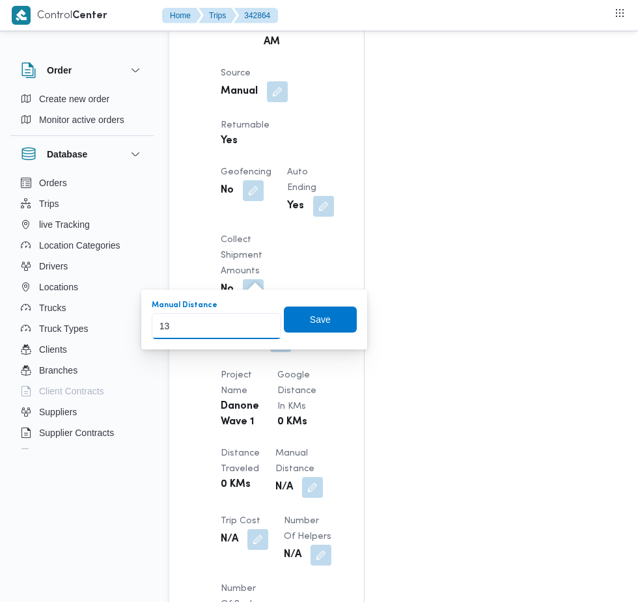
type input "13"
click at [326, 332] on div "Save" at bounding box center [320, 320] width 73 height 26
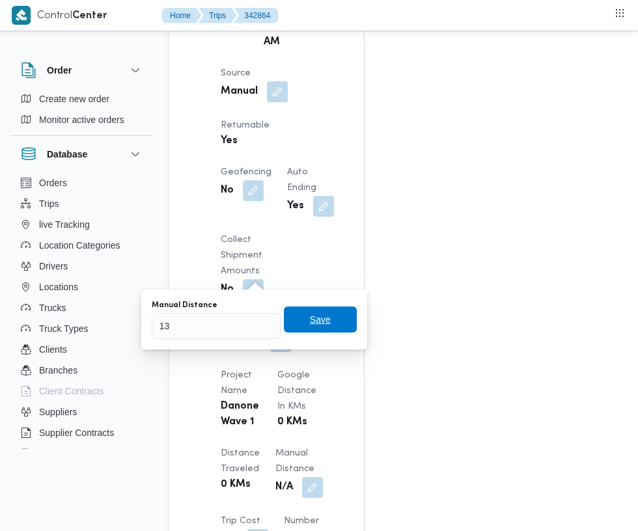
click at [333, 331] on span "Save" at bounding box center [320, 320] width 73 height 26
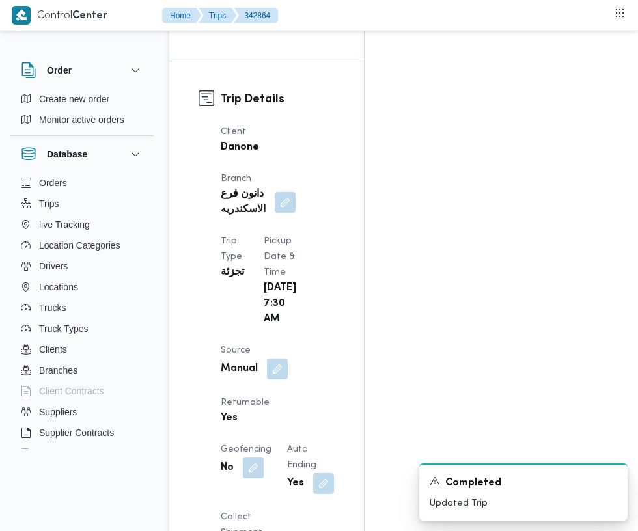
scroll to position [0, 0]
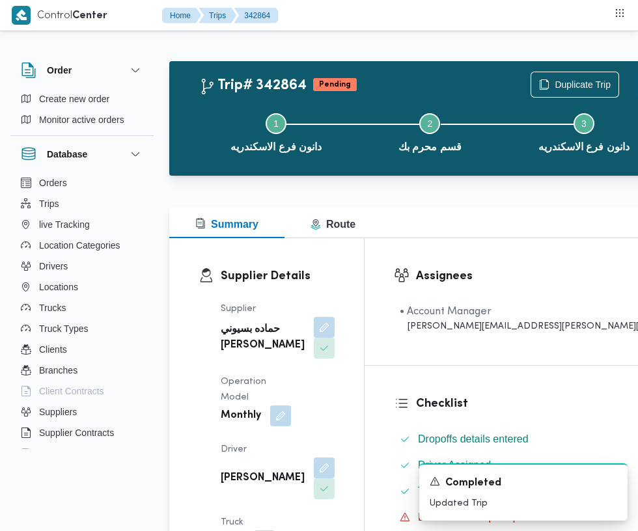
click at [635, 93] on button "Actions" at bounding box center [648, 85] width 26 height 26
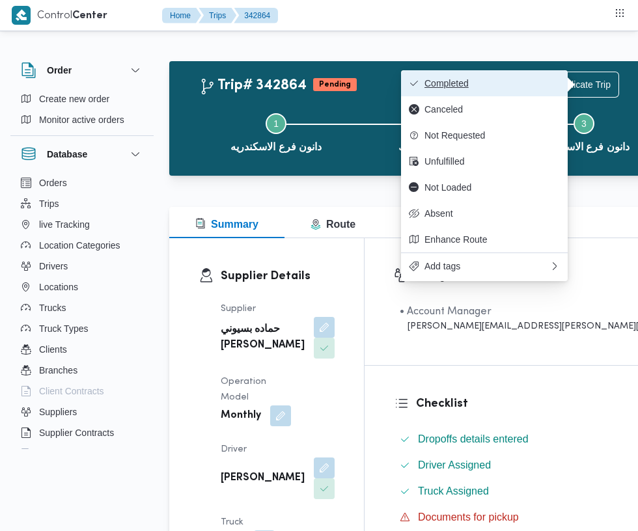
click at [523, 89] on span "Completed" at bounding box center [492, 83] width 135 height 10
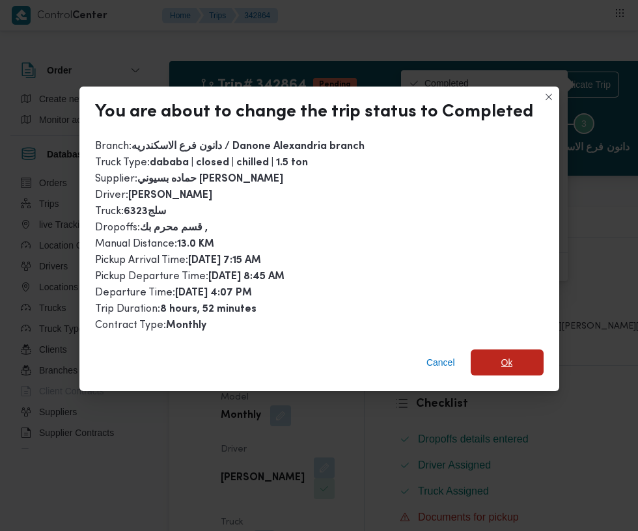
click at [501, 355] on span "Ok" at bounding box center [507, 363] width 12 height 16
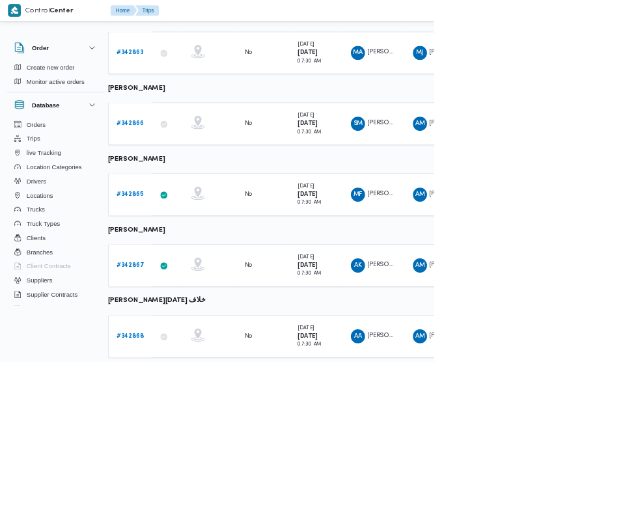
scroll to position [662, 10]
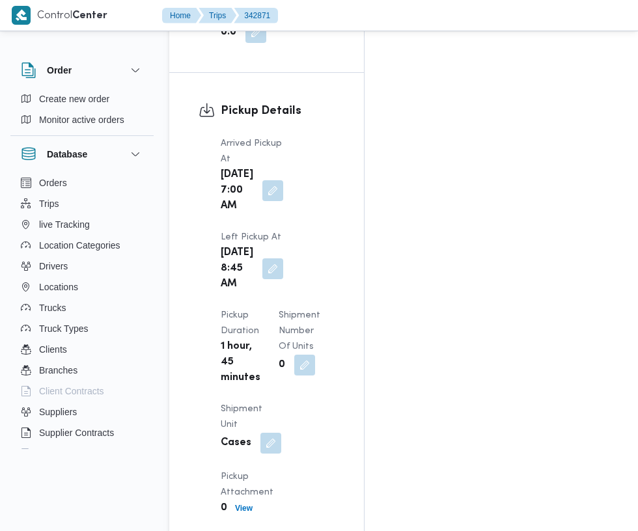
scroll to position [1663, 0]
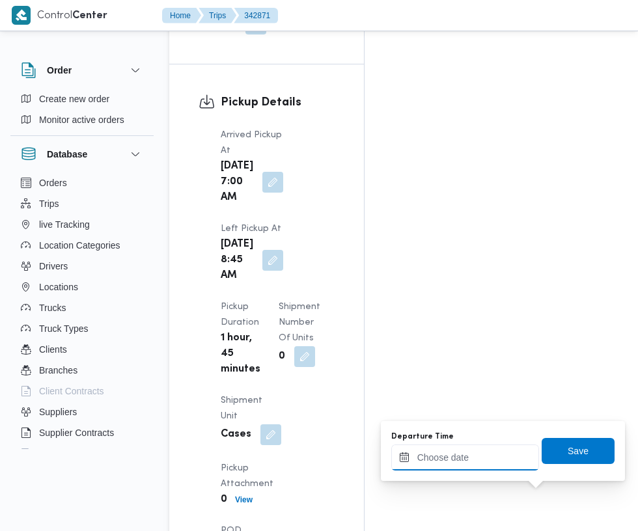
click at [475, 464] on input "Departure Time" at bounding box center [465, 458] width 148 height 26
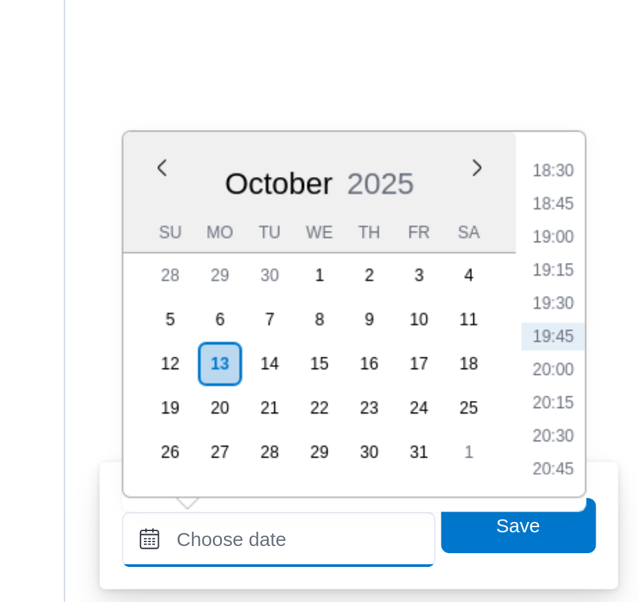
scroll to position [1764, 0]
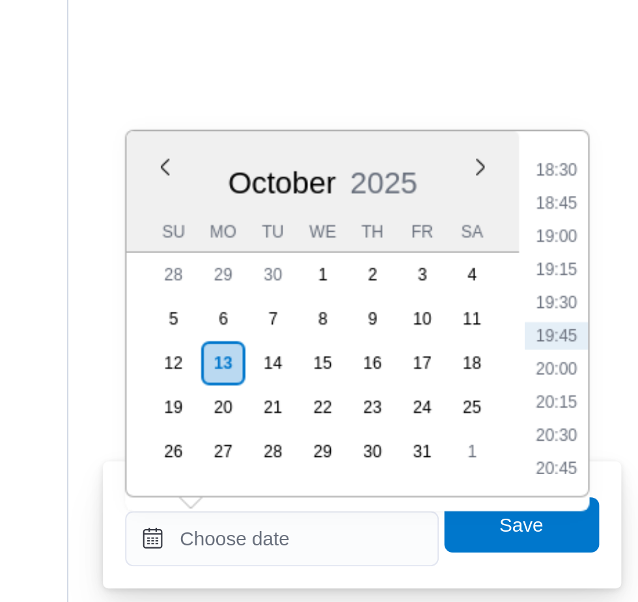
click at [597, 307] on li "19:00" at bounding box center [595, 304] width 30 height 13
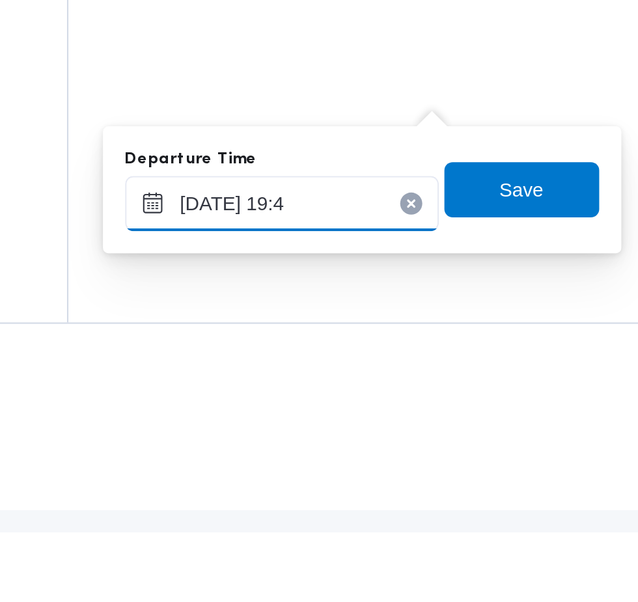
type input "[DATE] 19:40"
click at [593, 449] on span "Save" at bounding box center [578, 441] width 73 height 26
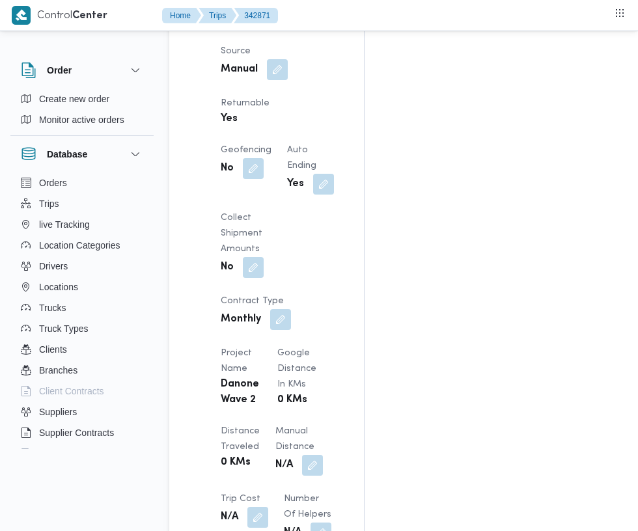
scroll to position [920, 0]
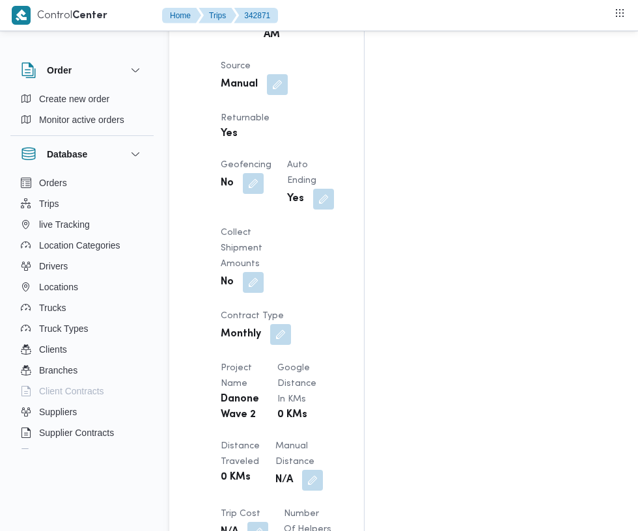
click at [302, 470] on button "button" at bounding box center [312, 480] width 21 height 21
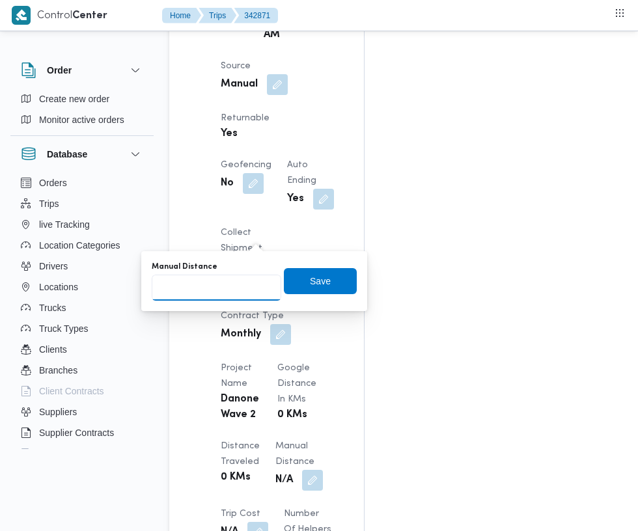
click at [231, 282] on input "Manual Distance" at bounding box center [217, 288] width 130 height 26
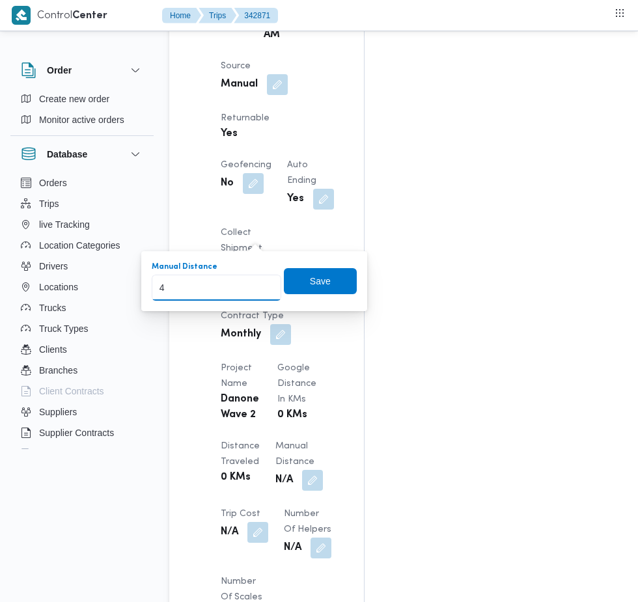
type input "49"
click at [324, 281] on span "Save" at bounding box center [320, 282] width 21 height 16
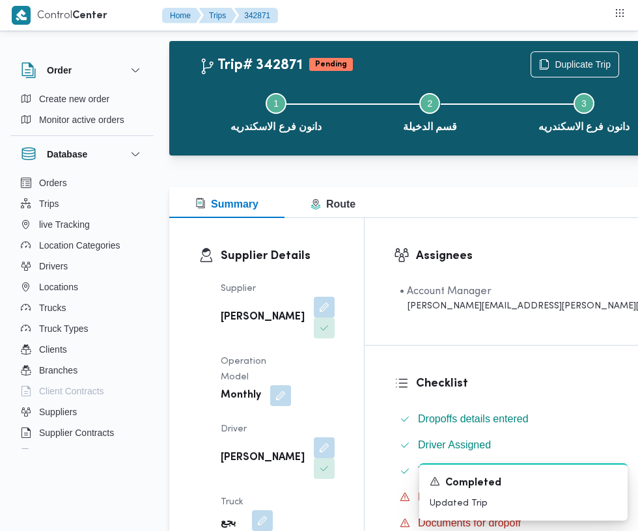
scroll to position [0, 0]
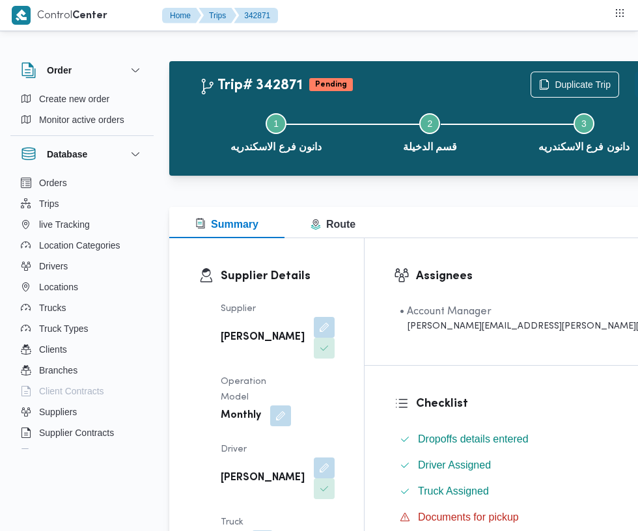
click at [635, 89] on button "Actions" at bounding box center [648, 85] width 26 height 26
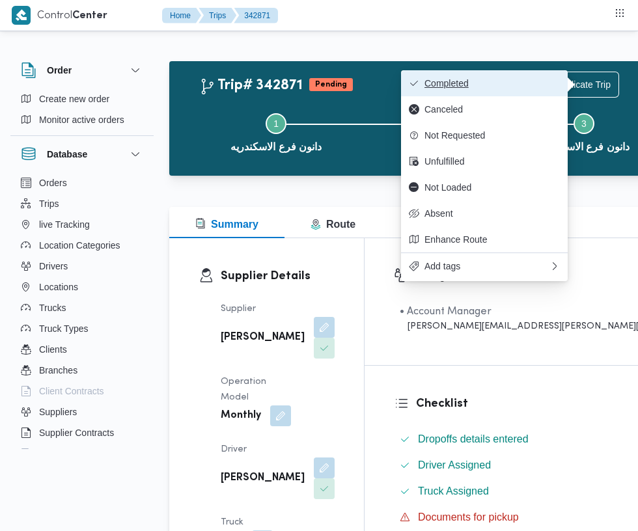
click at [509, 90] on button "Completed" at bounding box center [484, 83] width 167 height 26
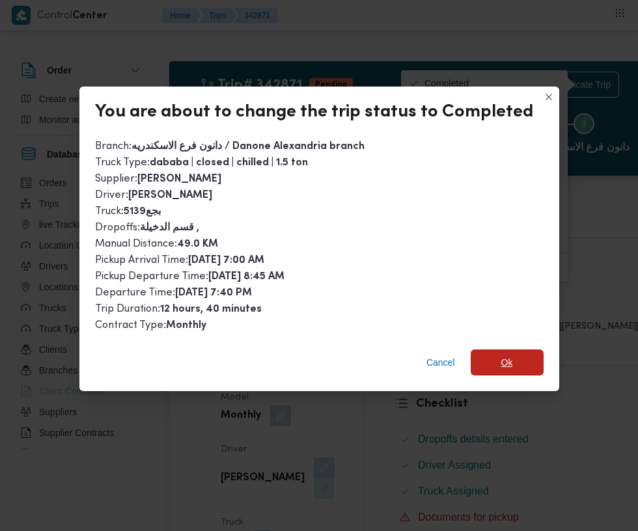
click at [503, 355] on span "Ok" at bounding box center [507, 363] width 12 height 16
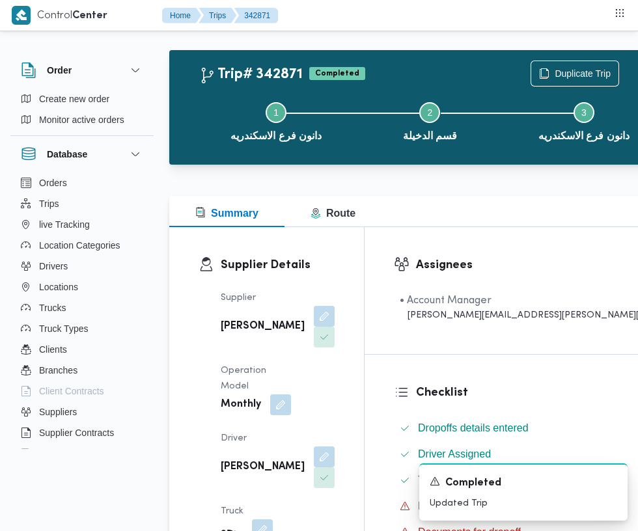
scroll to position [55, 0]
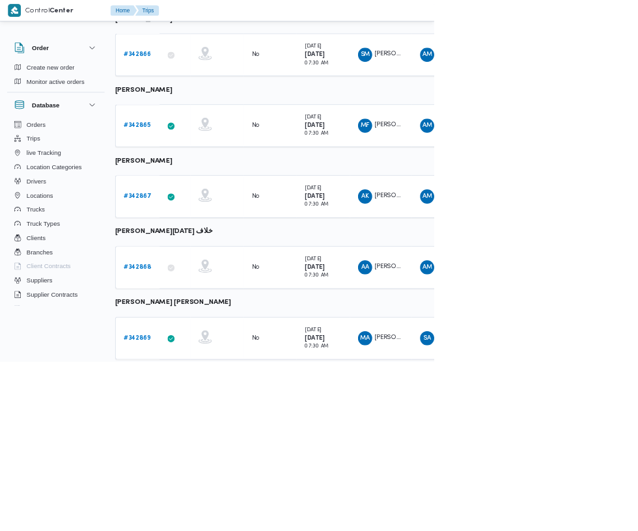
scroll to position [662, 0]
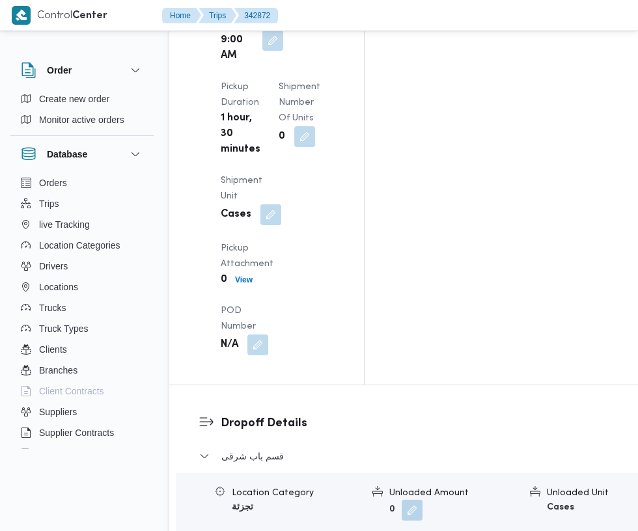
scroll to position [1881, 0]
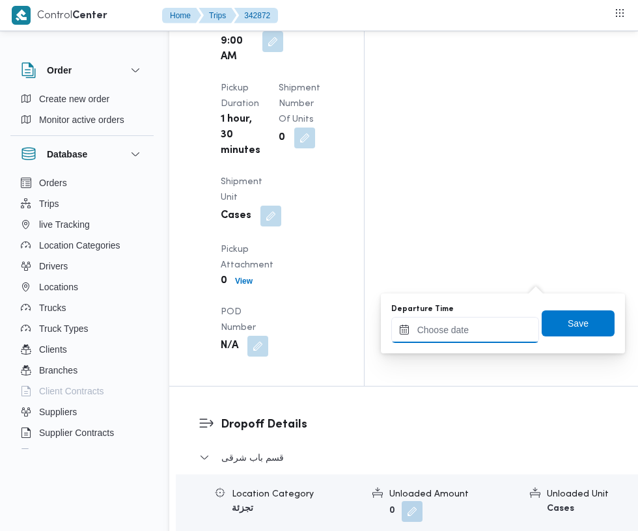
click at [469, 330] on input "Departure Time" at bounding box center [465, 330] width 148 height 26
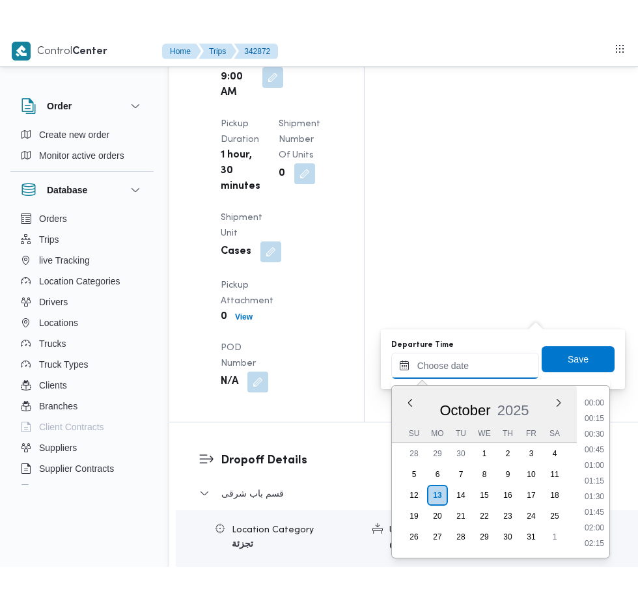
scroll to position [1155, 0]
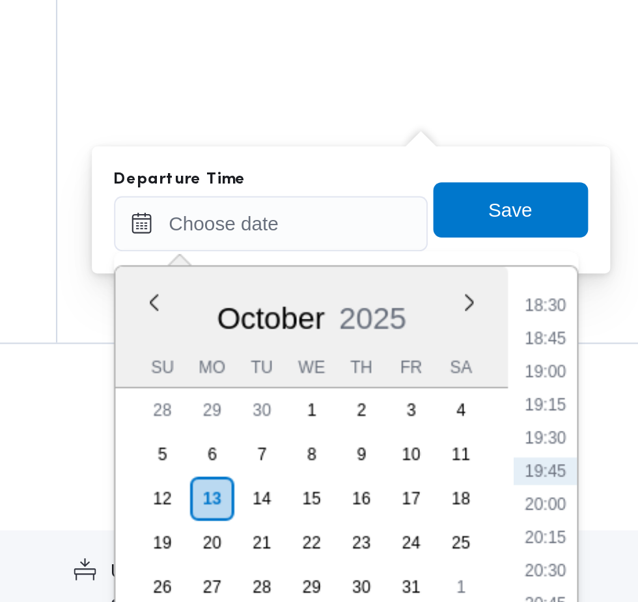
click at [594, 373] on li "18:30" at bounding box center [595, 368] width 30 height 13
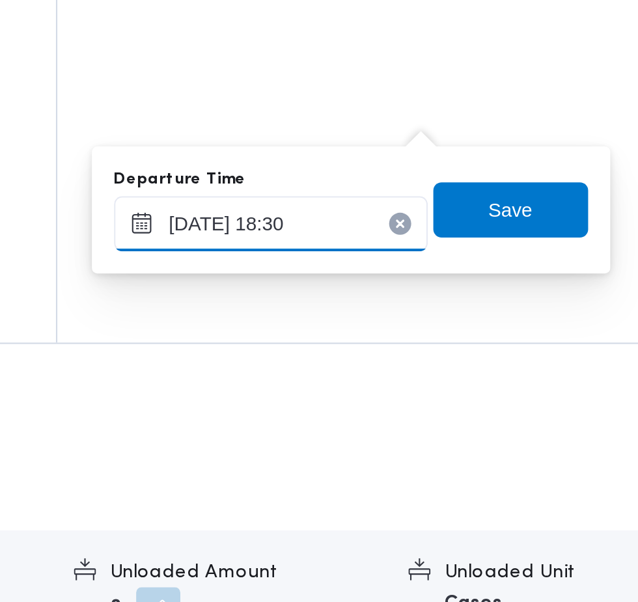
click at [502, 332] on input "[DATE] 18:30" at bounding box center [465, 330] width 148 height 26
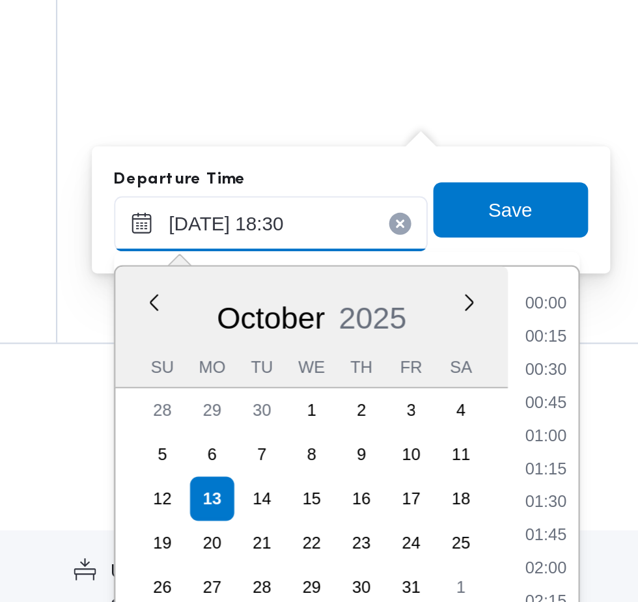
scroll to position [1077, 0]
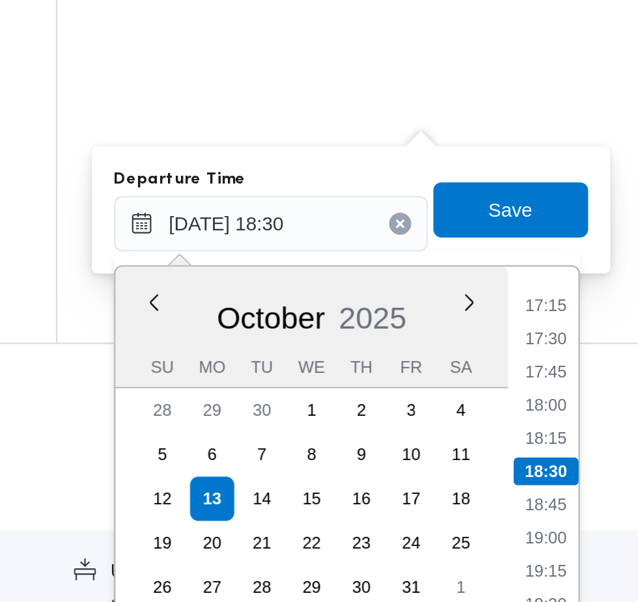
click at [598, 369] on li "17:15" at bounding box center [595, 368] width 30 height 13
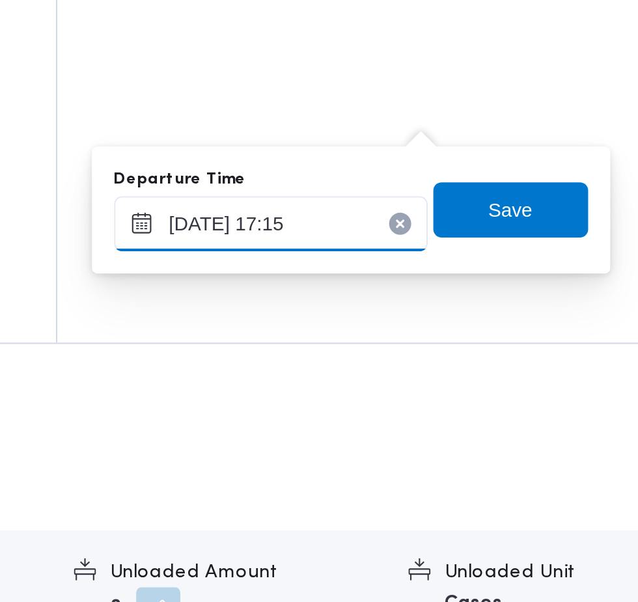
click at [494, 330] on input "[DATE] 17:15" at bounding box center [465, 330] width 148 height 26
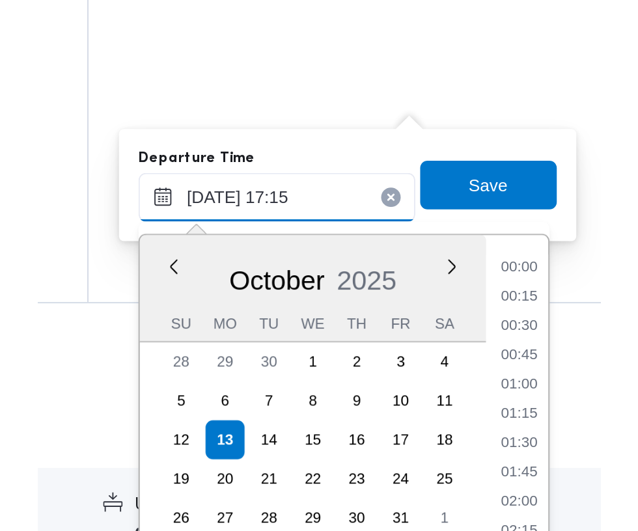
scroll to position [999, 0]
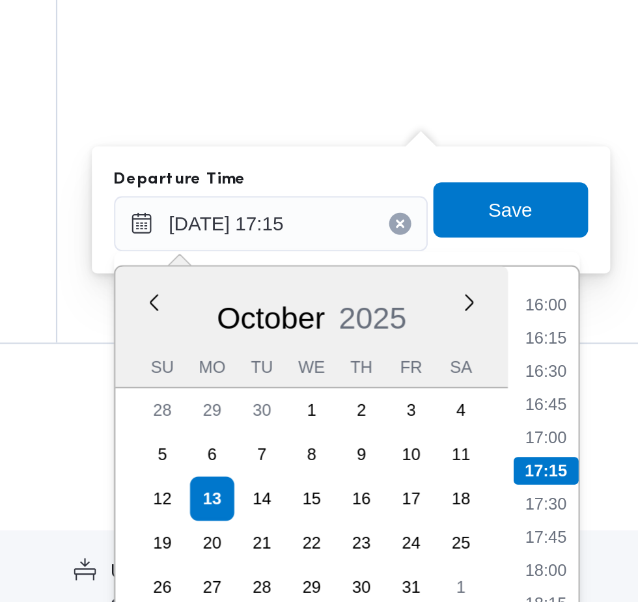
click at [600, 387] on li "16:15" at bounding box center [595, 384] width 30 height 13
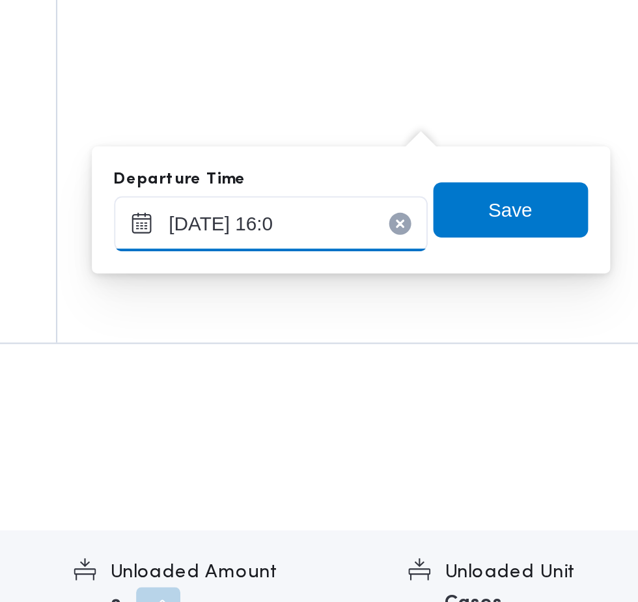
type input "[DATE] 16:00"
click at [587, 319] on span "Save" at bounding box center [578, 324] width 21 height 16
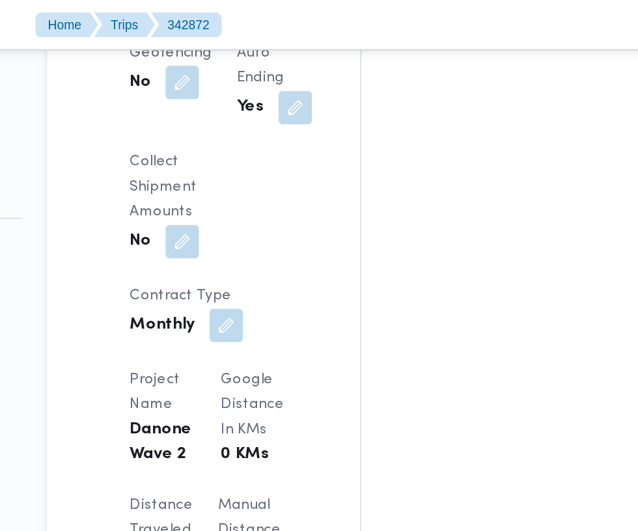
scroll to position [985, 0]
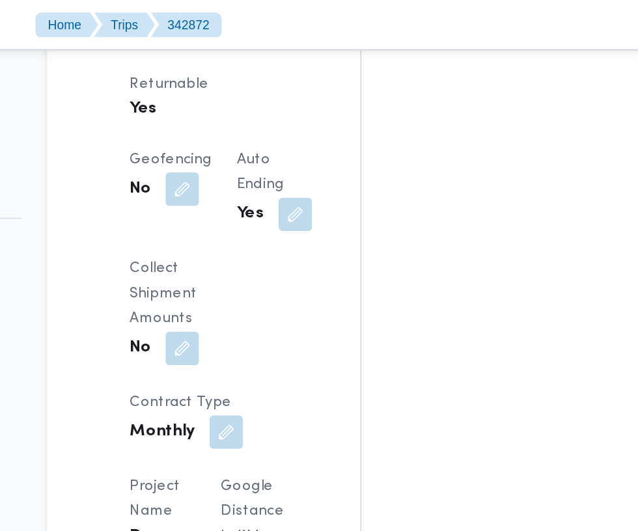
click at [429, 188] on div "Assignees • Account Manager [PERSON_NAME][EMAIL_ADDRESS][PERSON_NAME][DOMAIN_NA…" at bounding box center [525, 267] width 320 height 2029
click at [302, 404] on button "button" at bounding box center [312, 414] width 21 height 21
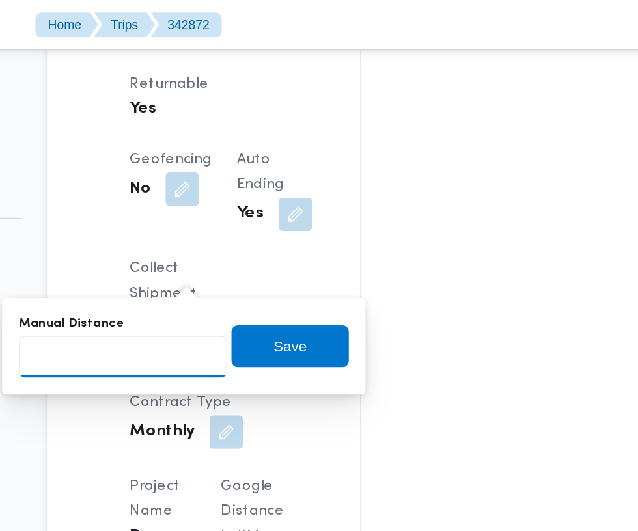
click at [244, 221] on input "Manual Distance" at bounding box center [217, 222] width 130 height 26
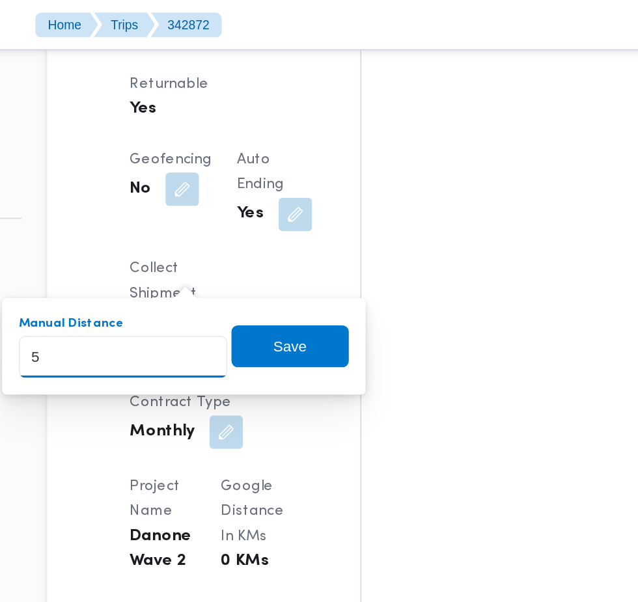
type input "52"
click at [339, 224] on span "Save" at bounding box center [320, 216] width 73 height 26
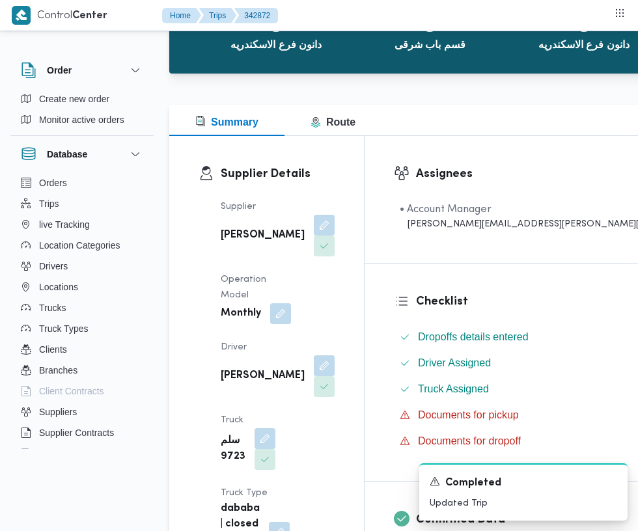
scroll to position [0, 0]
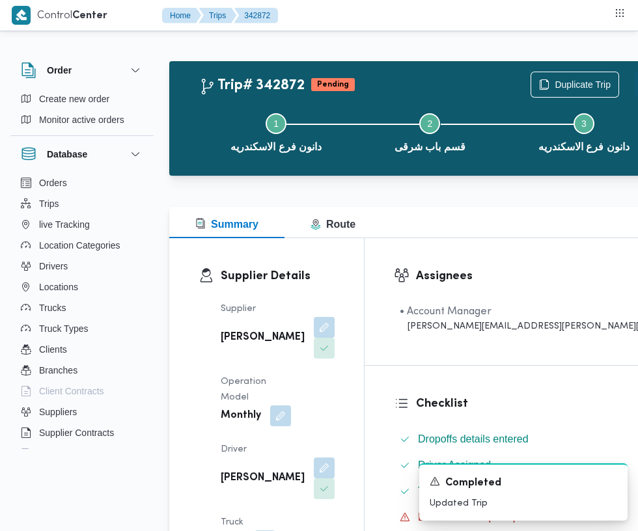
click at [635, 87] on button "Actions" at bounding box center [648, 85] width 26 height 26
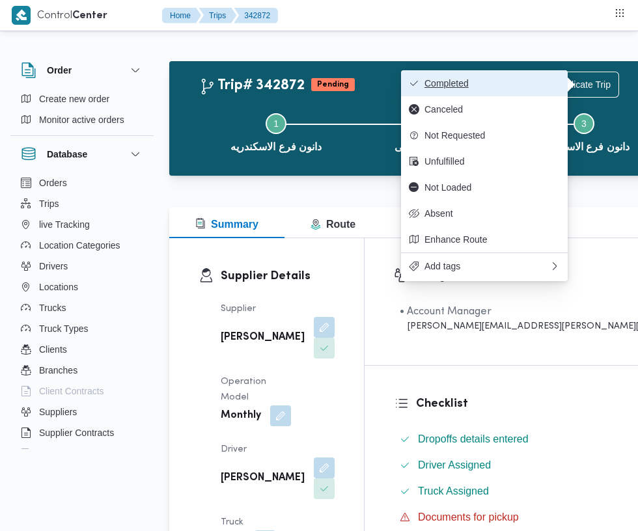
click at [524, 85] on span "Completed" at bounding box center [492, 83] width 135 height 10
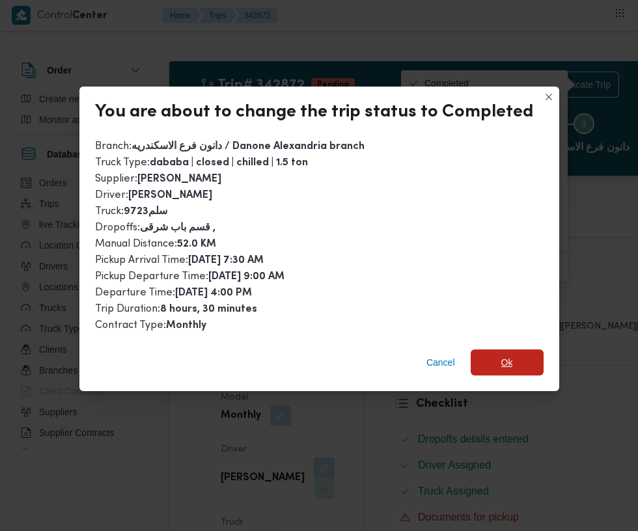
click at [503, 355] on span "Ok" at bounding box center [507, 363] width 12 height 16
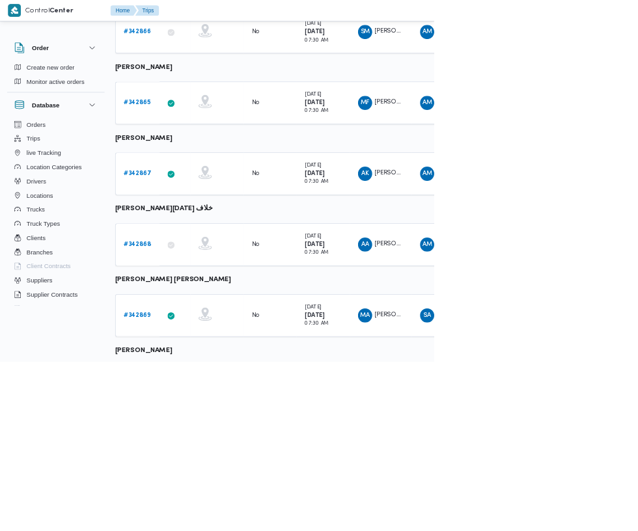
scroll to position [630, 0]
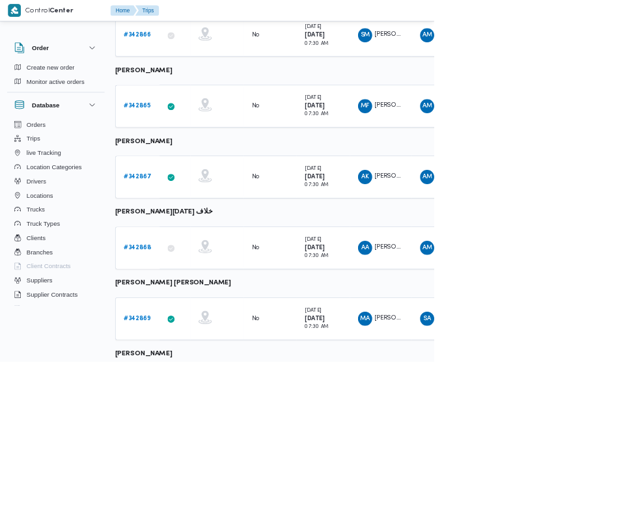
click at [537, 363] on span "AA" at bounding box center [537, 364] width 12 height 21
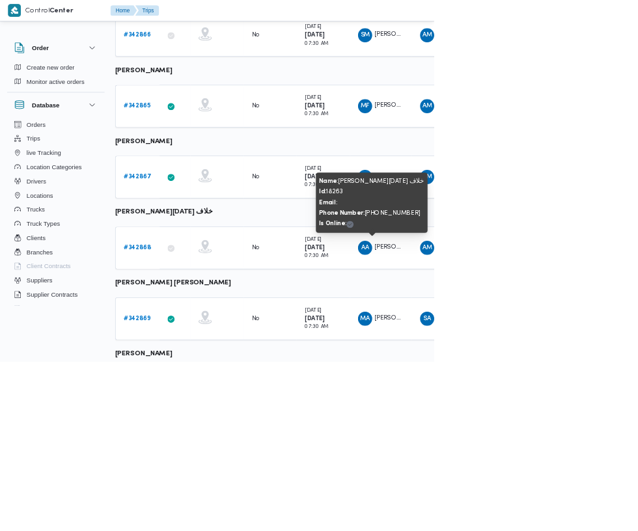
click at [569, 259] on div "Name : [PERSON_NAME][DATE] Id : 18263 Email : Phone Number : [PHONE_NUMBER] Is …" at bounding box center [547, 298] width 154 height 78
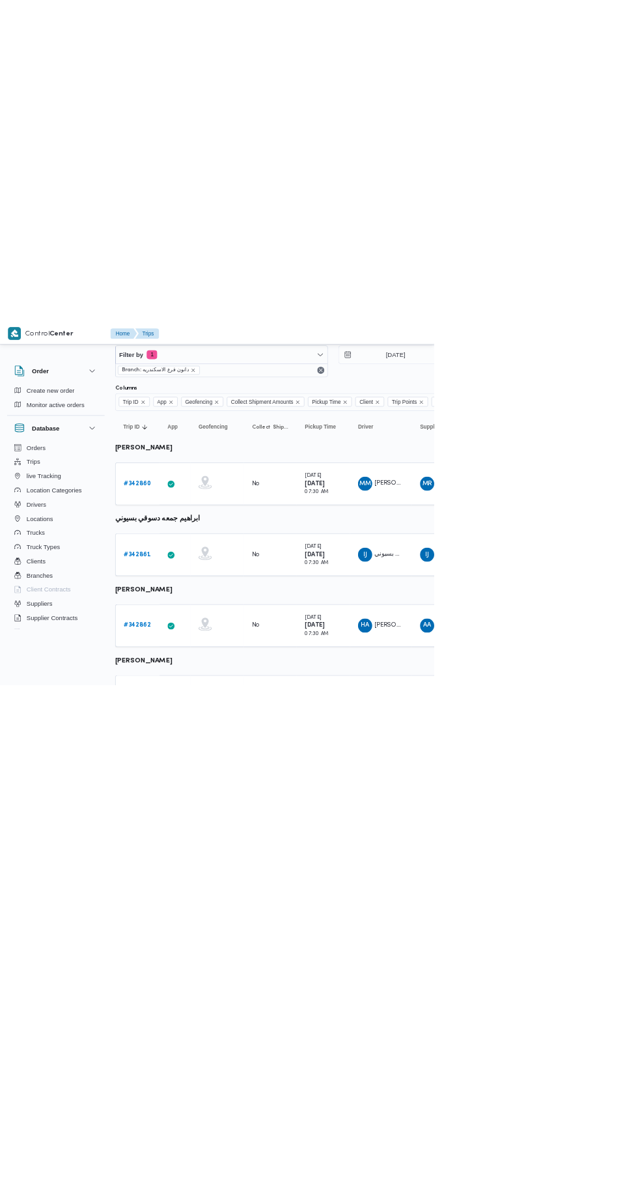
scroll to position [0, 0]
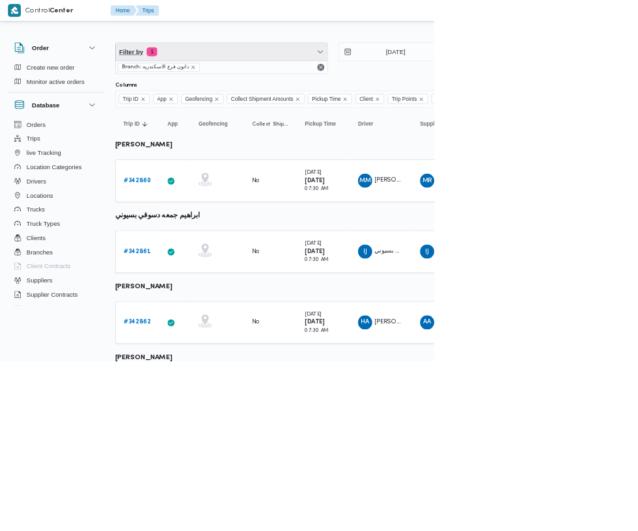
click at [361, 72] on span "Filter by 1" at bounding box center [325, 76] width 311 height 26
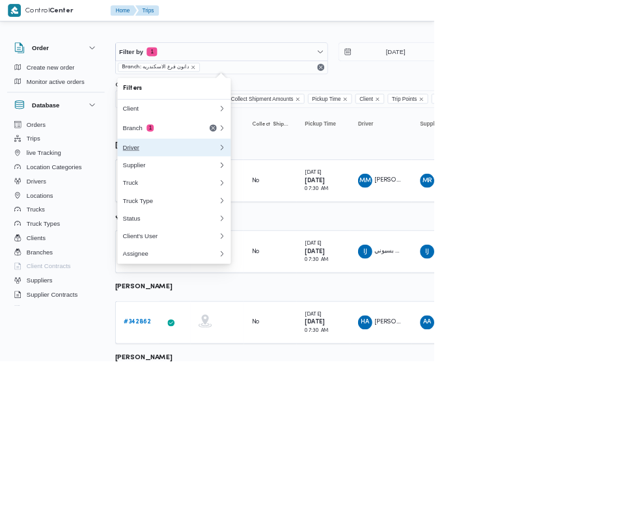
click at [285, 217] on div "Driver" at bounding box center [250, 217] width 141 height 10
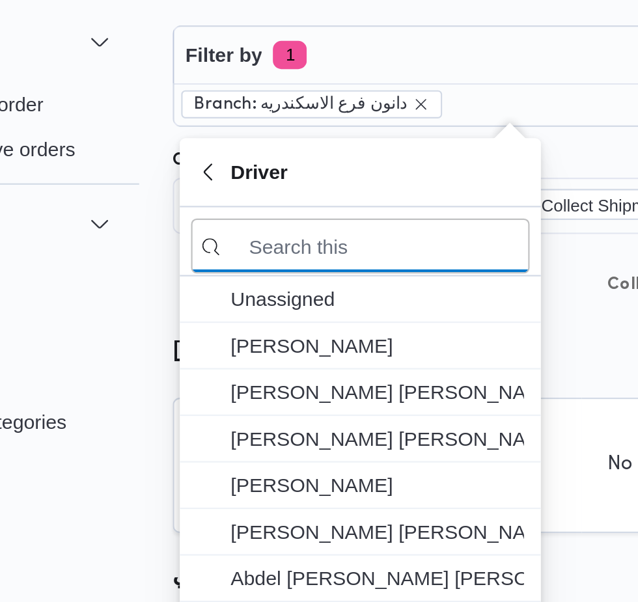
click at [275, 164] on input "search filters" at bounding box center [256, 164] width 156 height 25
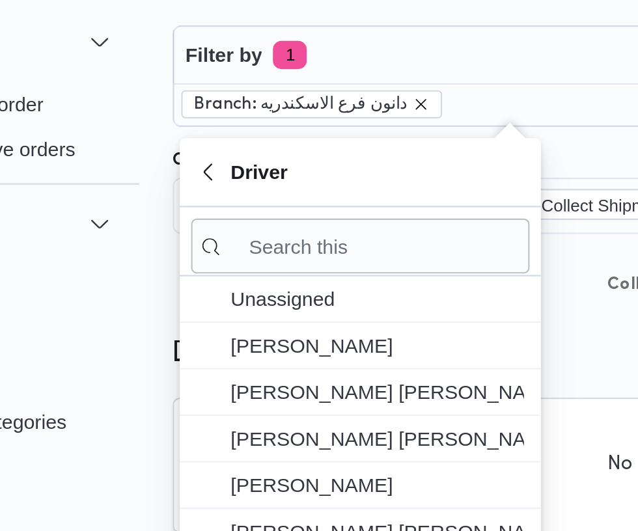
click at [281, 99] on icon "remove selected entity" at bounding box center [284, 99] width 8 height 8
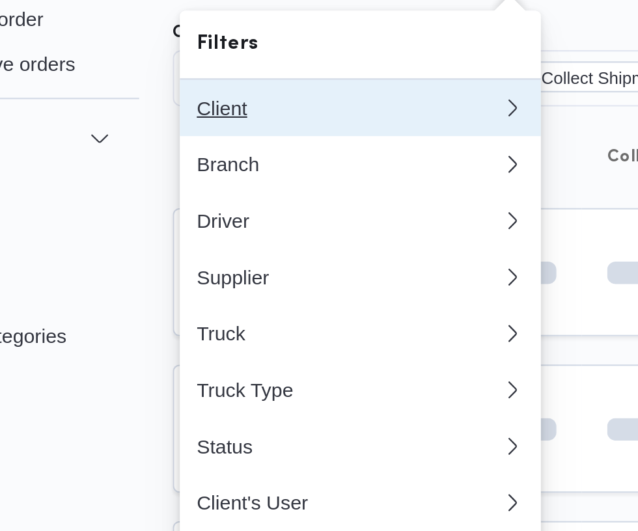
click at [292, 132] on button "Client" at bounding box center [256, 140] width 167 height 26
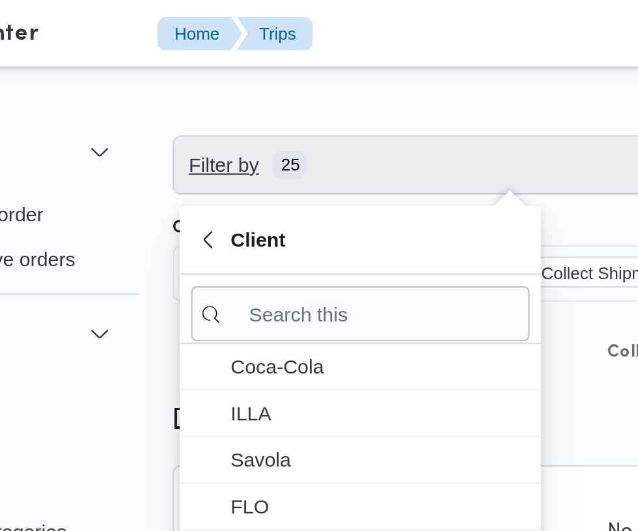
click at [278, 79] on span "Filter by 25" at bounding box center [325, 76] width 311 height 26
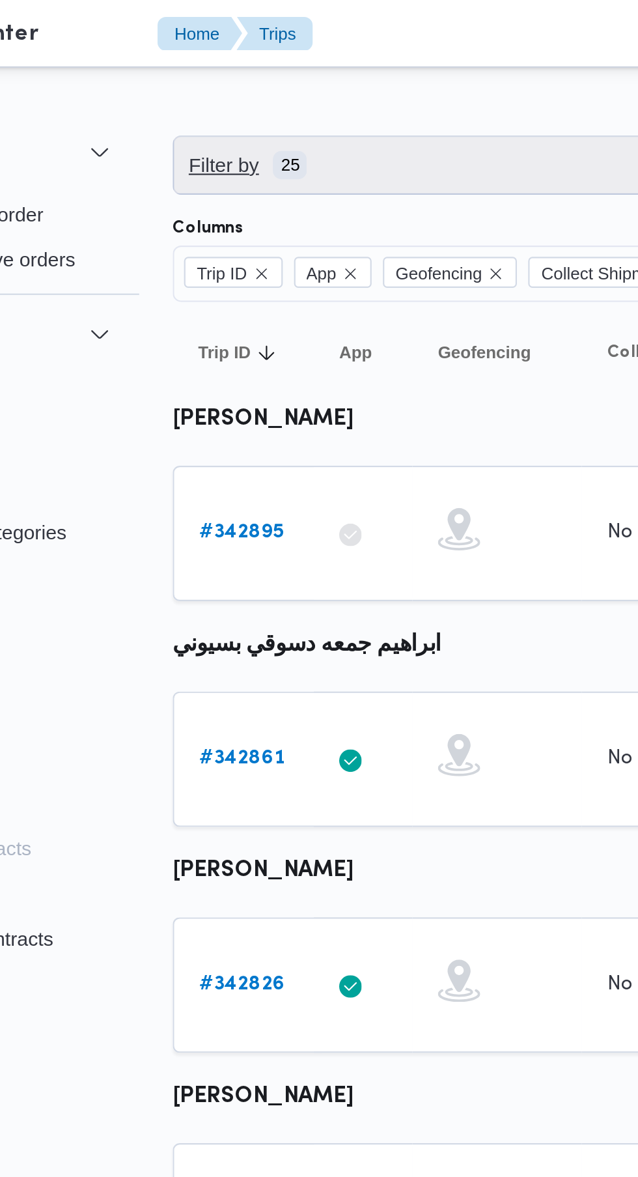
click at [299, 70] on span "Filter by 25" at bounding box center [325, 76] width 311 height 26
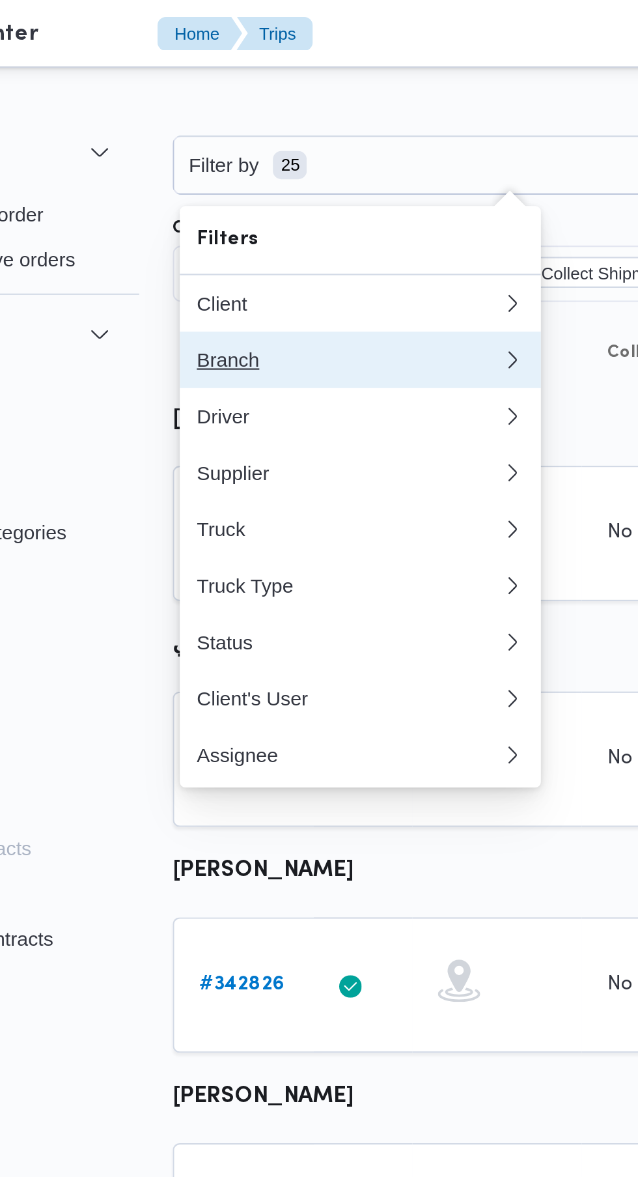
click at [255, 169] on div "Branch" at bounding box center [247, 166] width 135 height 10
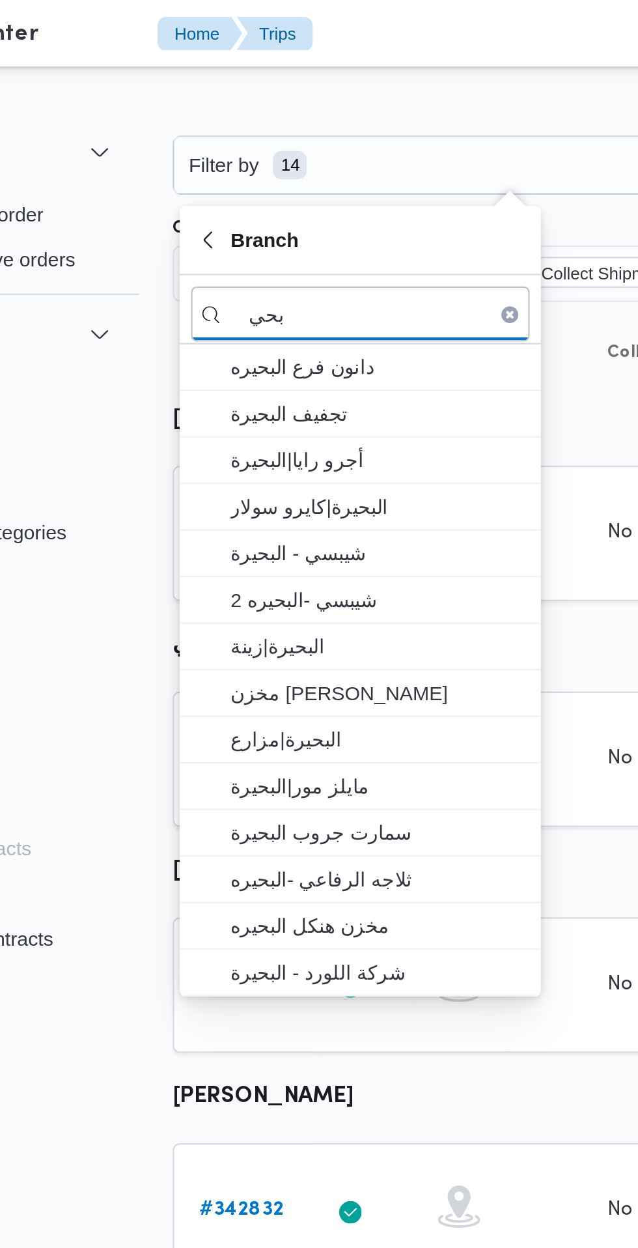
type input "بحي"
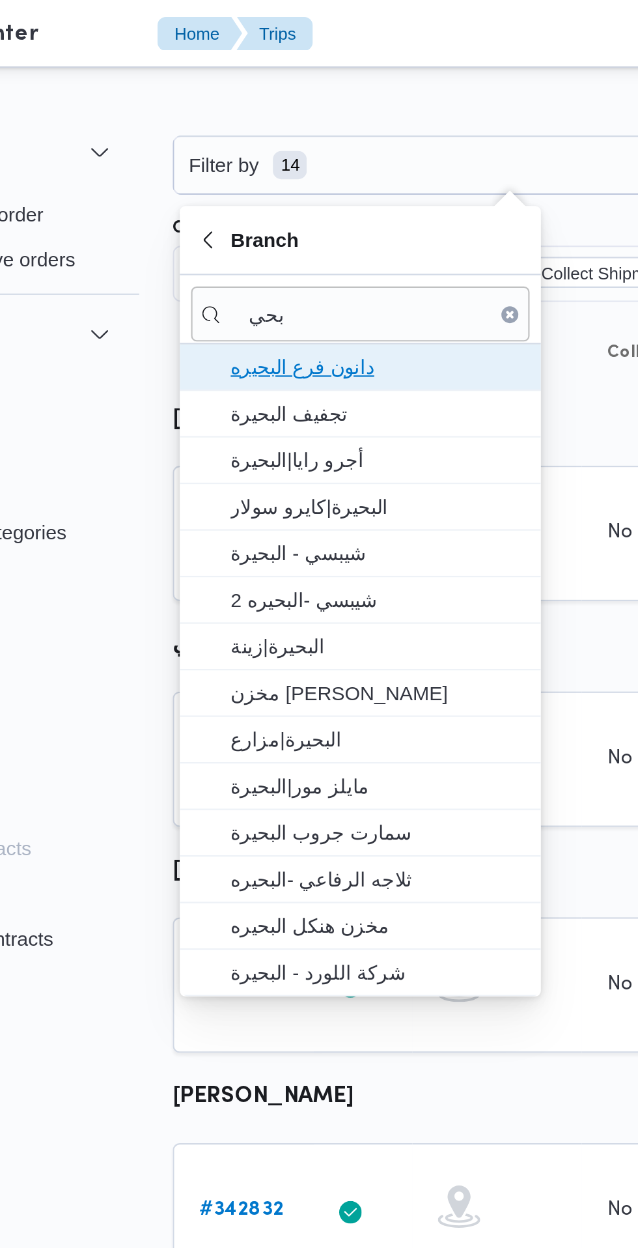
click at [292, 171] on span "دانون فرع البحيره" at bounding box center [263, 170] width 135 height 16
